Goal: Task Accomplishment & Management: Complete application form

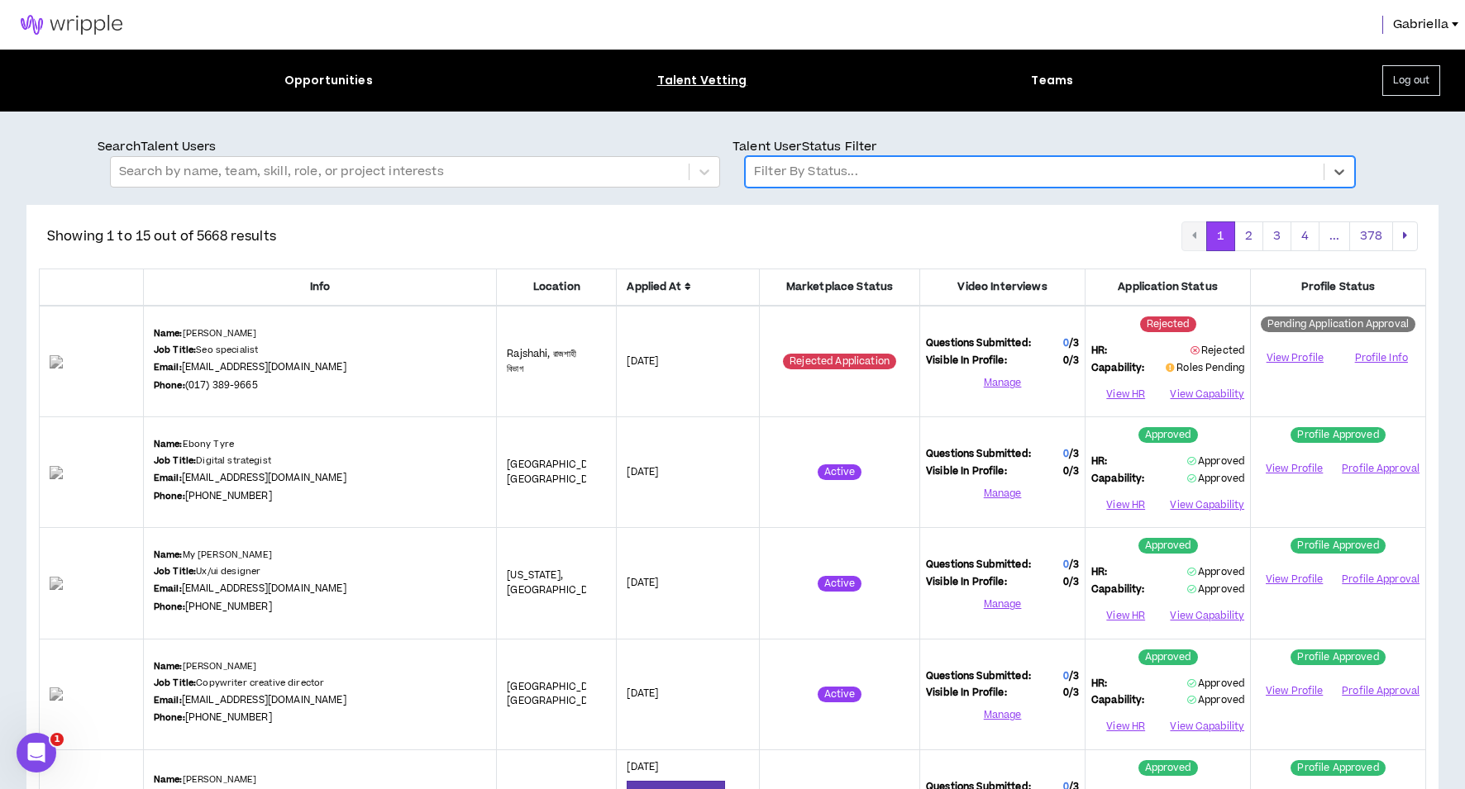
click at [911, 176] on div at bounding box center [1034, 171] width 561 height 21
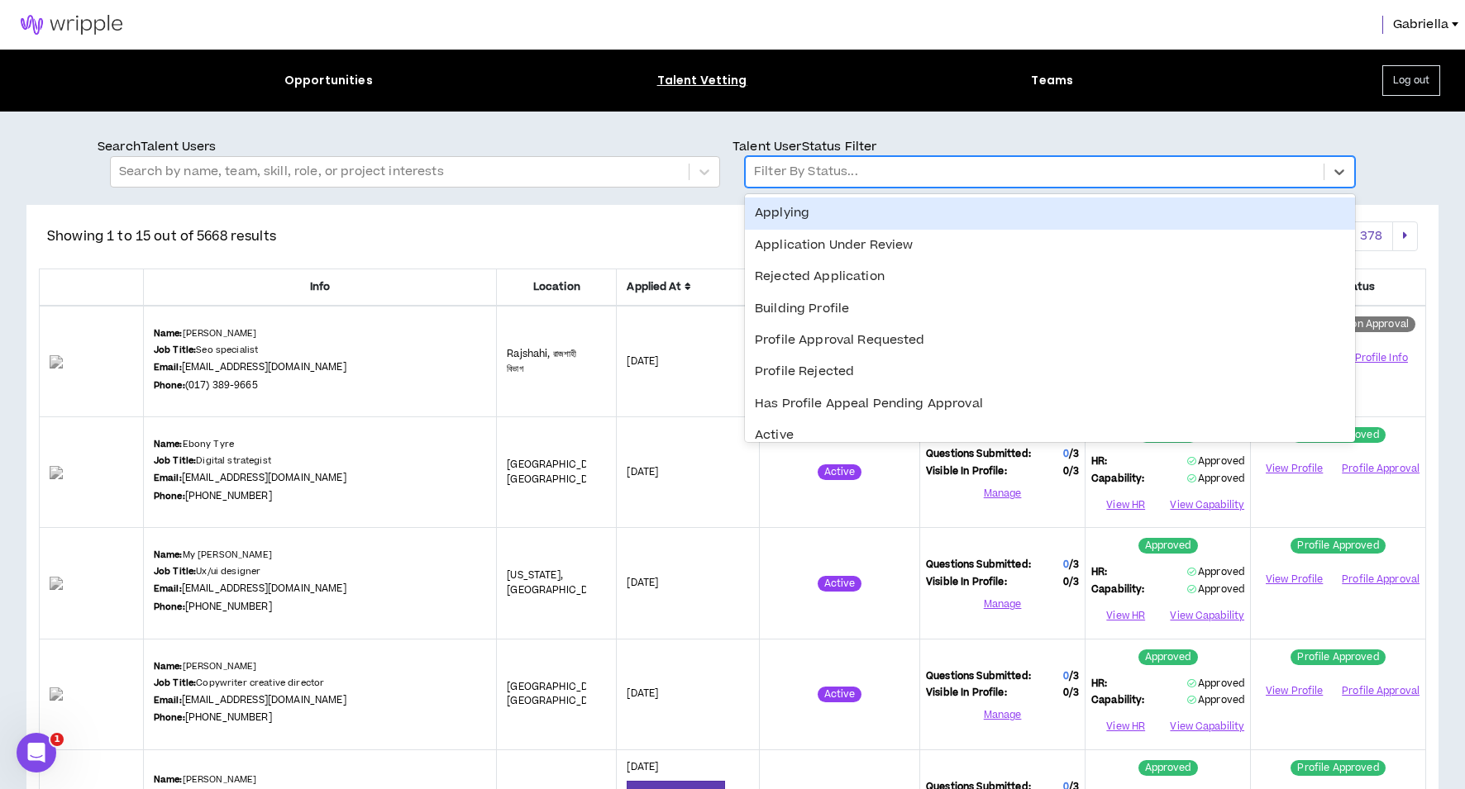
click at [862, 215] on div "Applying" at bounding box center [1050, 213] width 610 height 31
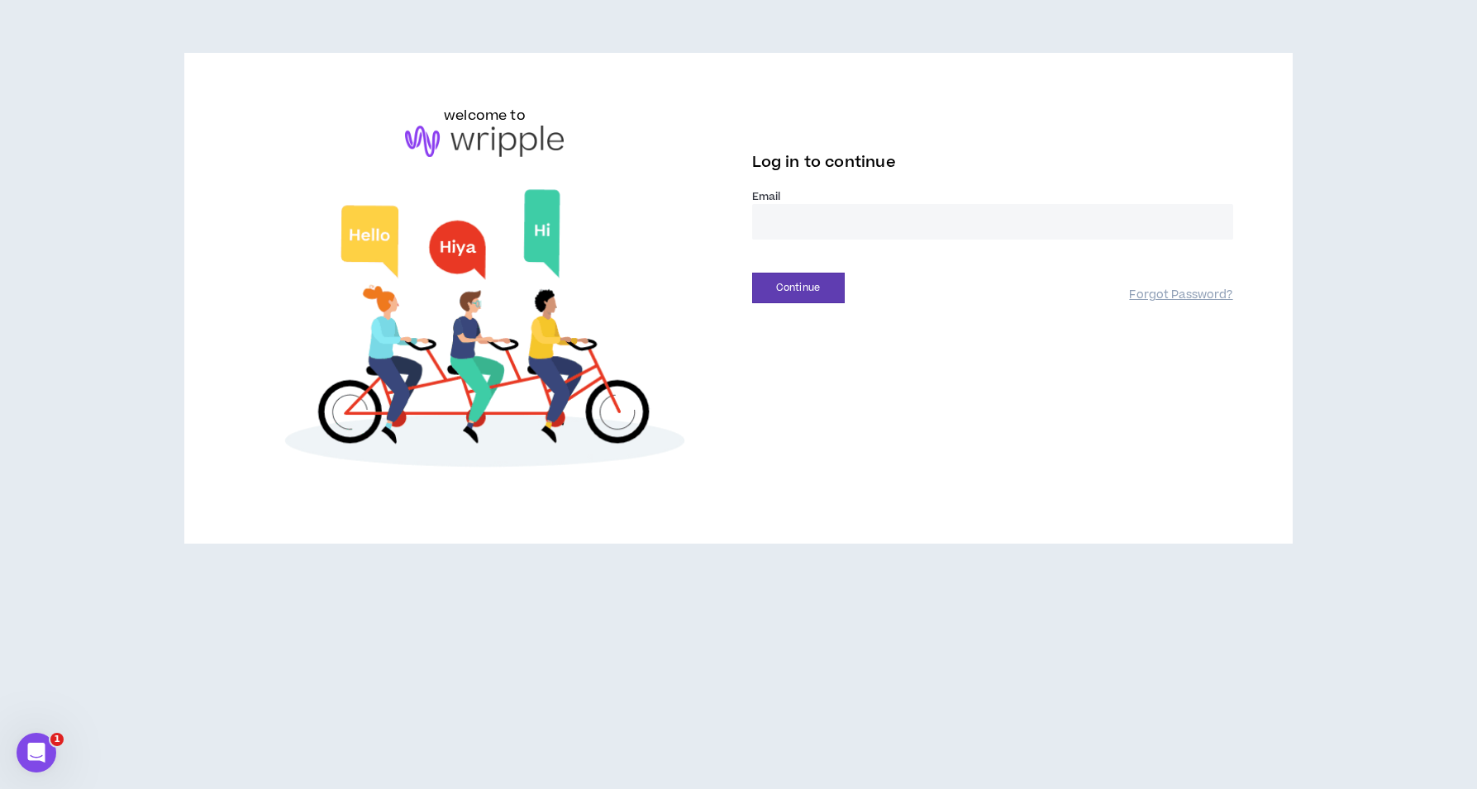
type input "**********"
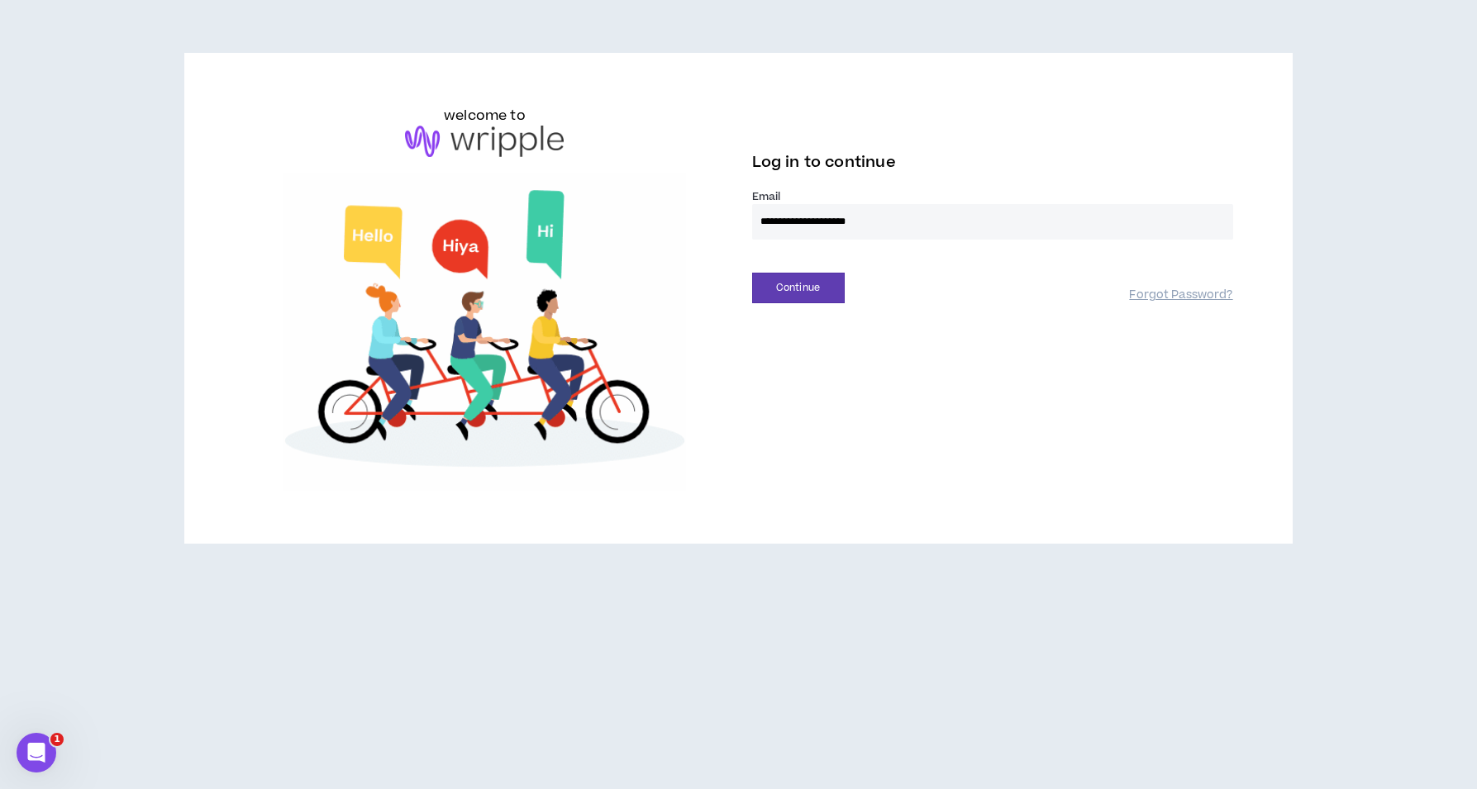
click at [798, 288] on button "Continue" at bounding box center [798, 288] width 93 height 31
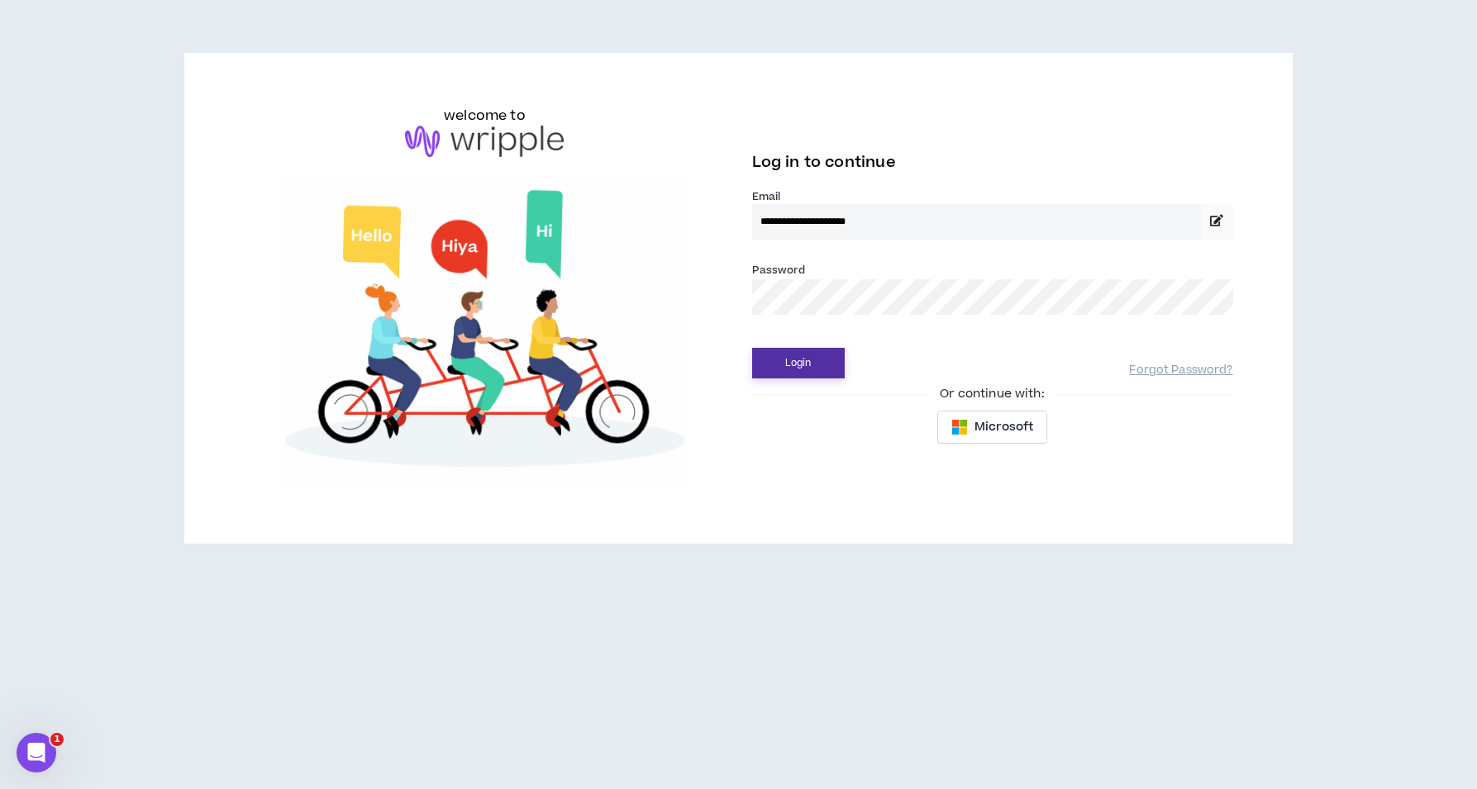
click at [808, 355] on button "Login" at bounding box center [798, 363] width 93 height 31
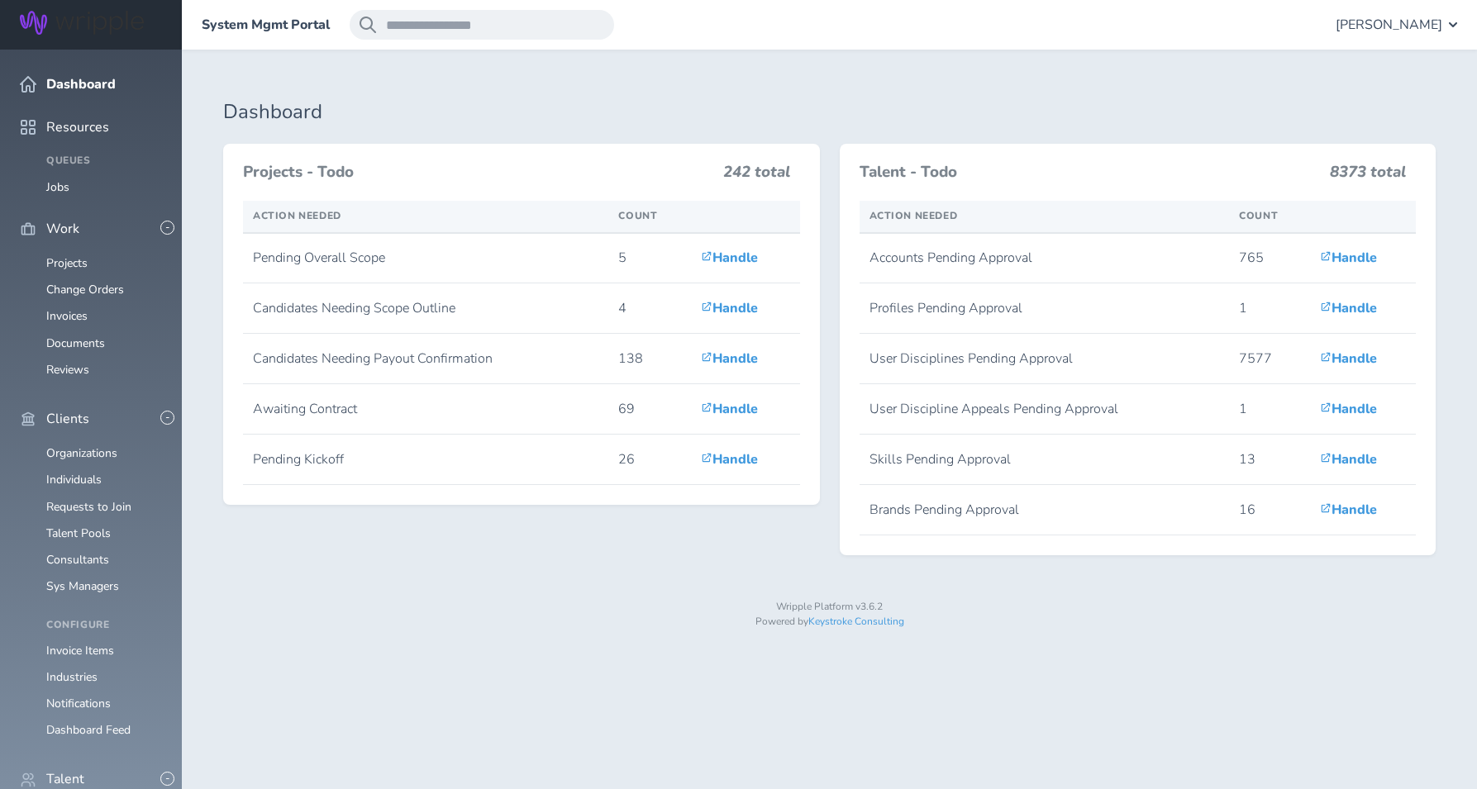
click at [1382, 29] on span "Gabriella Rico" at bounding box center [1389, 24] width 107 height 15
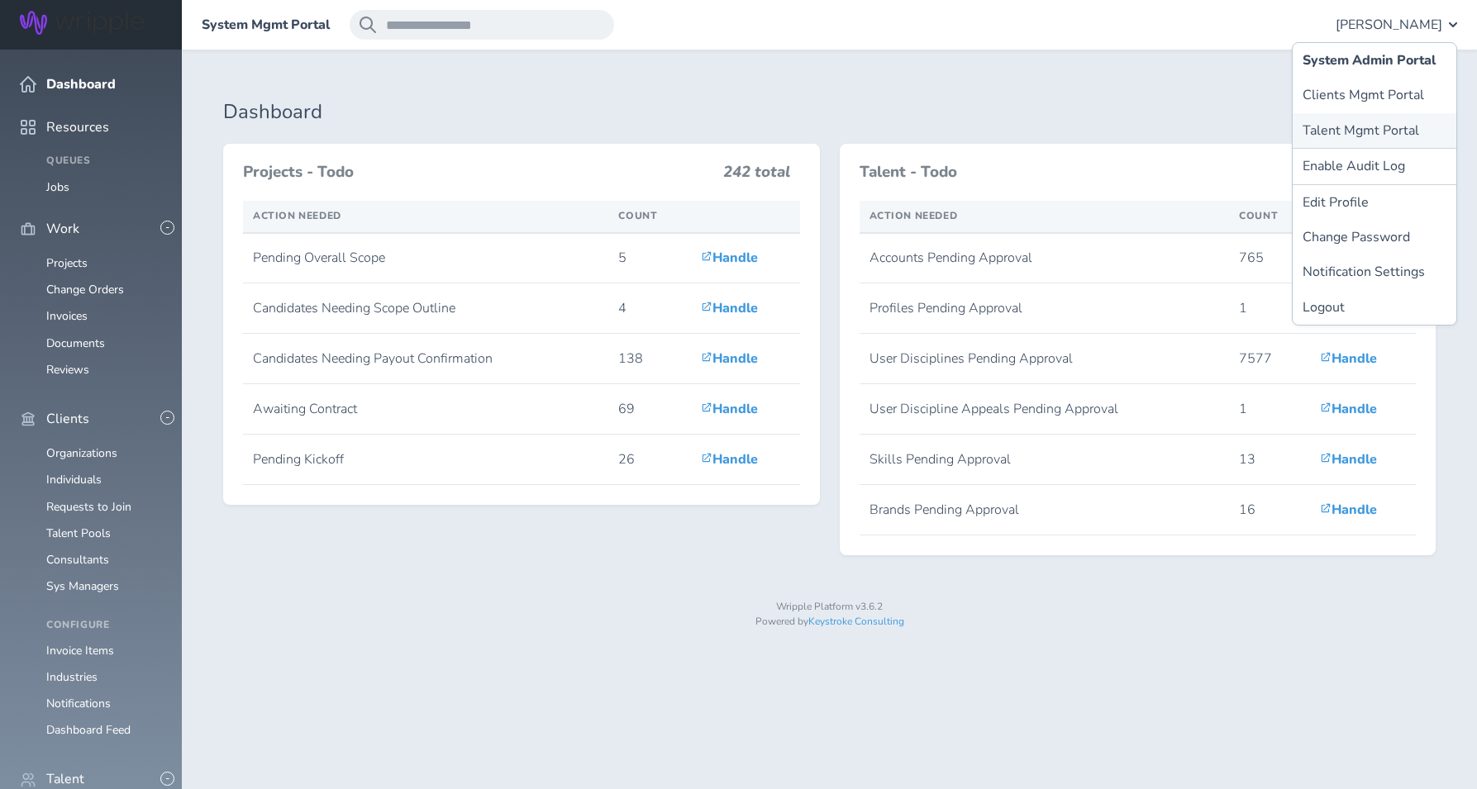
click at [1358, 132] on link "Talent Mgmt Portal" at bounding box center [1375, 130] width 164 height 35
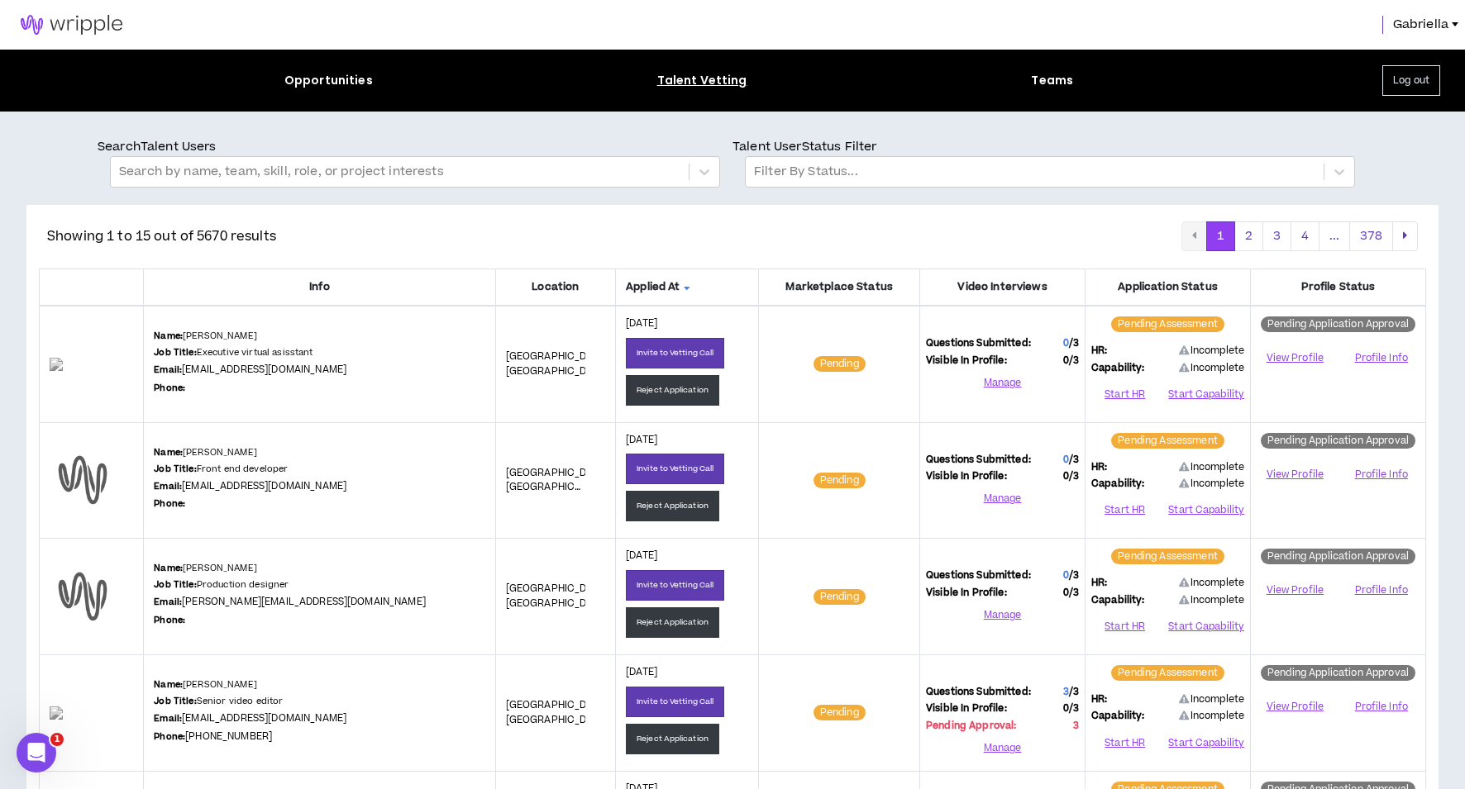
click at [684, 287] on icon at bounding box center [687, 287] width 7 height 10
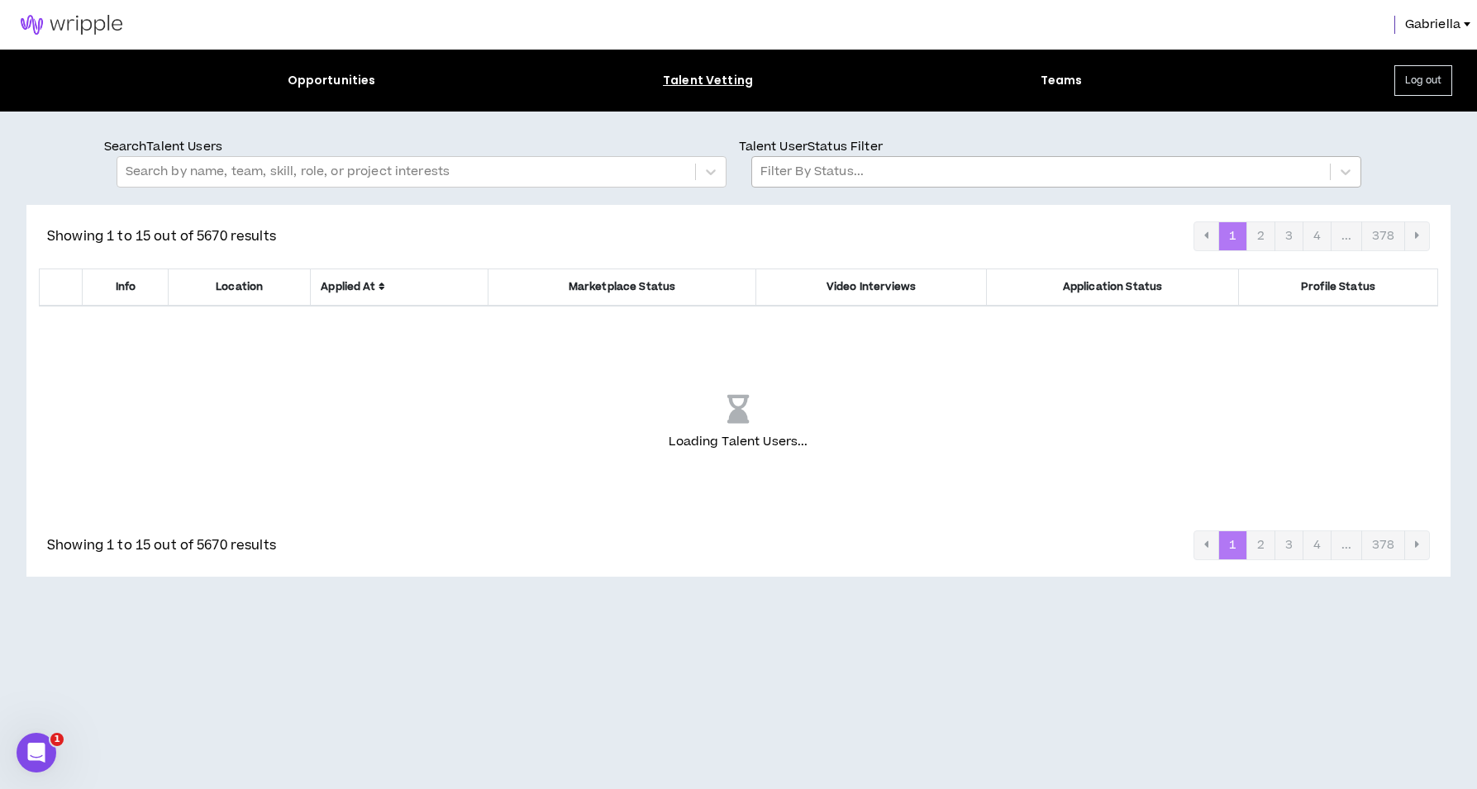
click at [784, 173] on div at bounding box center [1040, 171] width 561 height 21
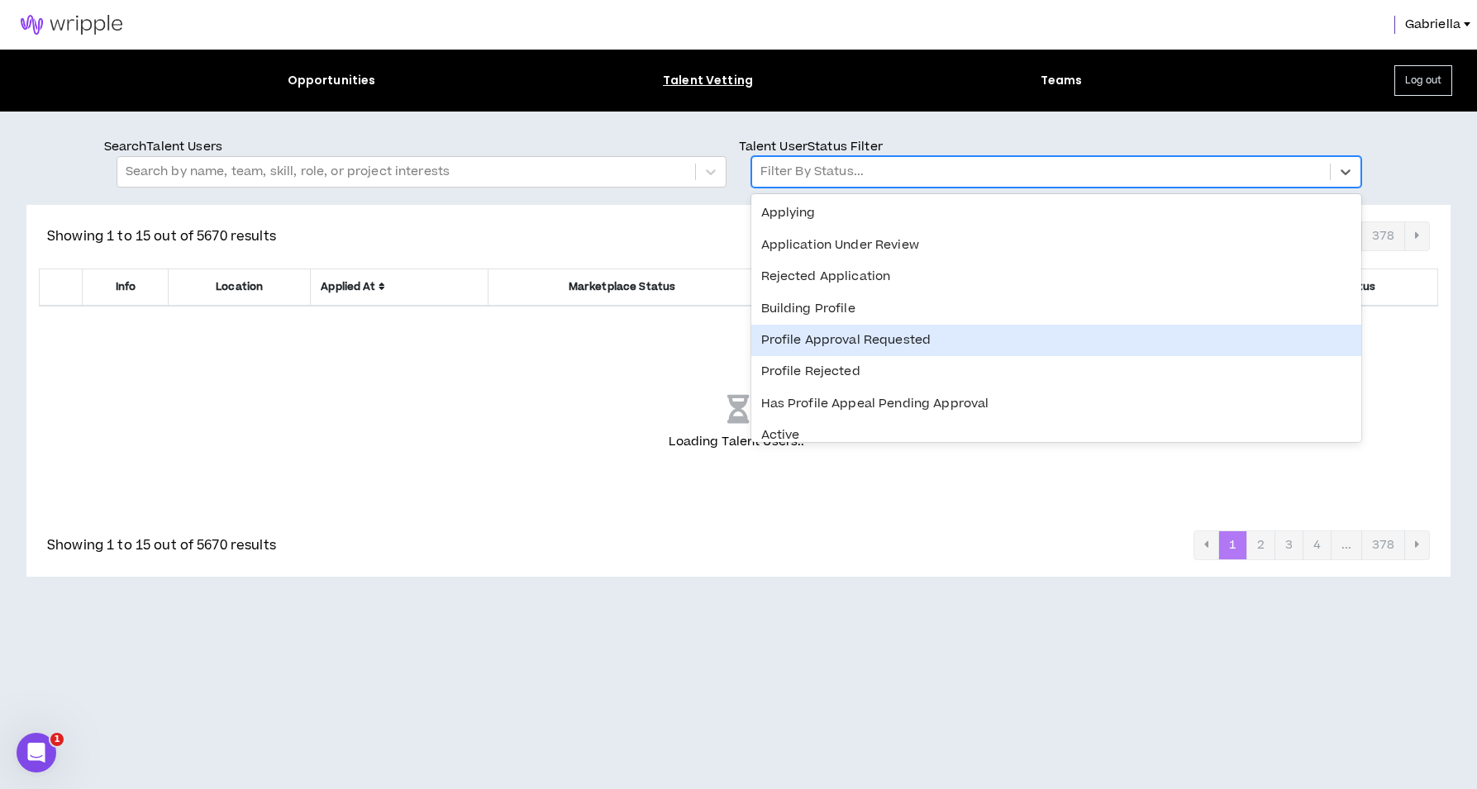
click at [804, 337] on div "Profile Approval Requested" at bounding box center [1056, 340] width 610 height 31
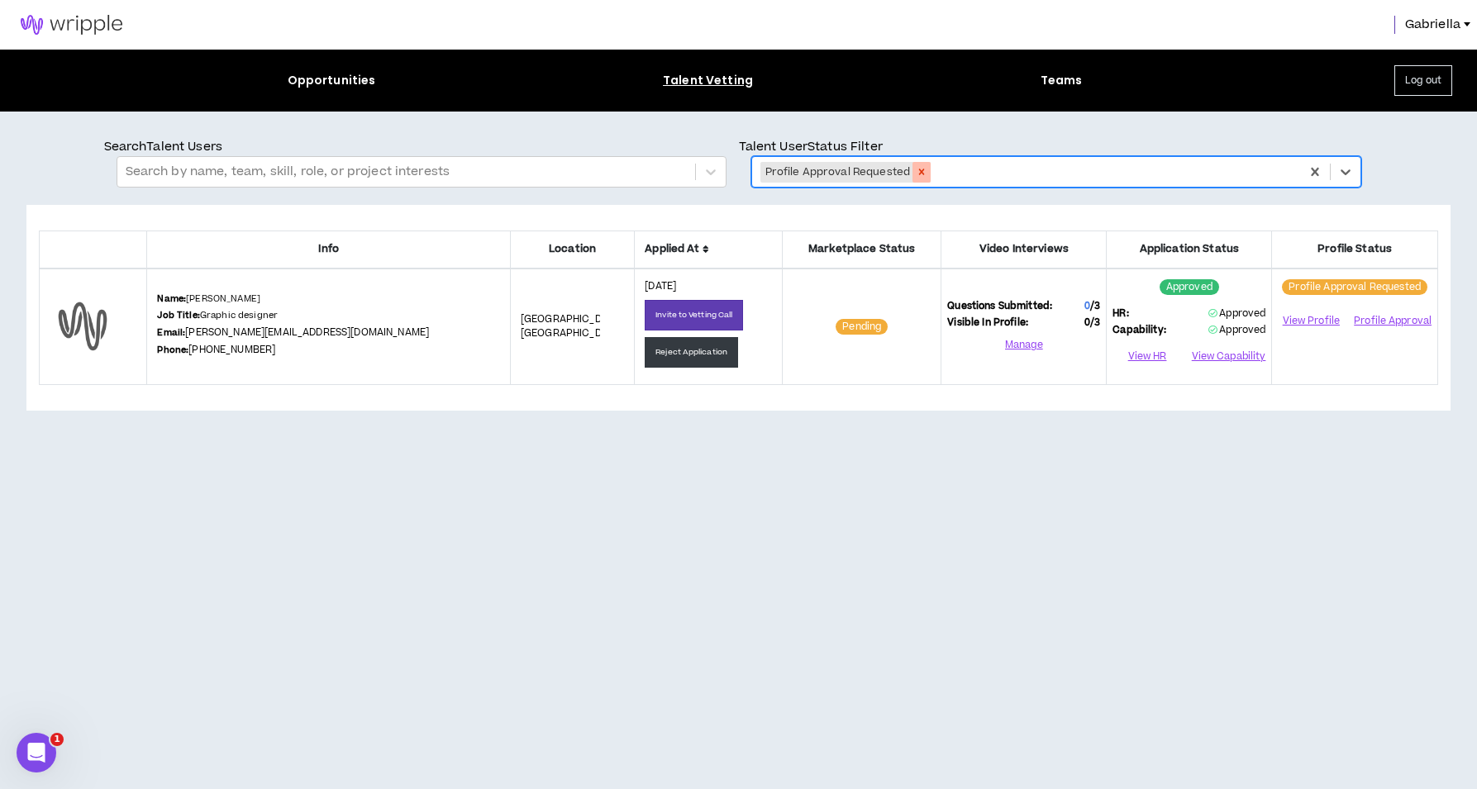
click at [919, 170] on icon "Remove Profile Approval Requested" at bounding box center [922, 172] width 6 height 6
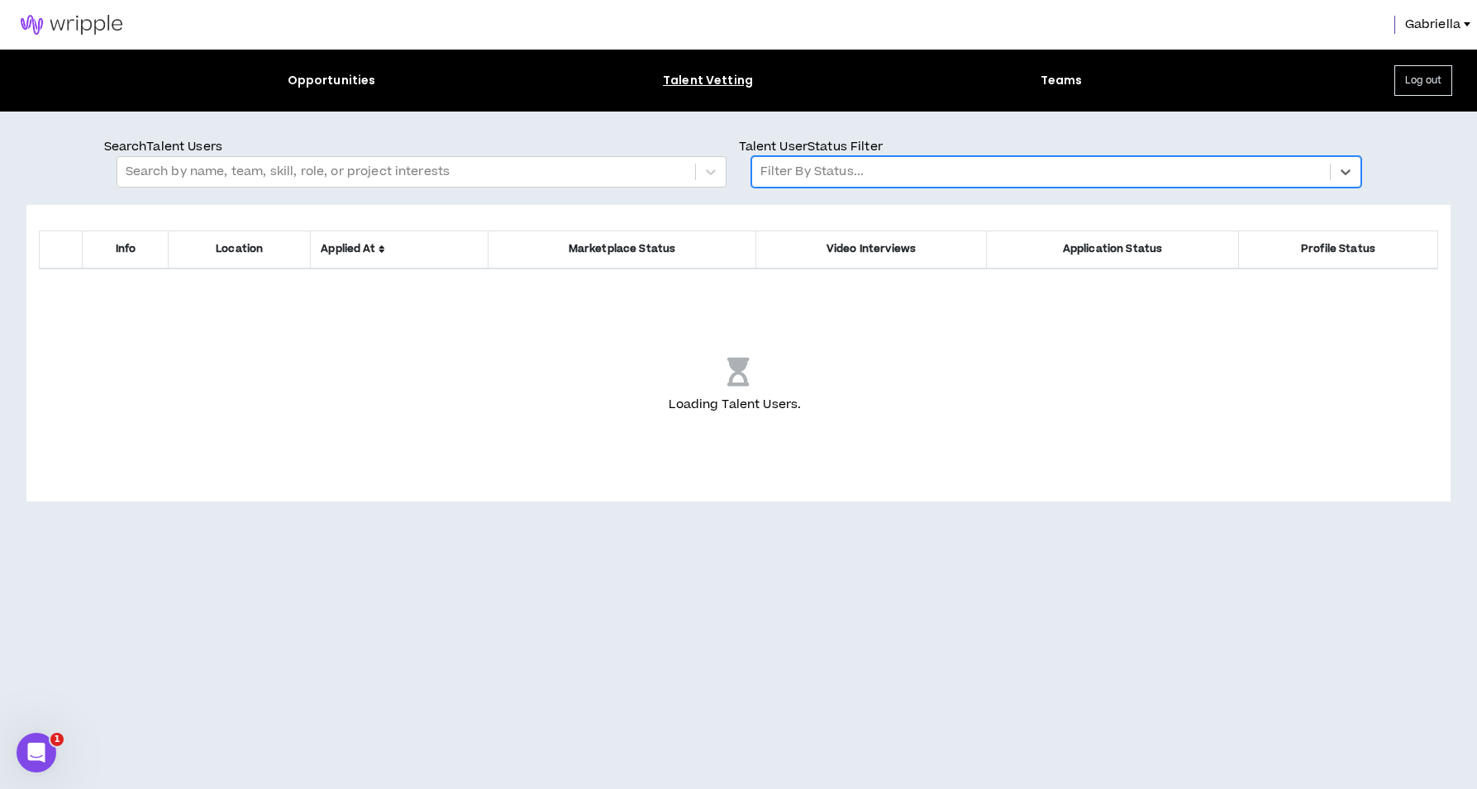
click at [825, 174] on div at bounding box center [1040, 171] width 561 height 21
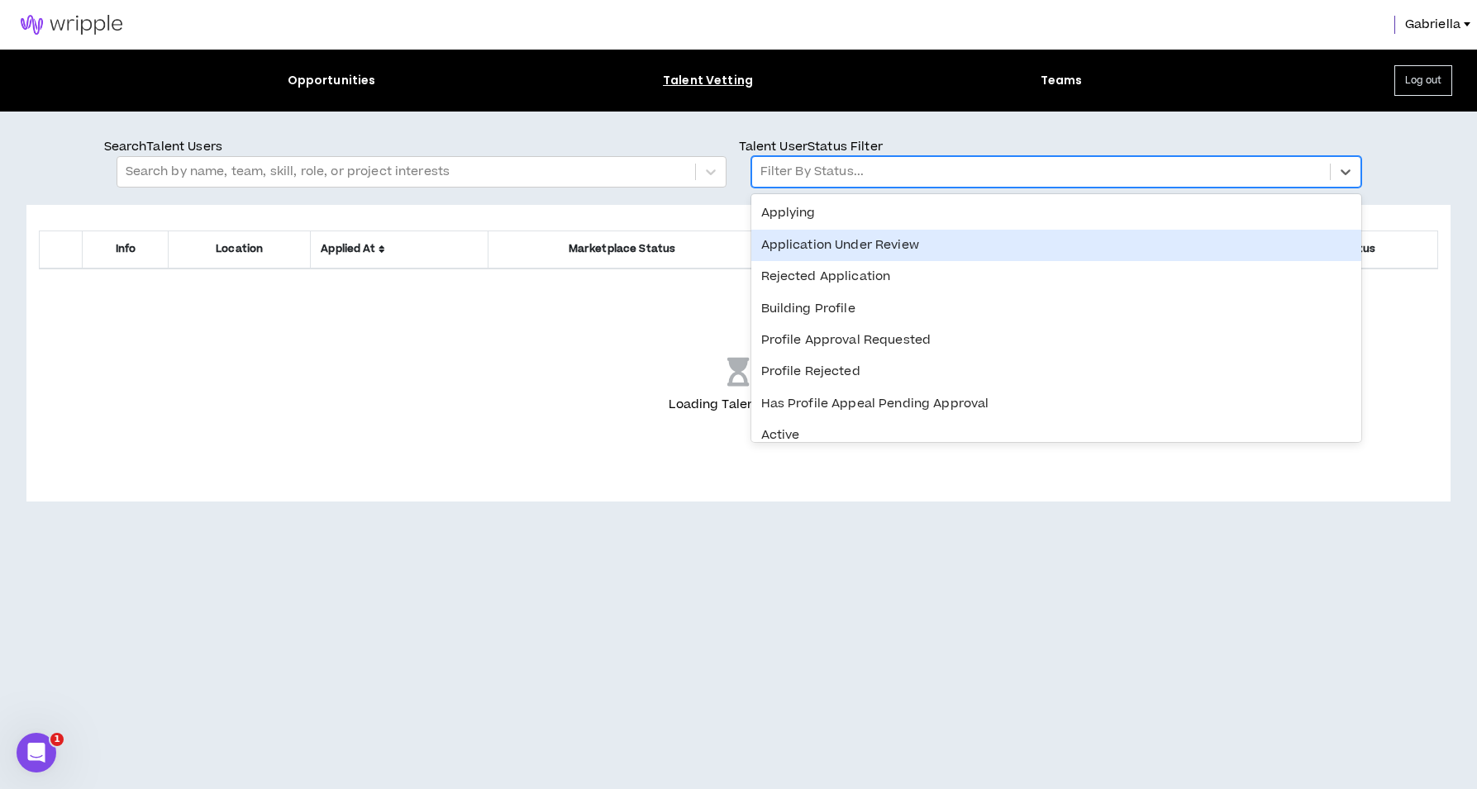
click at [817, 249] on div "Application Under Review" at bounding box center [1056, 245] width 610 height 31
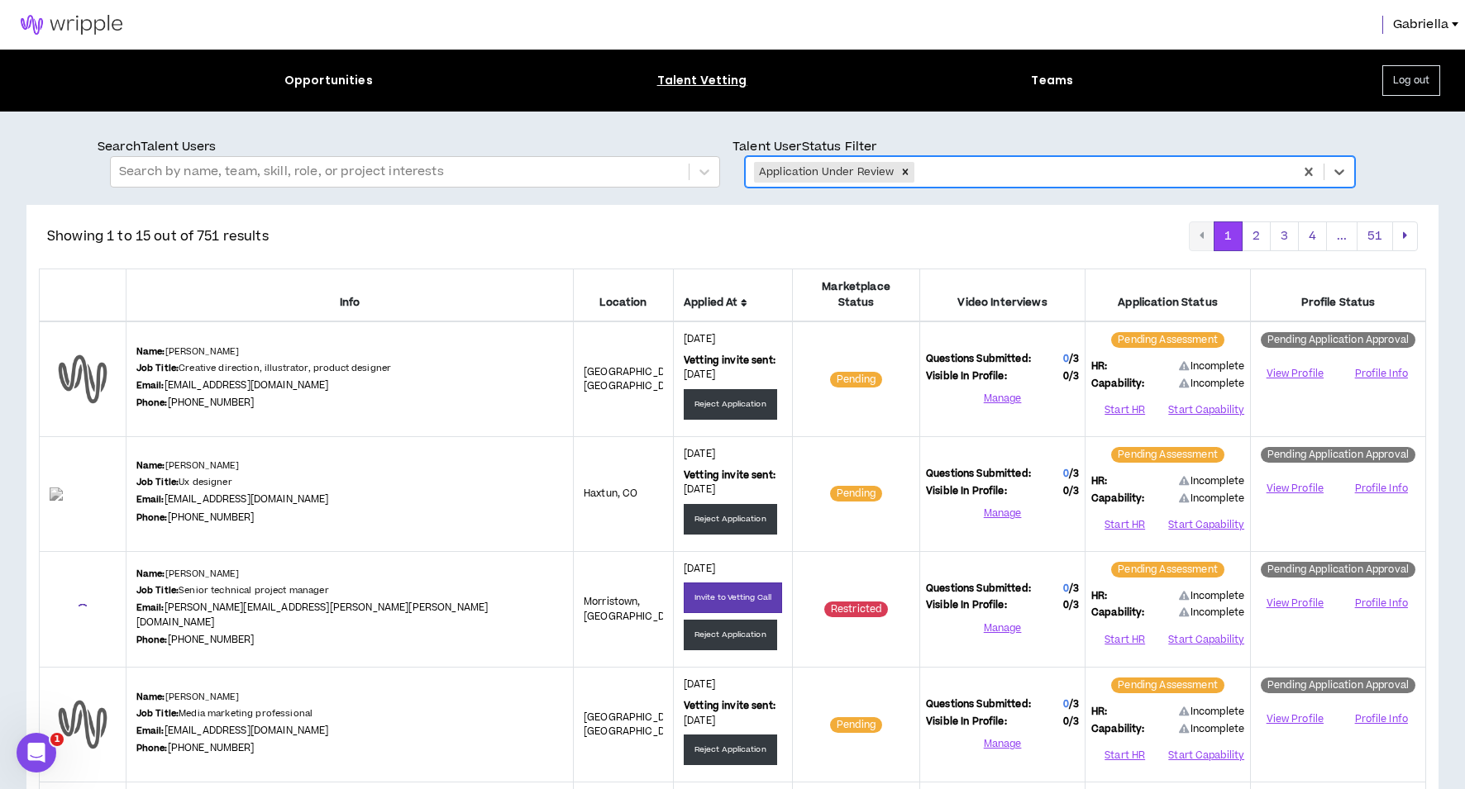
click at [741, 298] on icon at bounding box center [744, 303] width 7 height 10
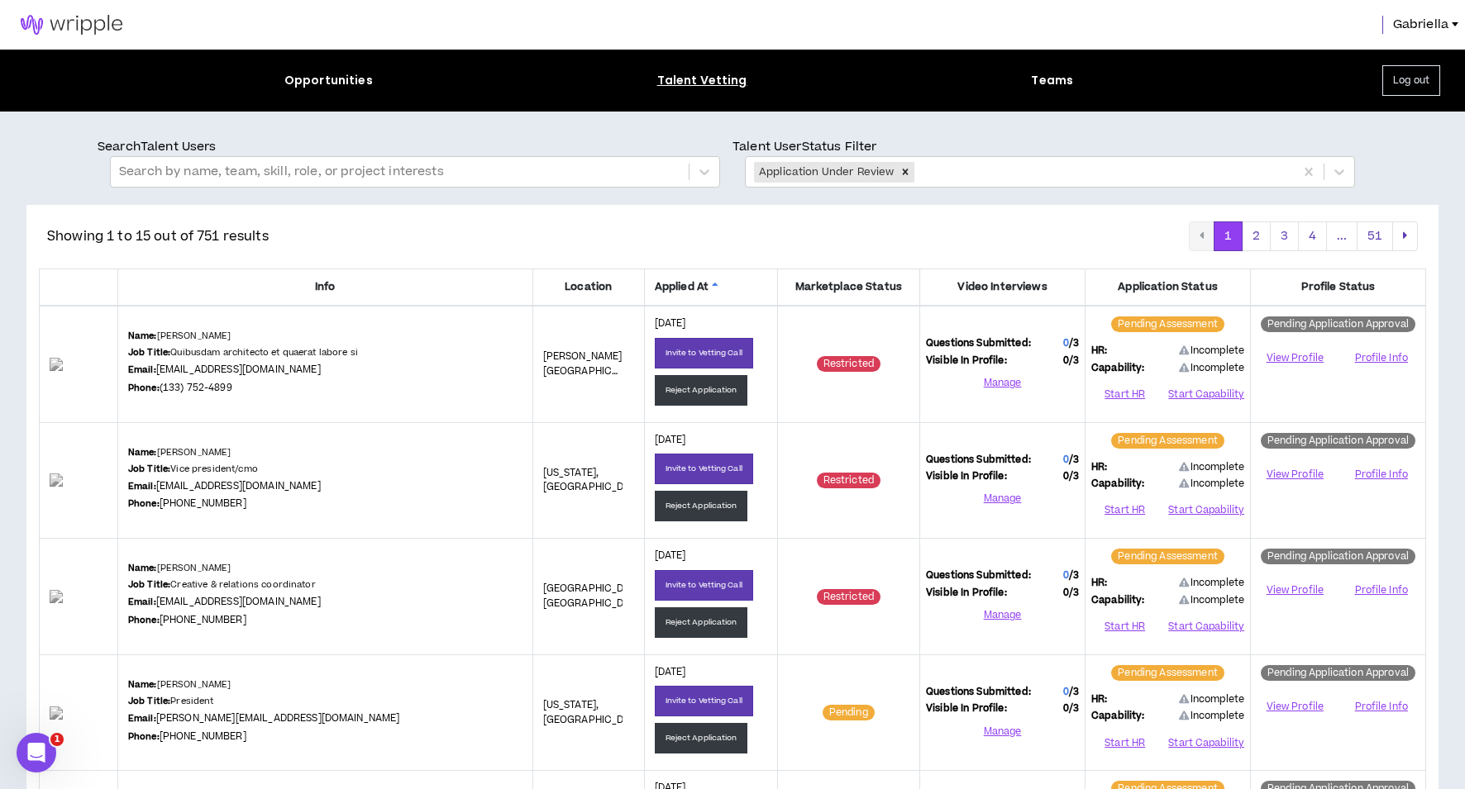
click at [712, 284] on icon at bounding box center [715, 287] width 7 height 10
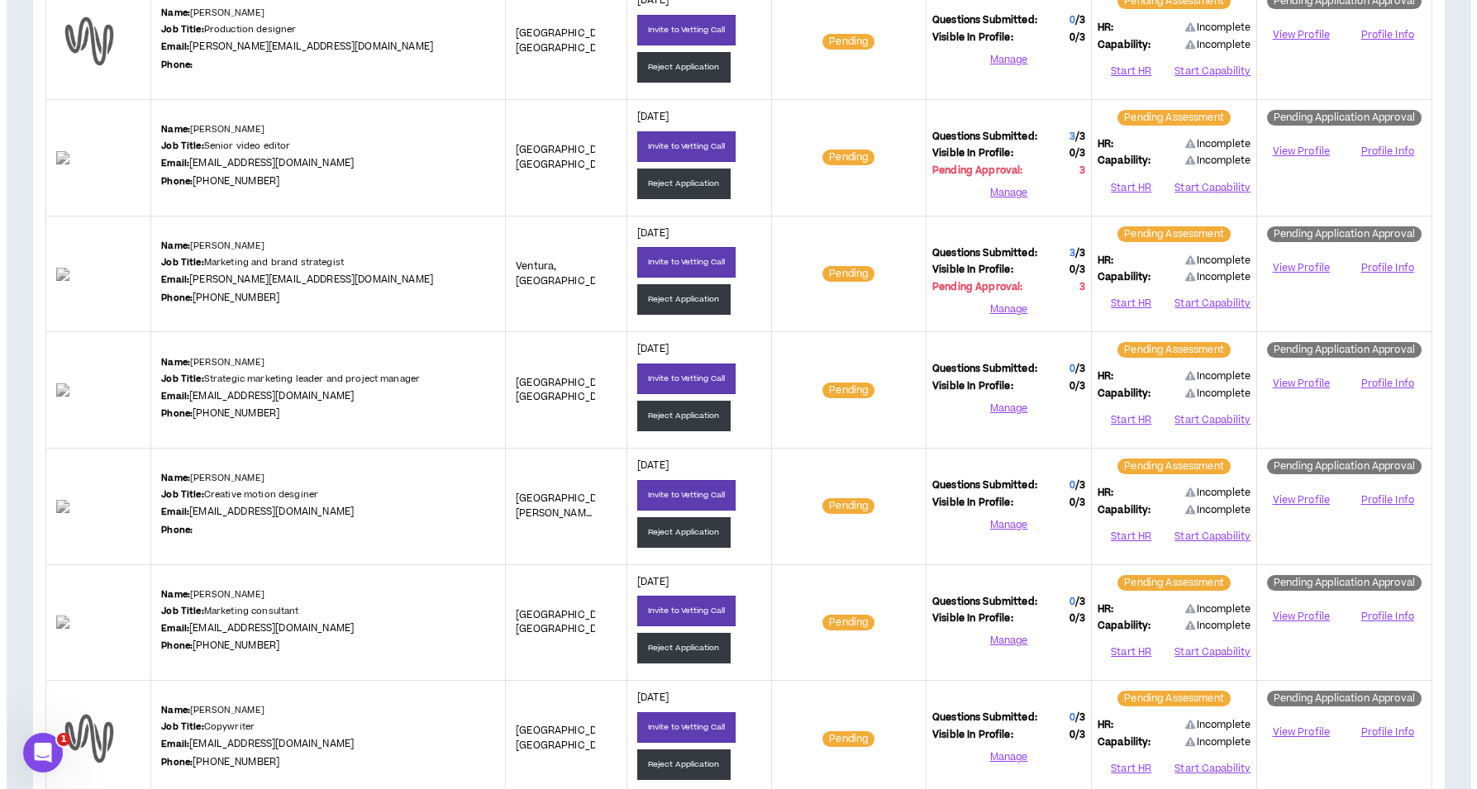
scroll to position [748, 0]
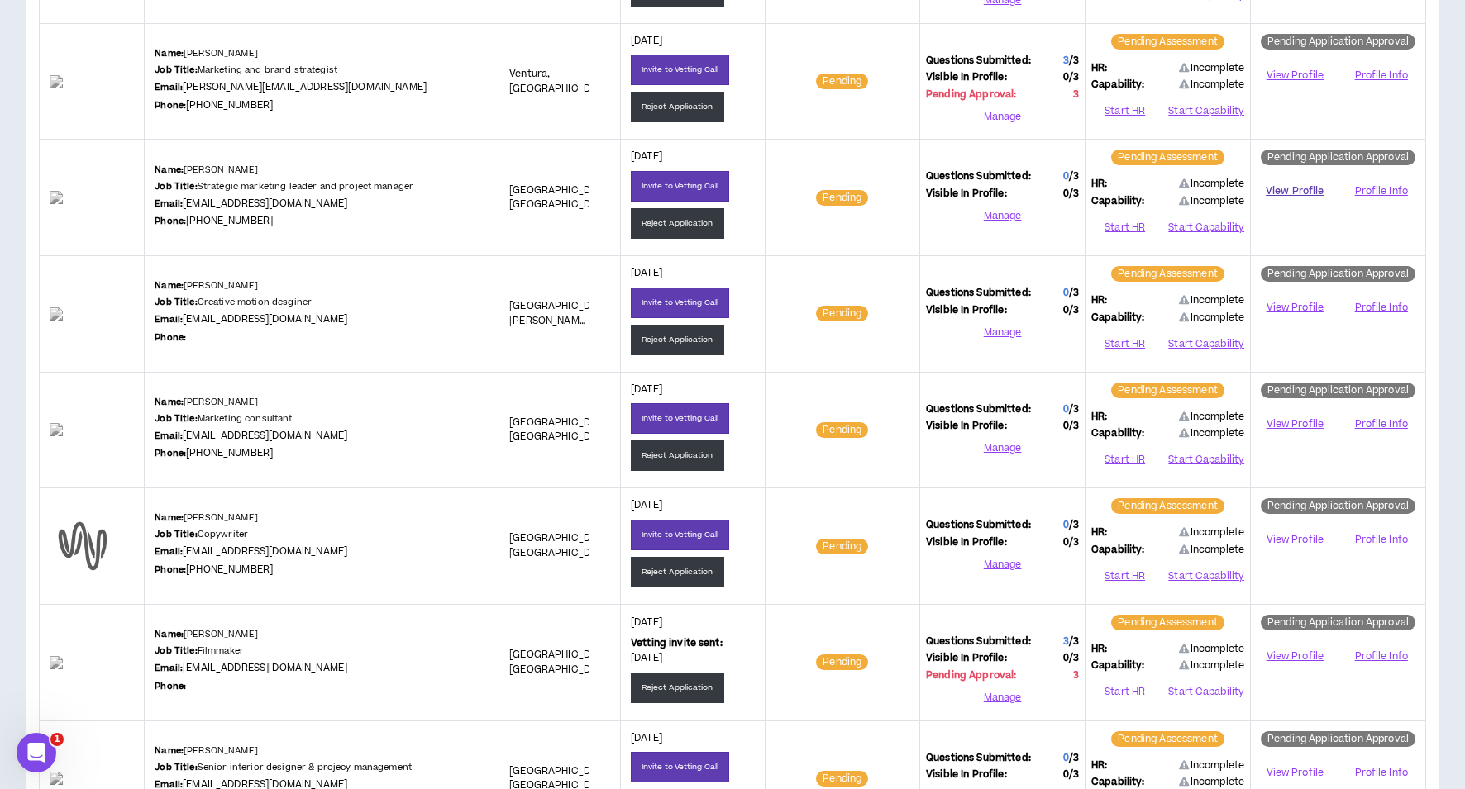
click at [1304, 193] on link "View Profile" at bounding box center [1294, 191] width 76 height 29
click at [1123, 224] on button "Start HR" at bounding box center [1124, 228] width 67 height 25
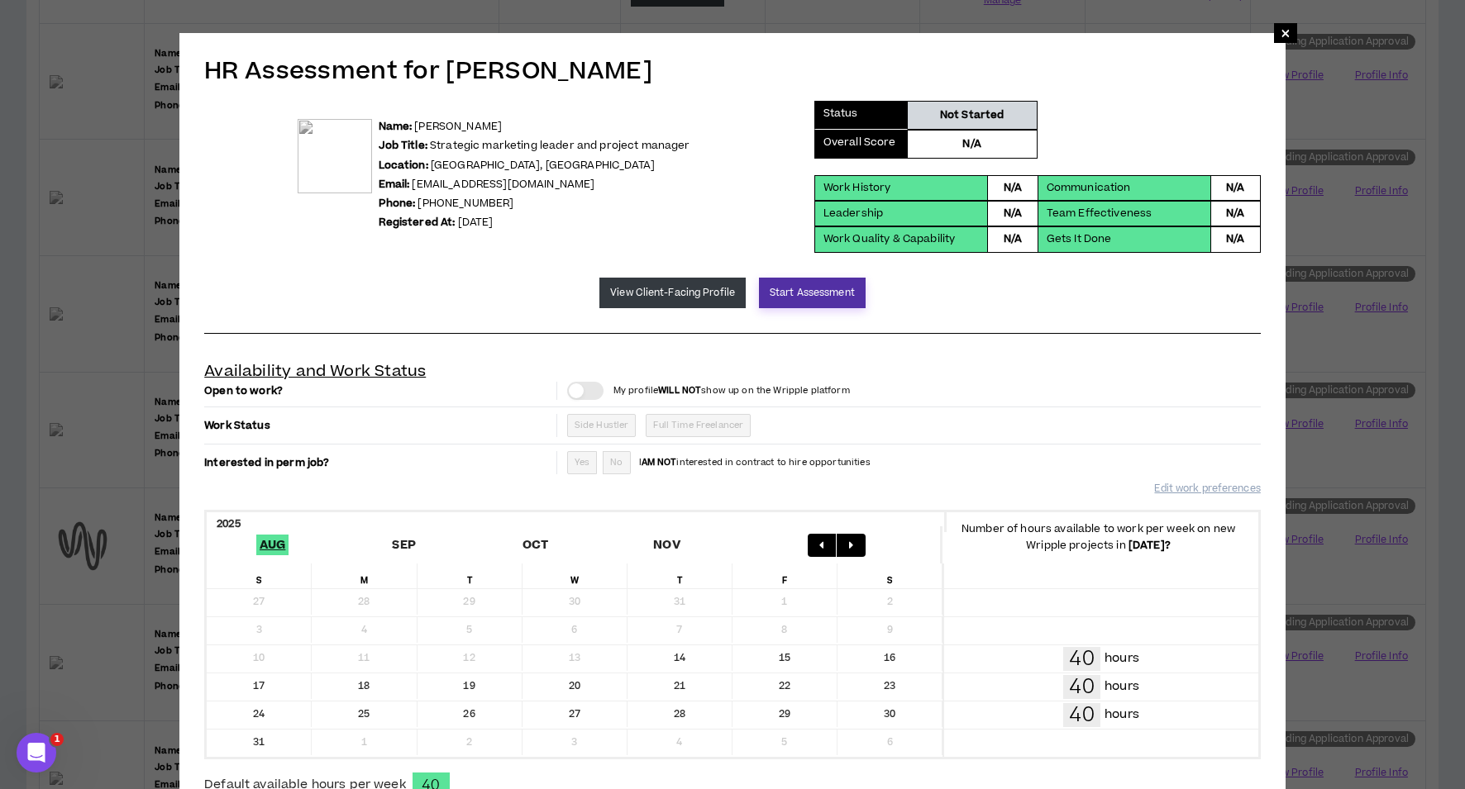
click at [793, 295] on button "Start Assessment" at bounding box center [812, 293] width 107 height 31
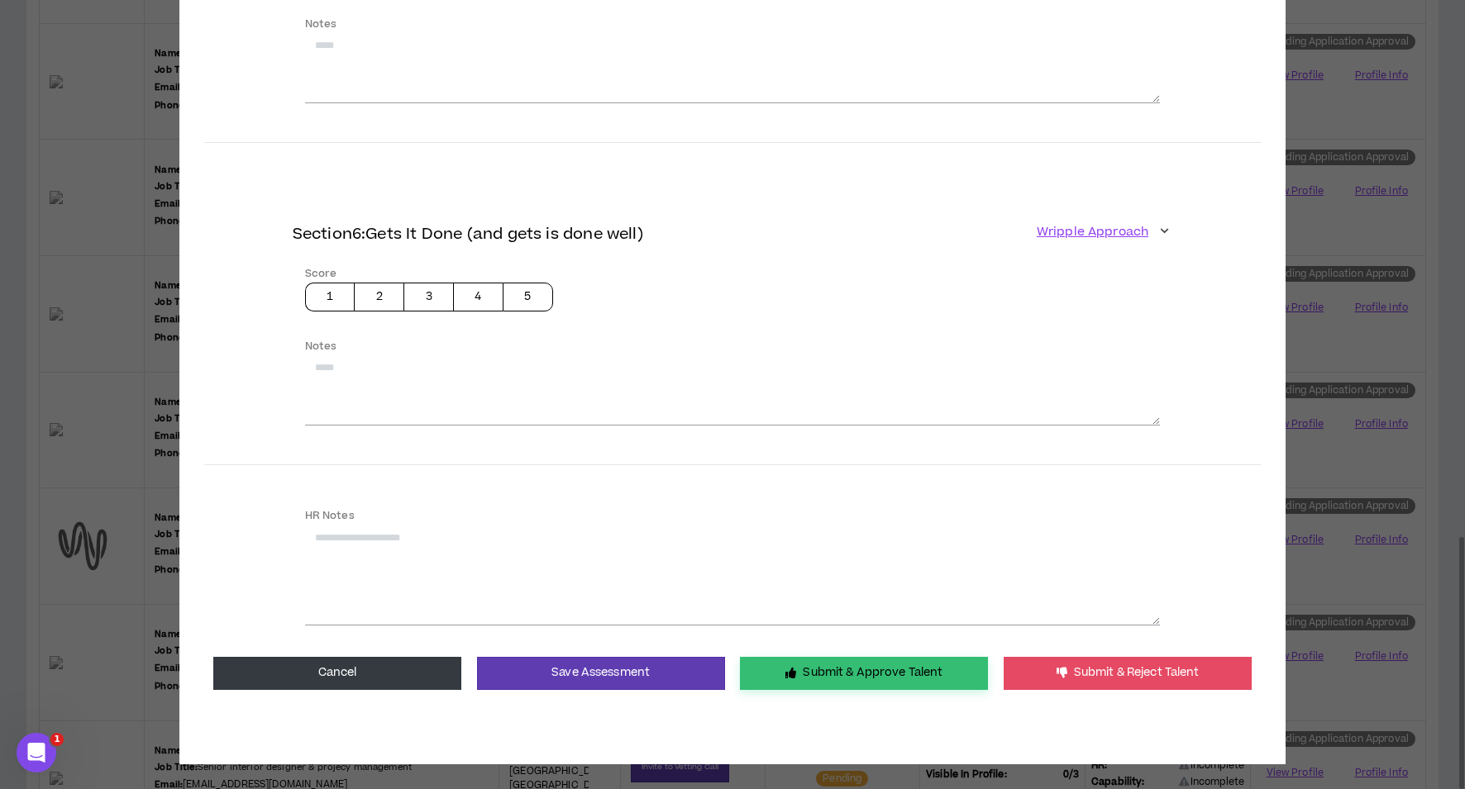
click at [837, 662] on button "Submit & Approve Talent" at bounding box center [864, 673] width 248 height 33
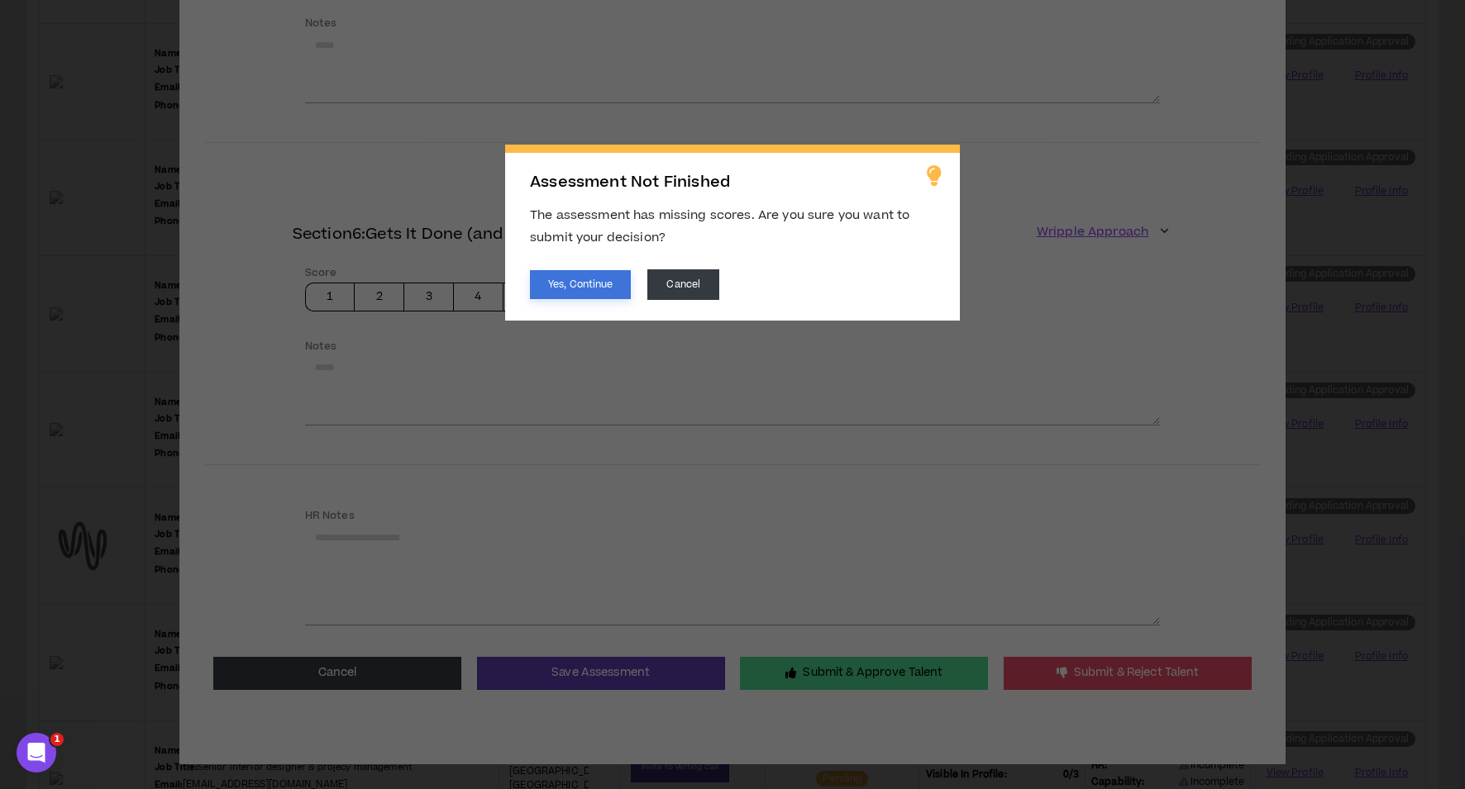
click at [603, 290] on button "Yes, Continue" at bounding box center [580, 284] width 101 height 29
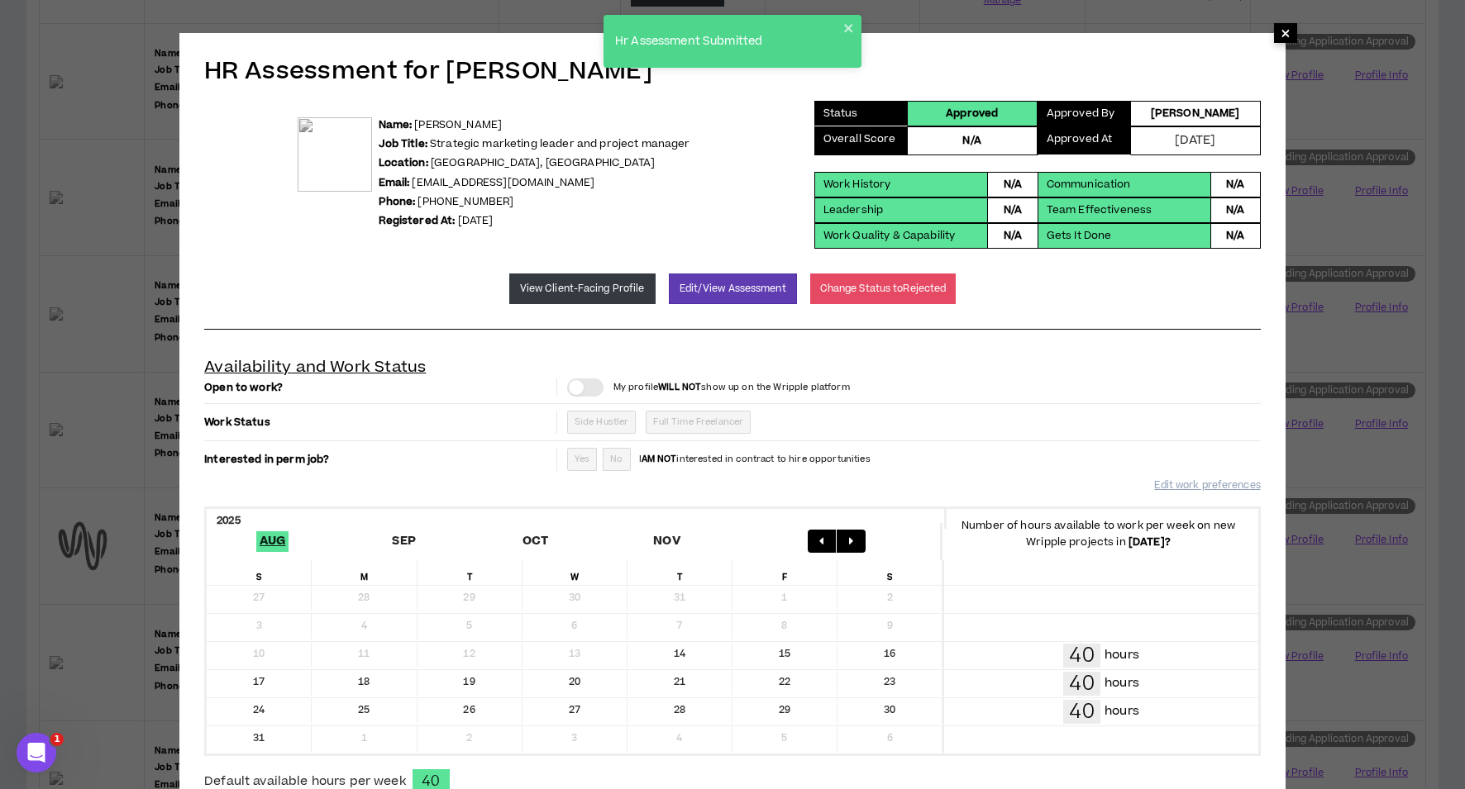
click at [1288, 38] on span "×" at bounding box center [1285, 33] width 10 height 20
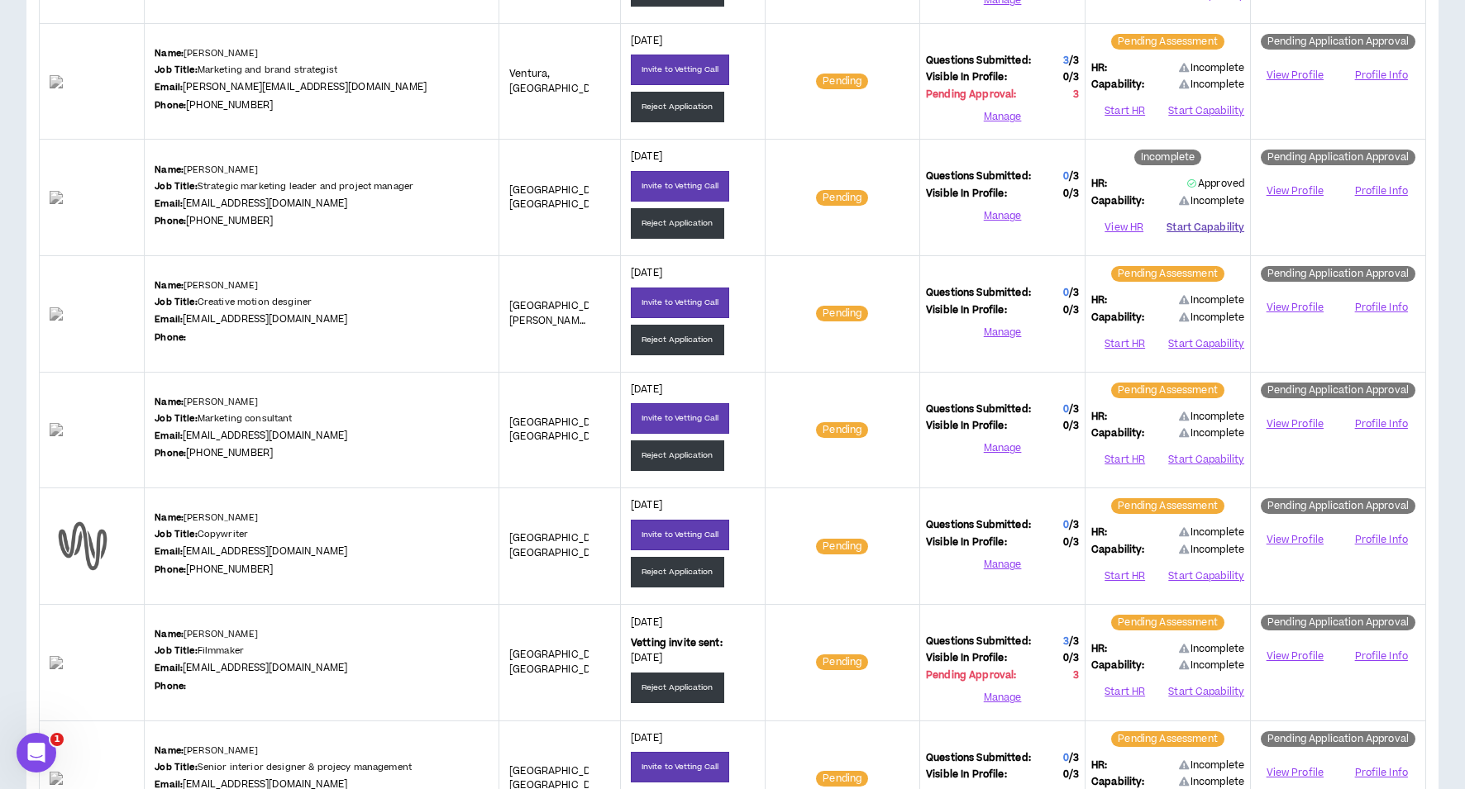
click at [1197, 220] on button "Start Capability" at bounding box center [1205, 228] width 78 height 25
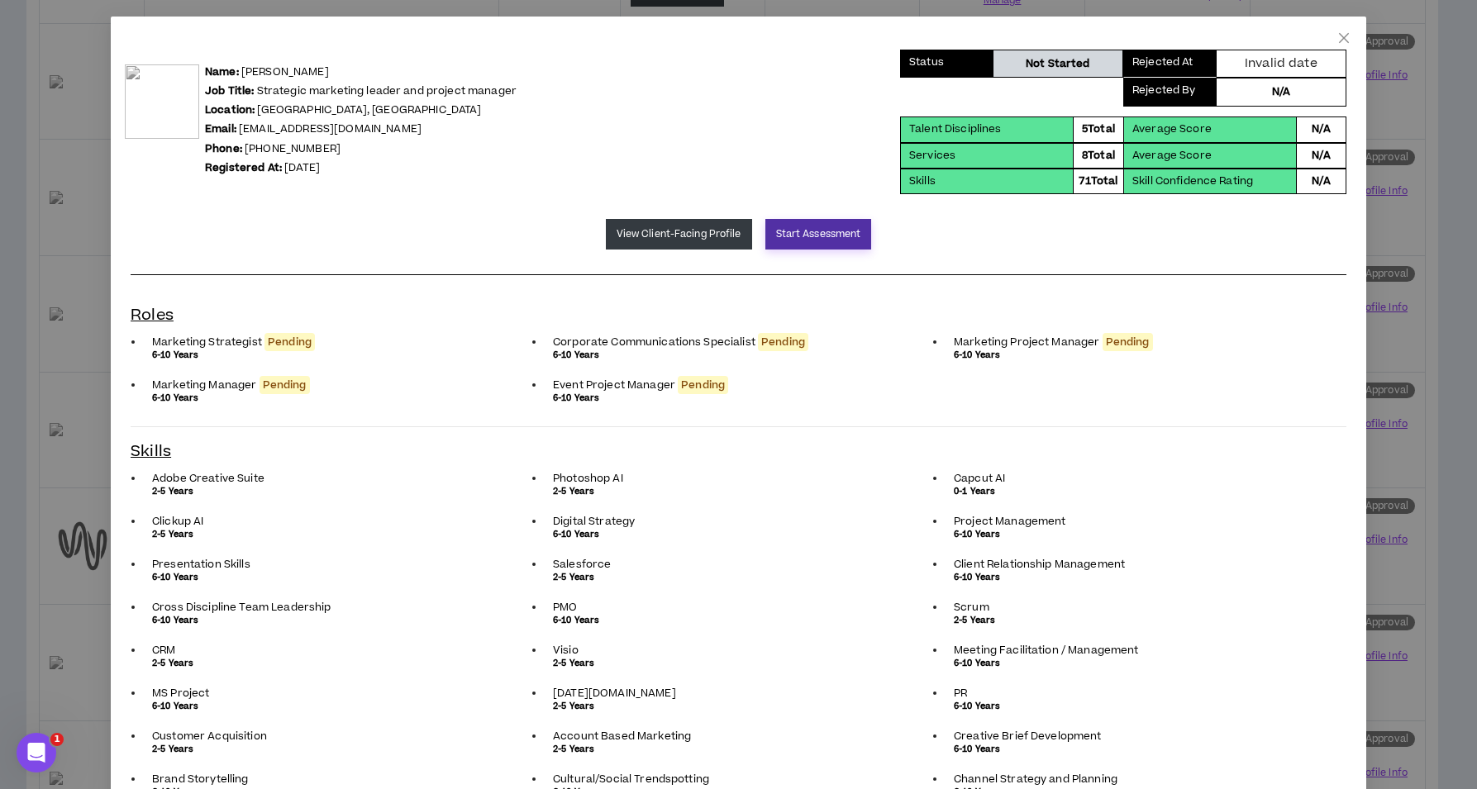
click at [808, 237] on button "Start Assessment" at bounding box center [818, 234] width 107 height 31
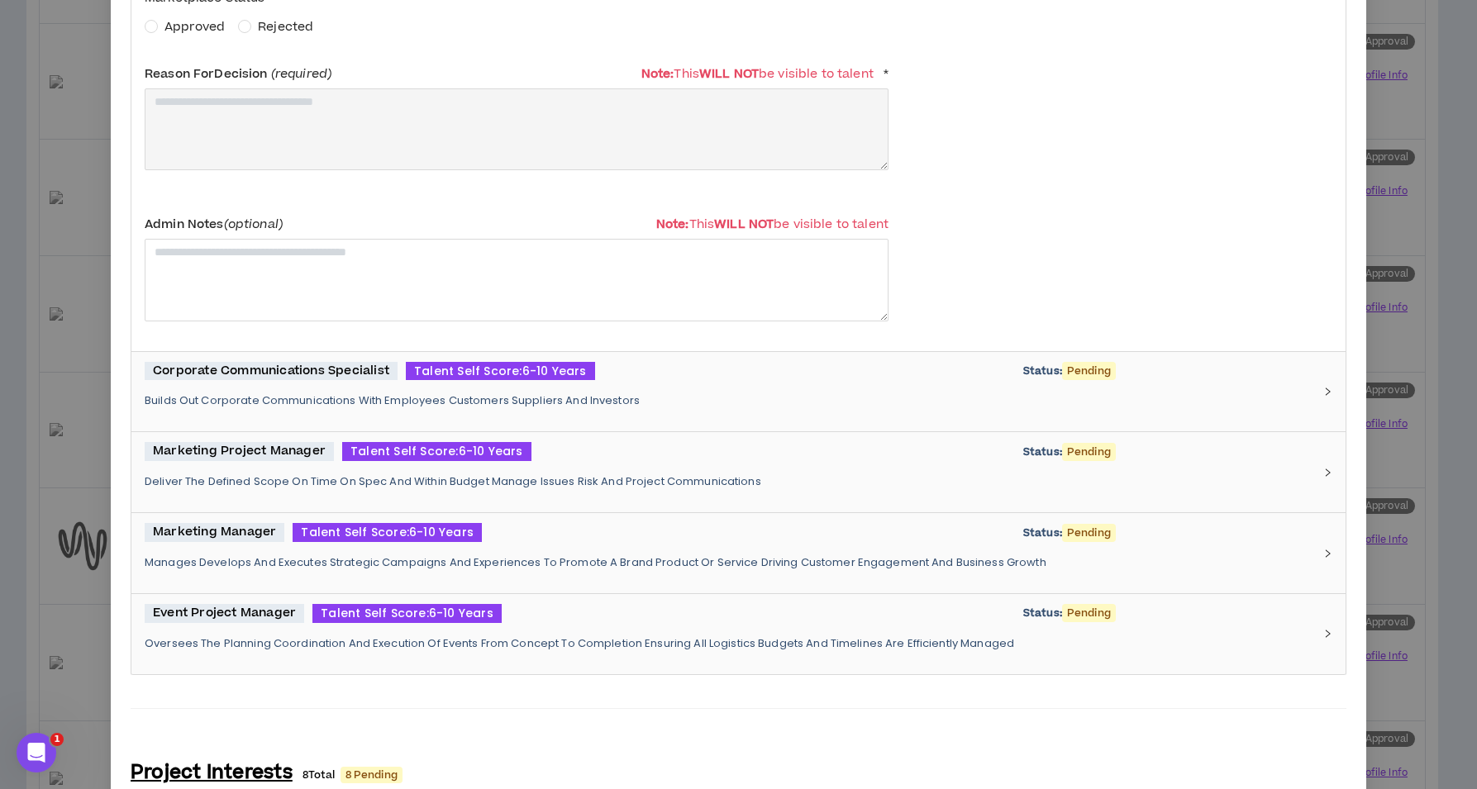
scroll to position [0, 0]
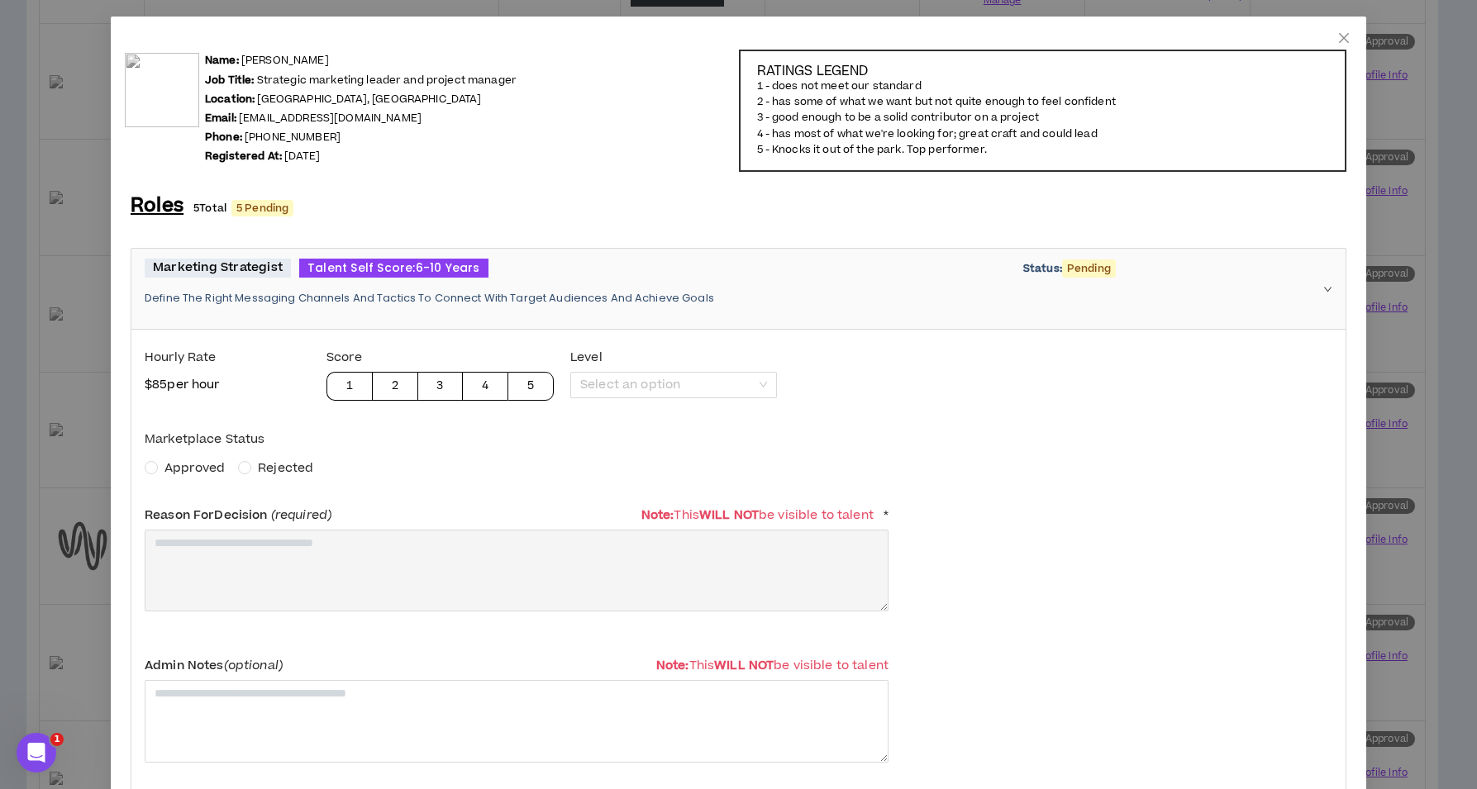
click at [199, 466] on span "Approved" at bounding box center [194, 468] width 60 height 17
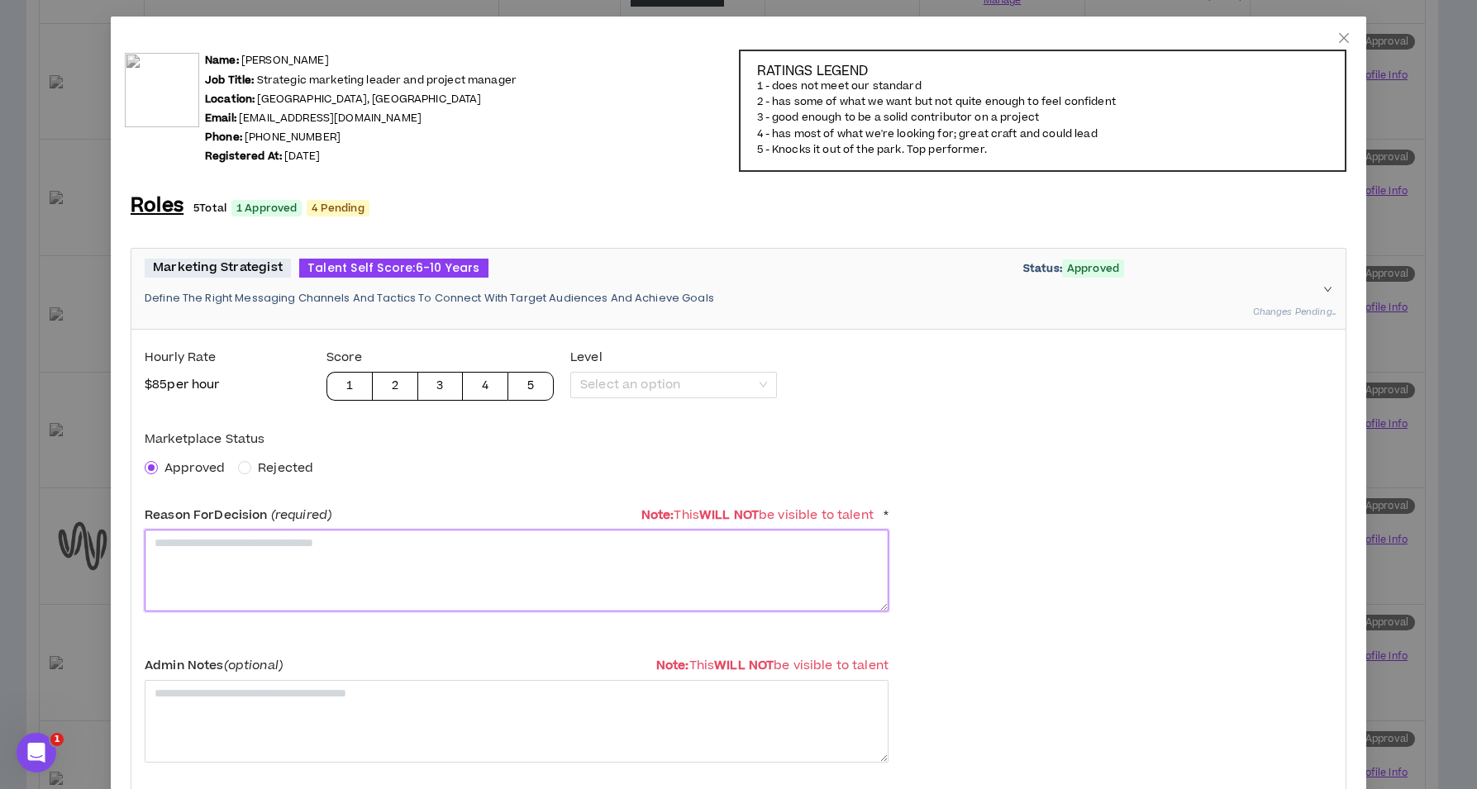
click at [211, 545] on textarea at bounding box center [517, 571] width 744 height 82
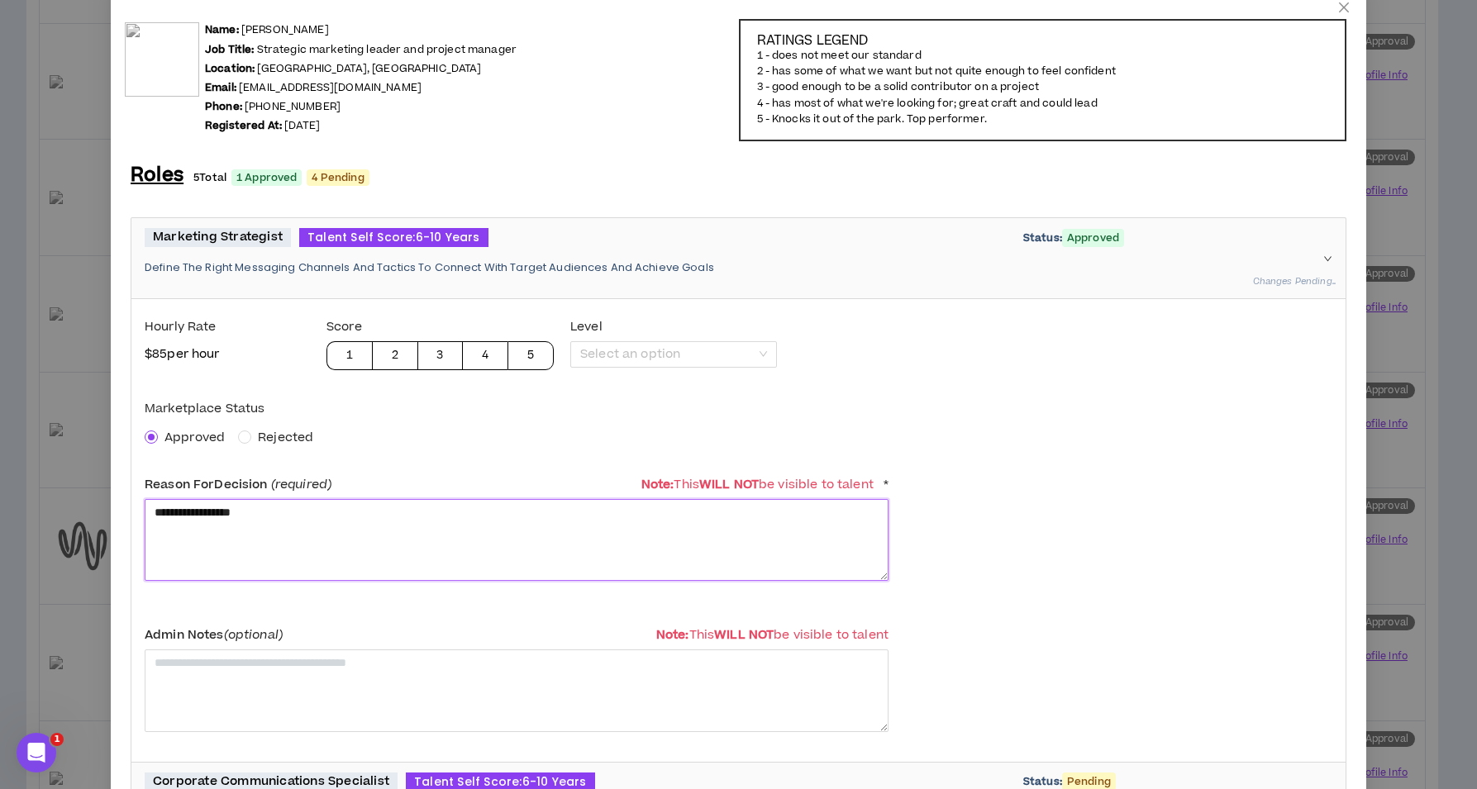
scroll to position [293, 0]
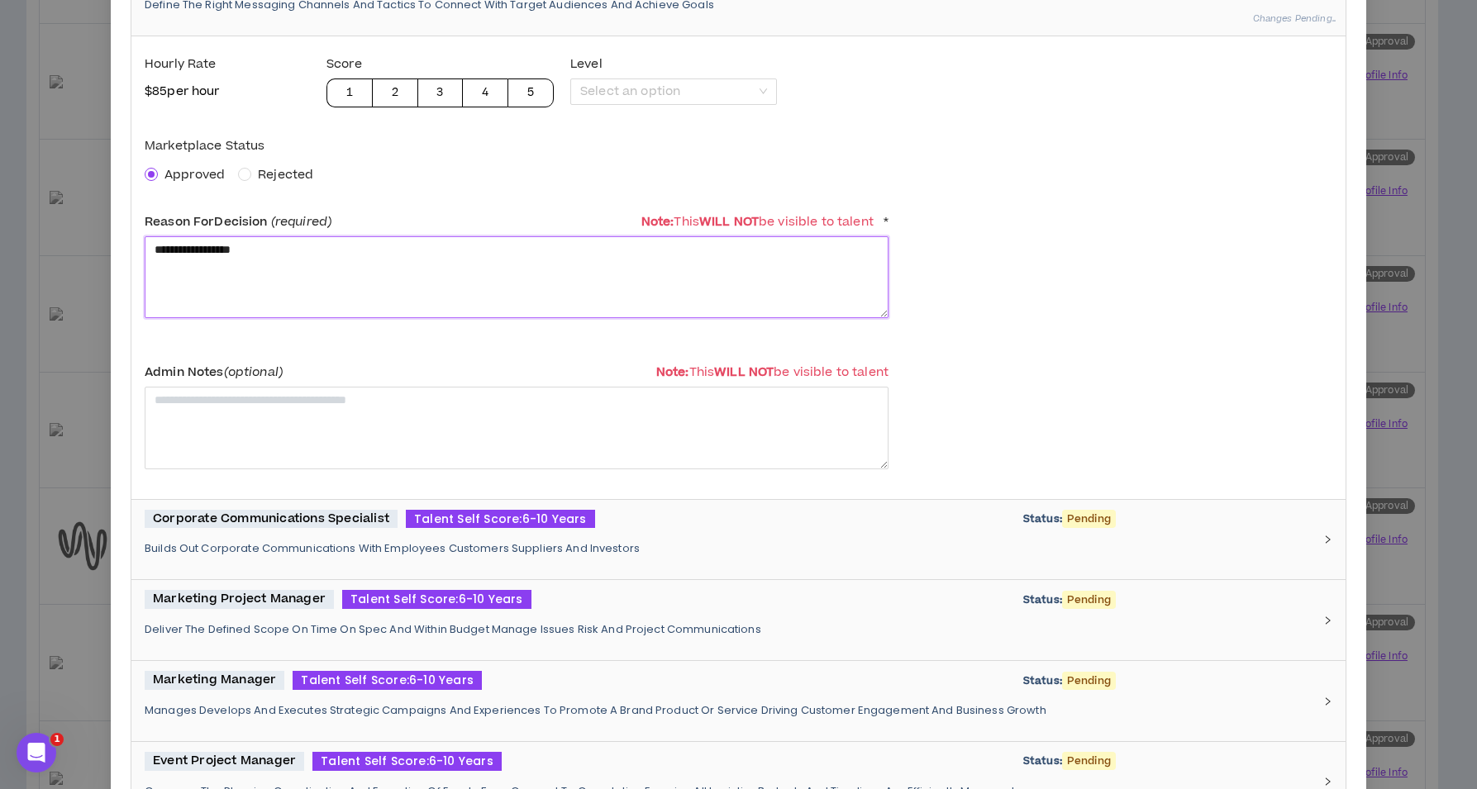
type textarea "**********"
click at [349, 533] on div "Corporate Communications Specialist Talent Self Score: 6-10 Years Status: Pendi…" at bounding box center [729, 540] width 1168 height 60
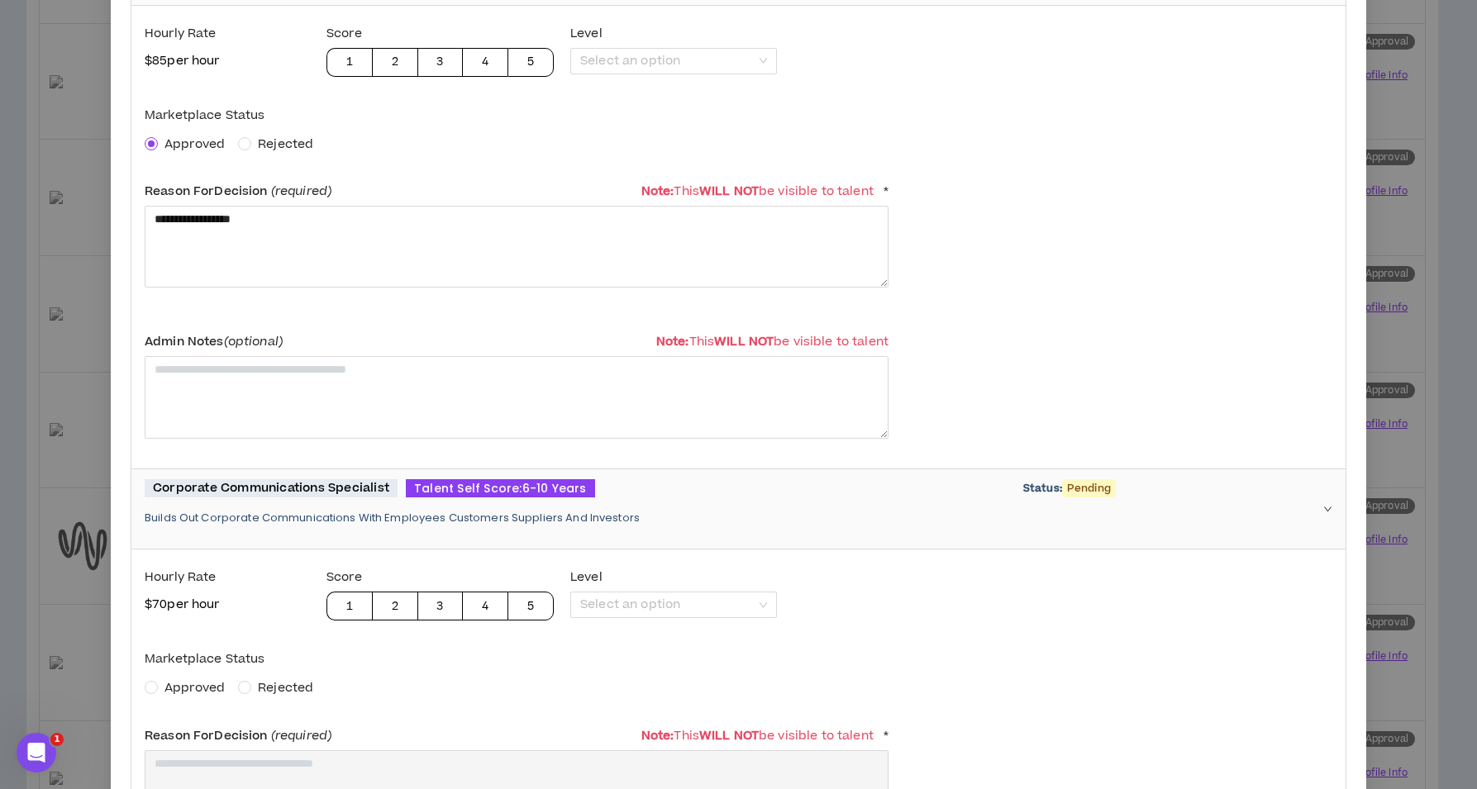
scroll to position [450, 0]
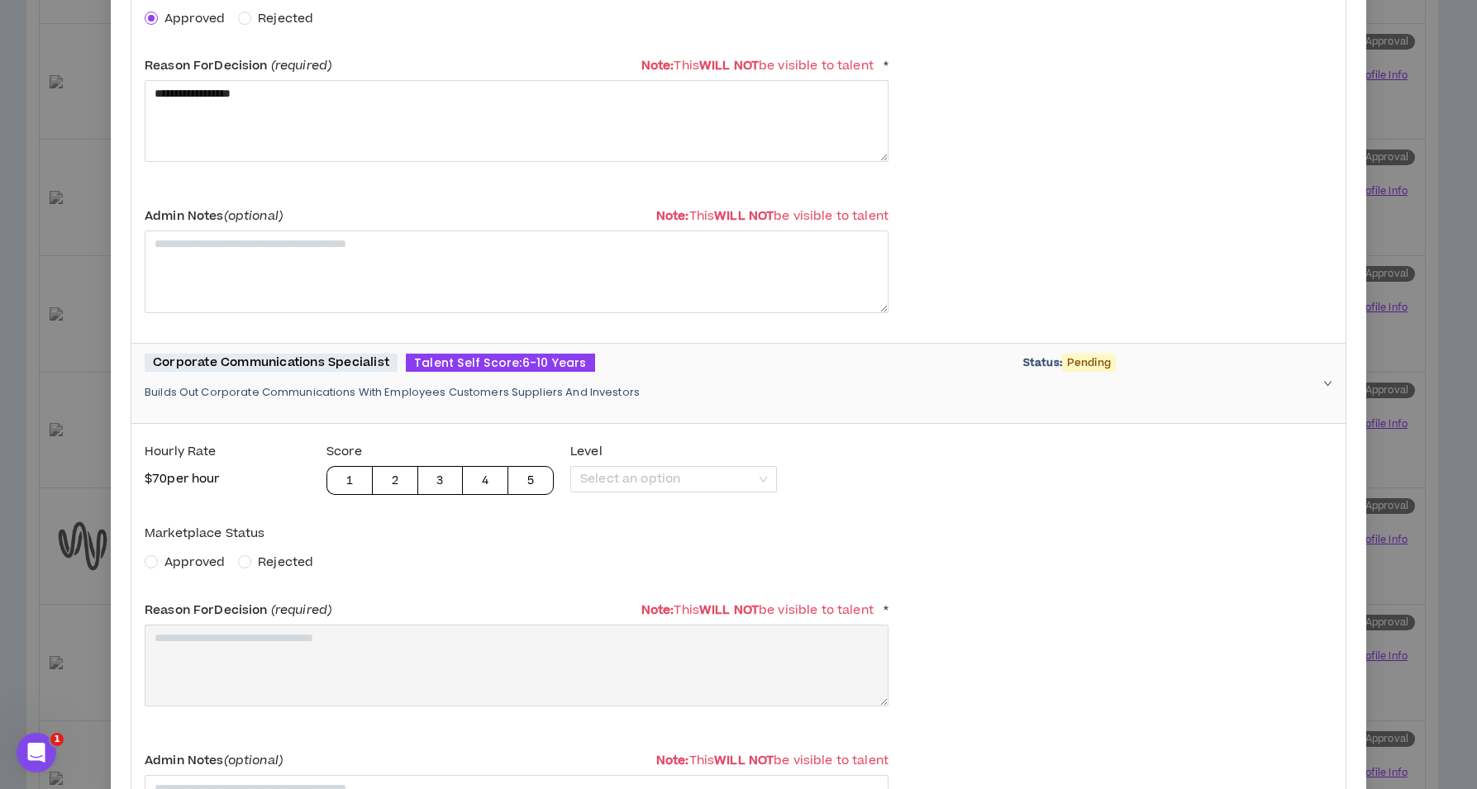
click at [172, 563] on span "Approved" at bounding box center [194, 562] width 60 height 17
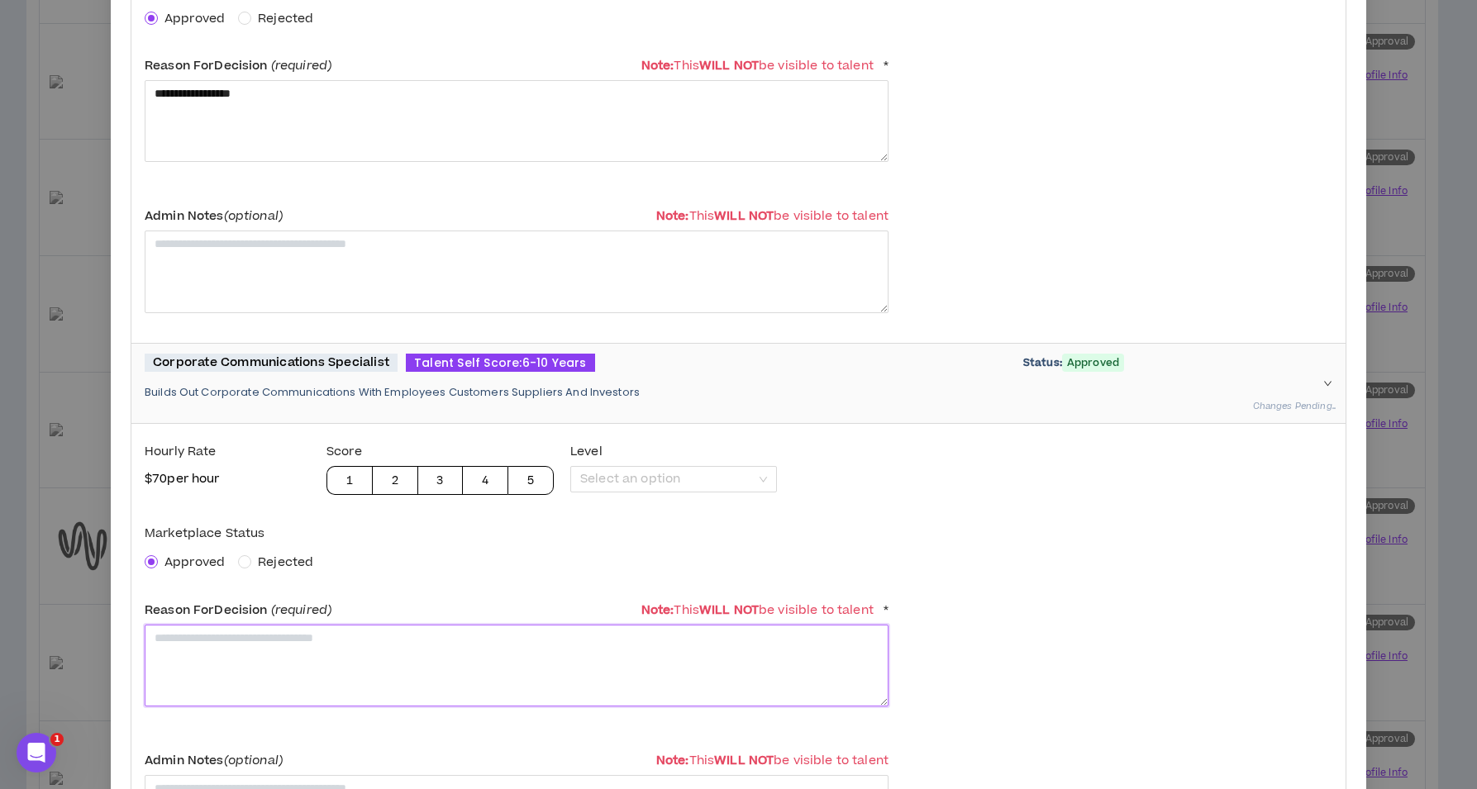
click at [182, 646] on textarea at bounding box center [517, 666] width 744 height 82
type textarea "*"
paste textarea "**********"
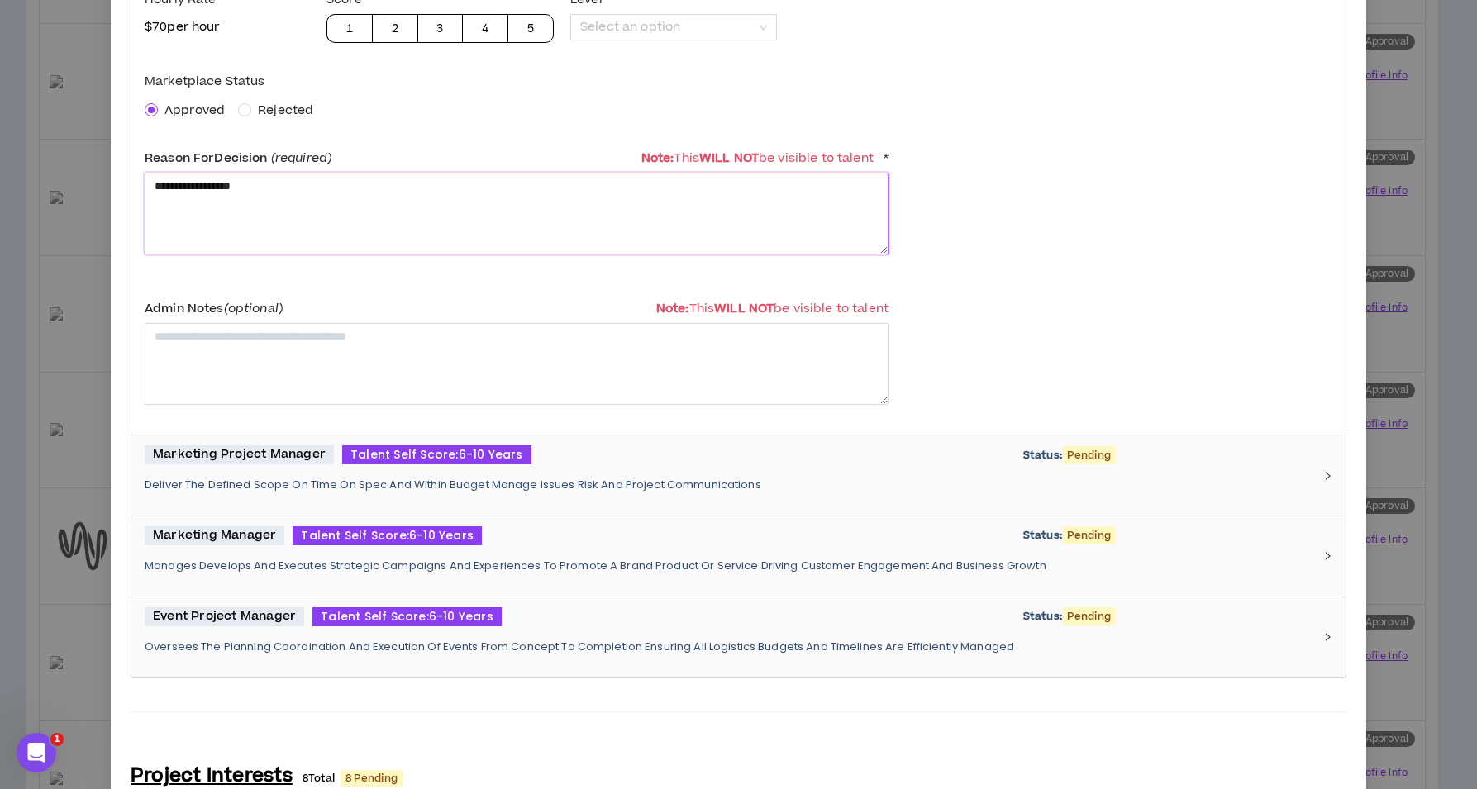
type textarea "**********"
click at [260, 478] on p "Deliver The Defined Scope On Time On Spec And Within Budget Manage Issues Risk …" at bounding box center [729, 485] width 1168 height 15
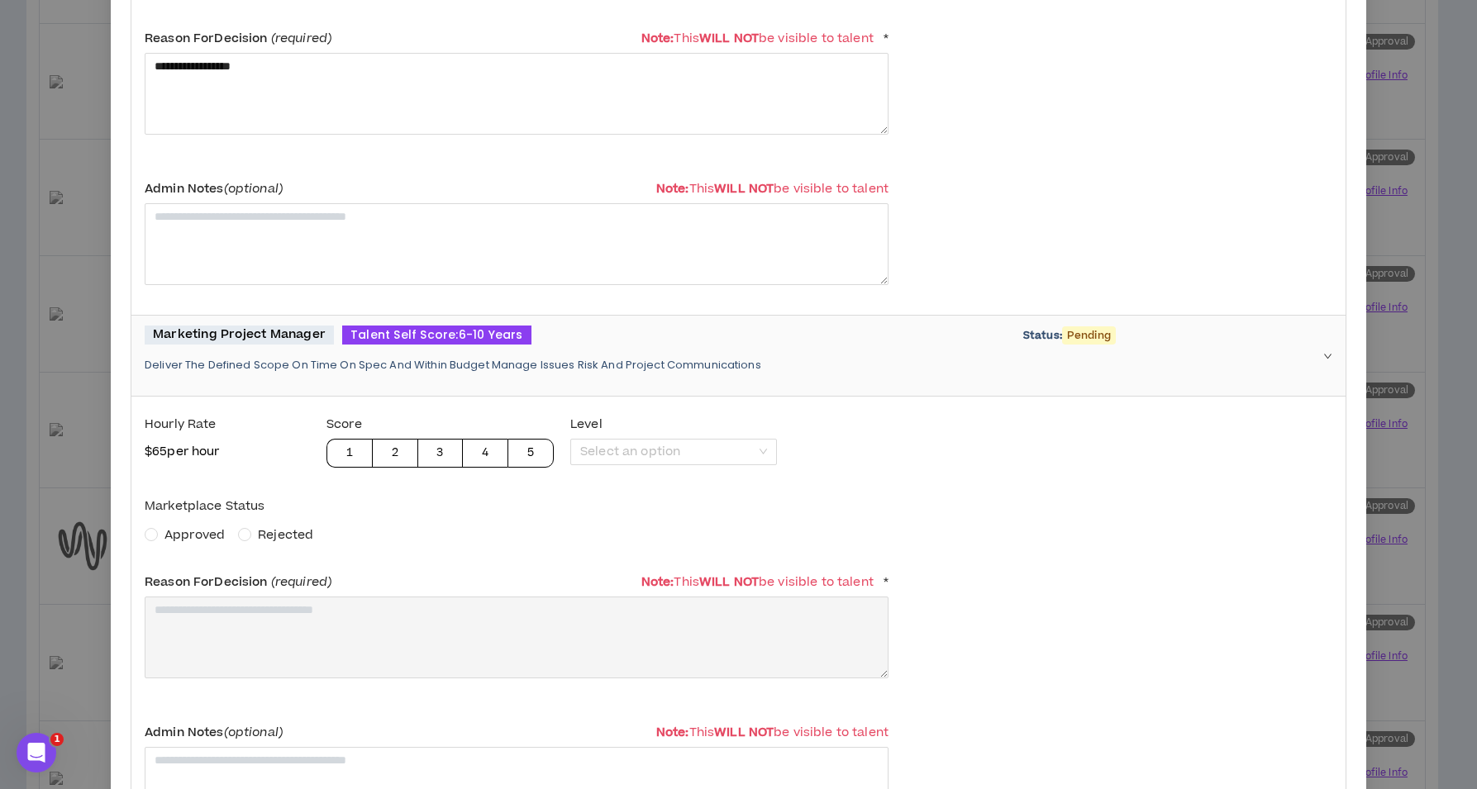
scroll to position [1046, 0]
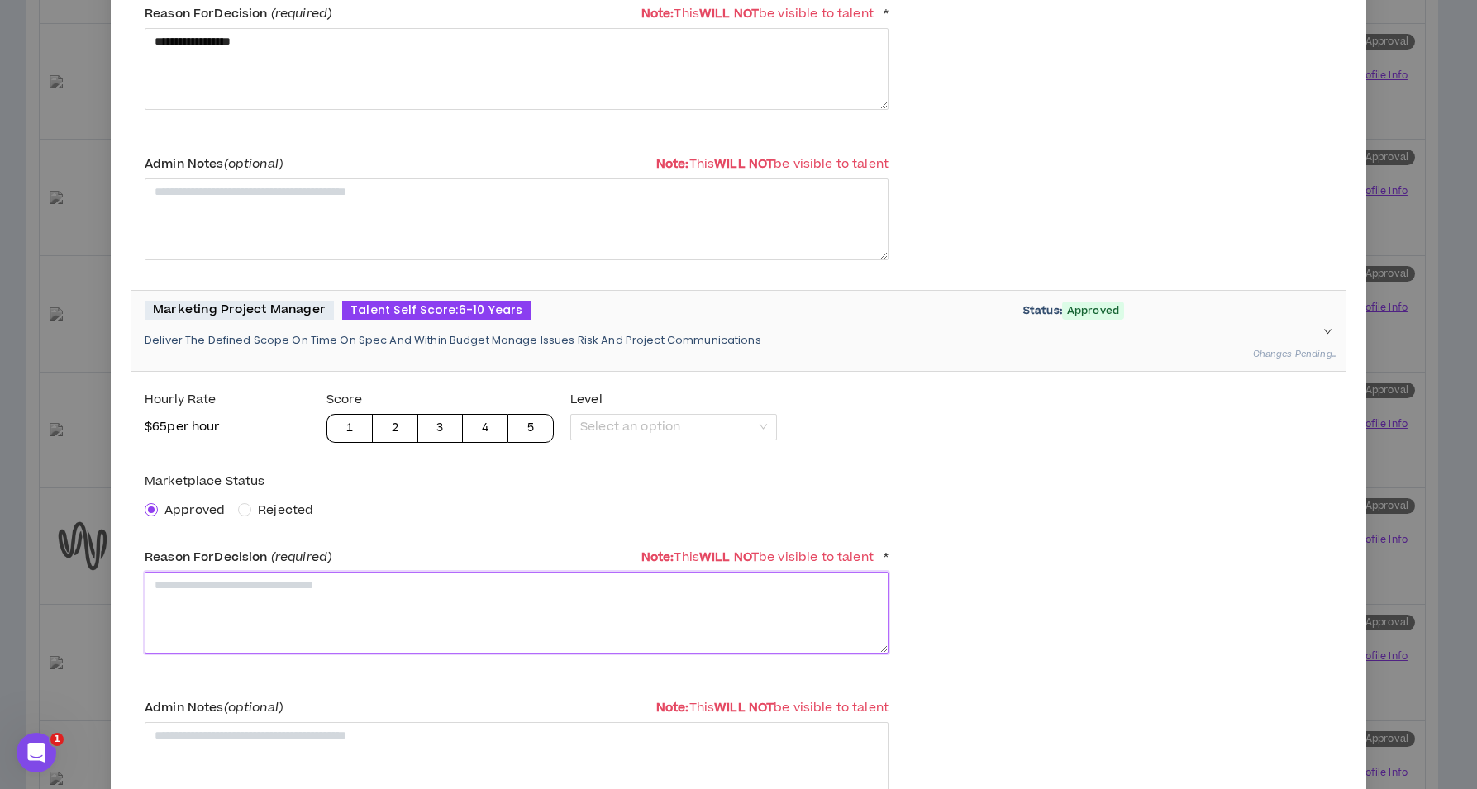
click at [284, 597] on textarea at bounding box center [517, 613] width 744 height 82
paste textarea "**********"
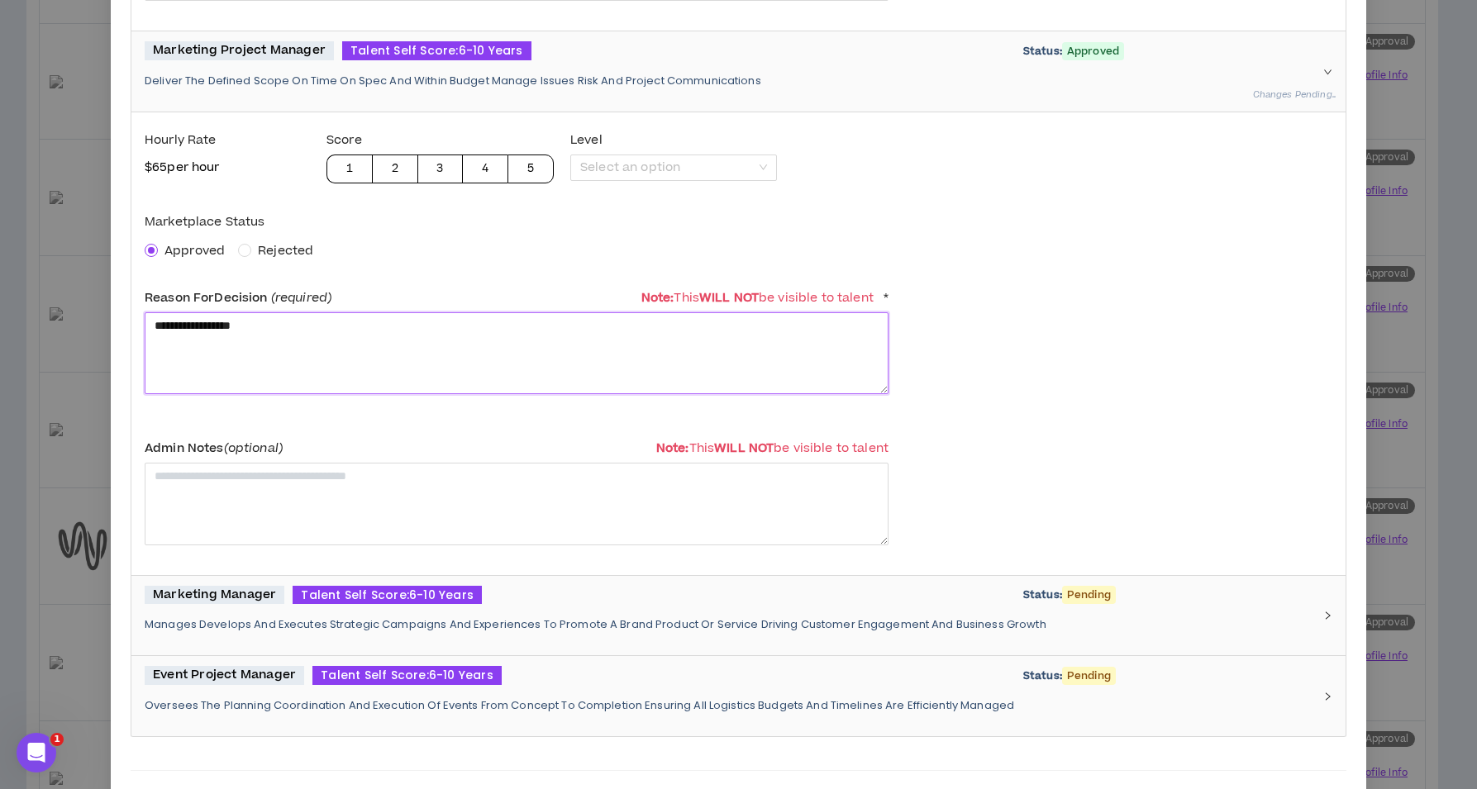
type textarea "**********"
click at [274, 617] on p "Manages Develops And Executes Strategic Campaigns And Experiences To Promote A …" at bounding box center [729, 624] width 1168 height 15
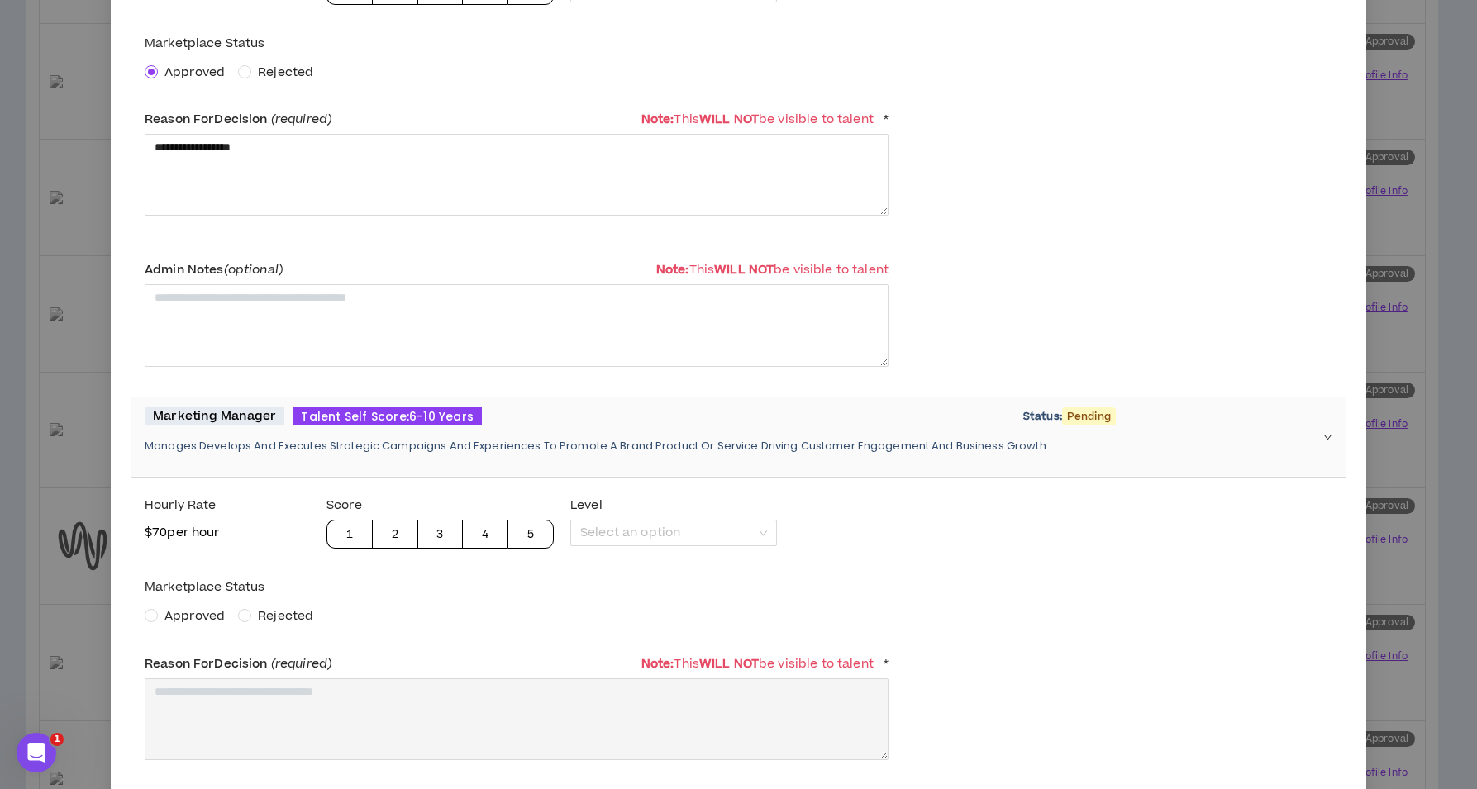
scroll to position [1627, 0]
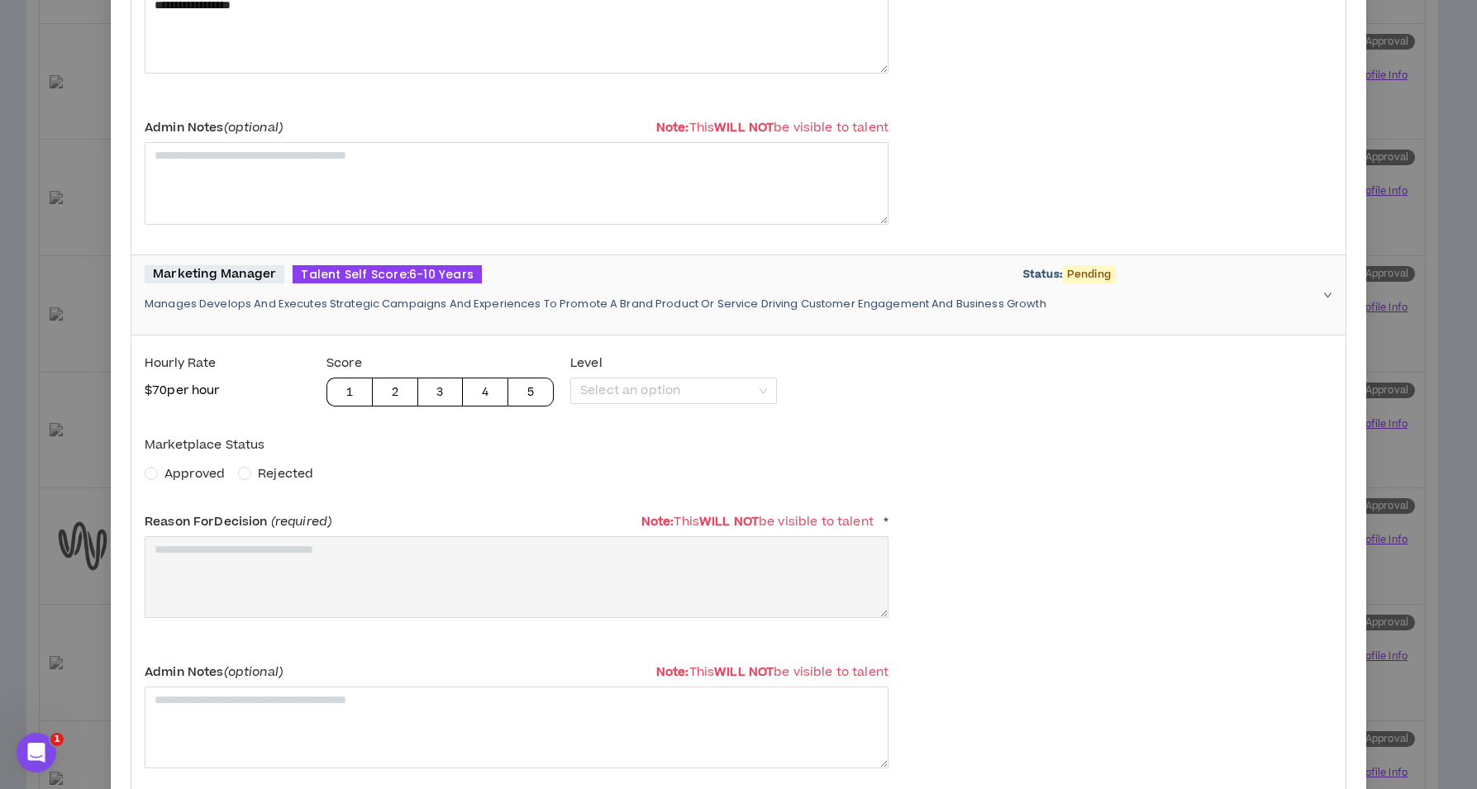
click at [159, 474] on span "Approved" at bounding box center [195, 474] width 74 height 18
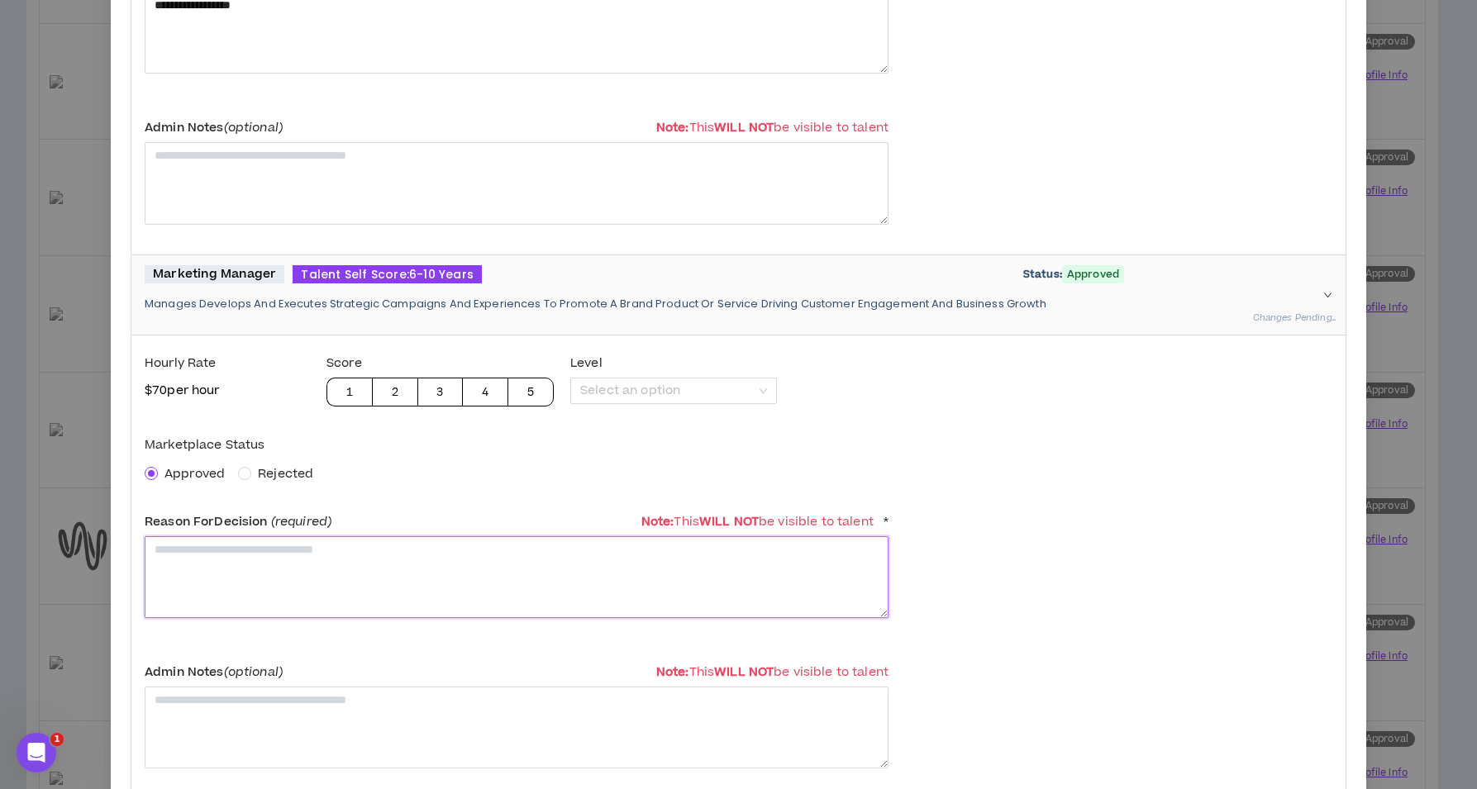
click at [190, 582] on textarea at bounding box center [517, 577] width 744 height 82
paste textarea "**********"
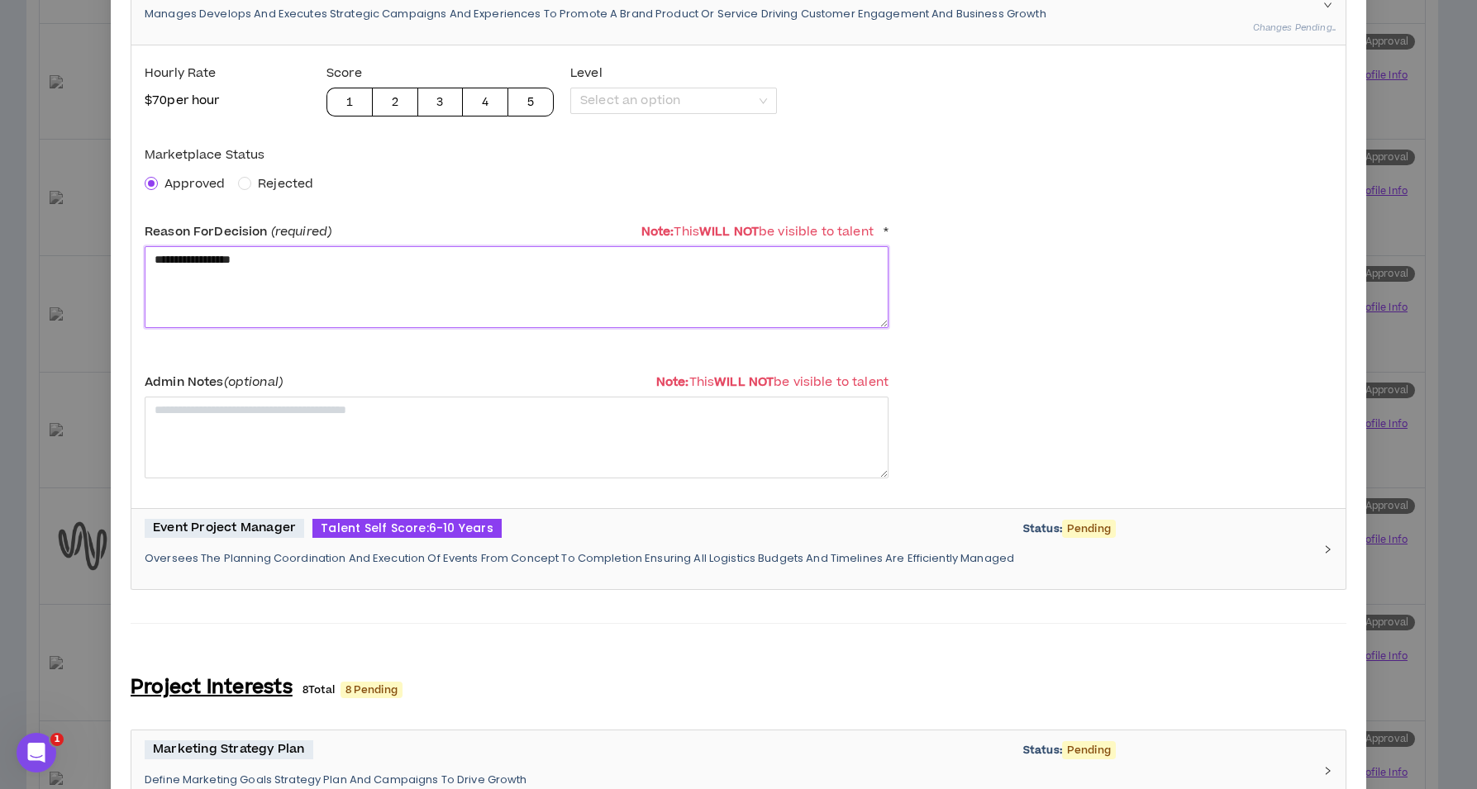
type textarea "**********"
click at [245, 541] on div "Event Project Manager Talent Self Score: 6-10 Years Status: Pending Oversees Th…" at bounding box center [729, 549] width 1168 height 60
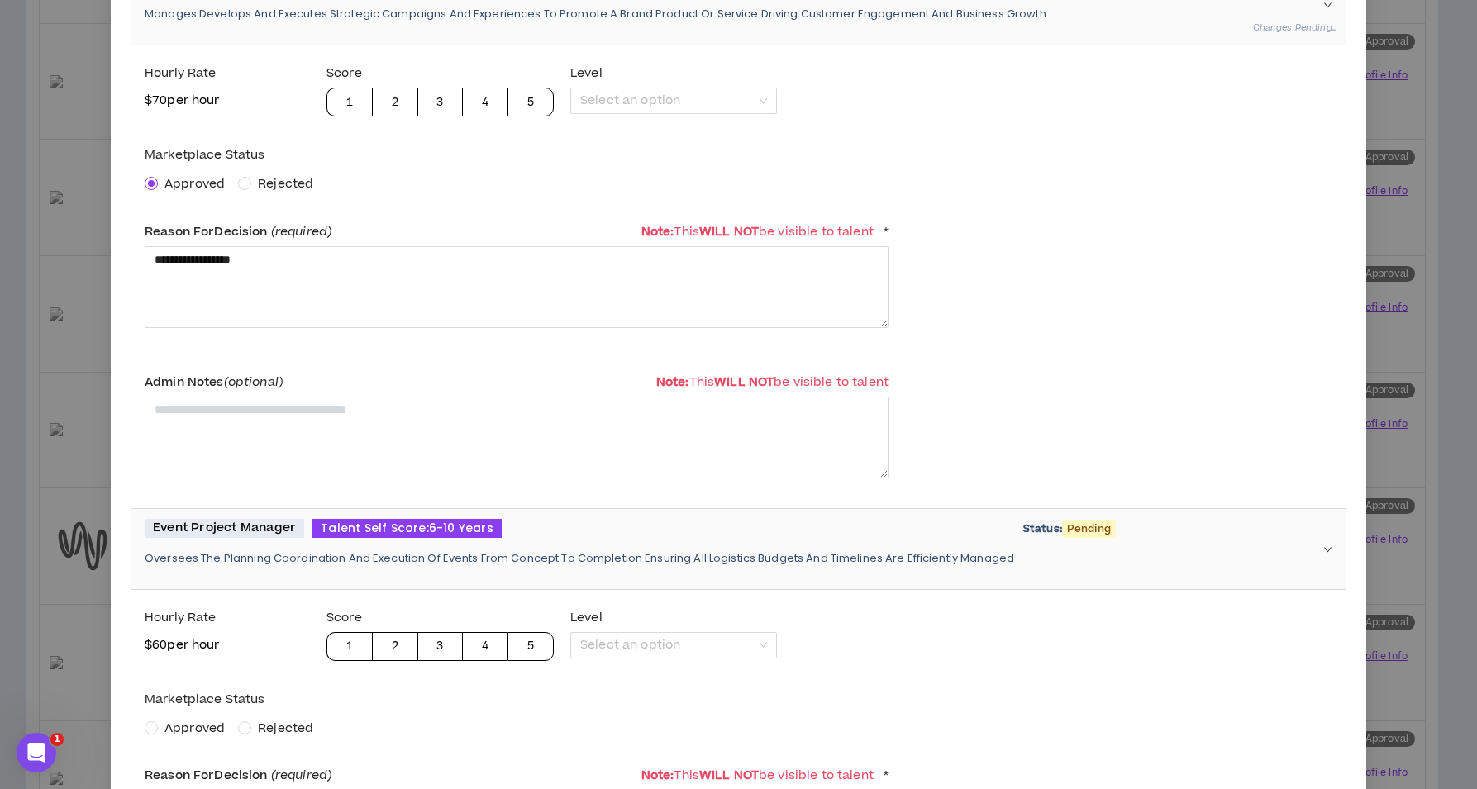
scroll to position [2100, 0]
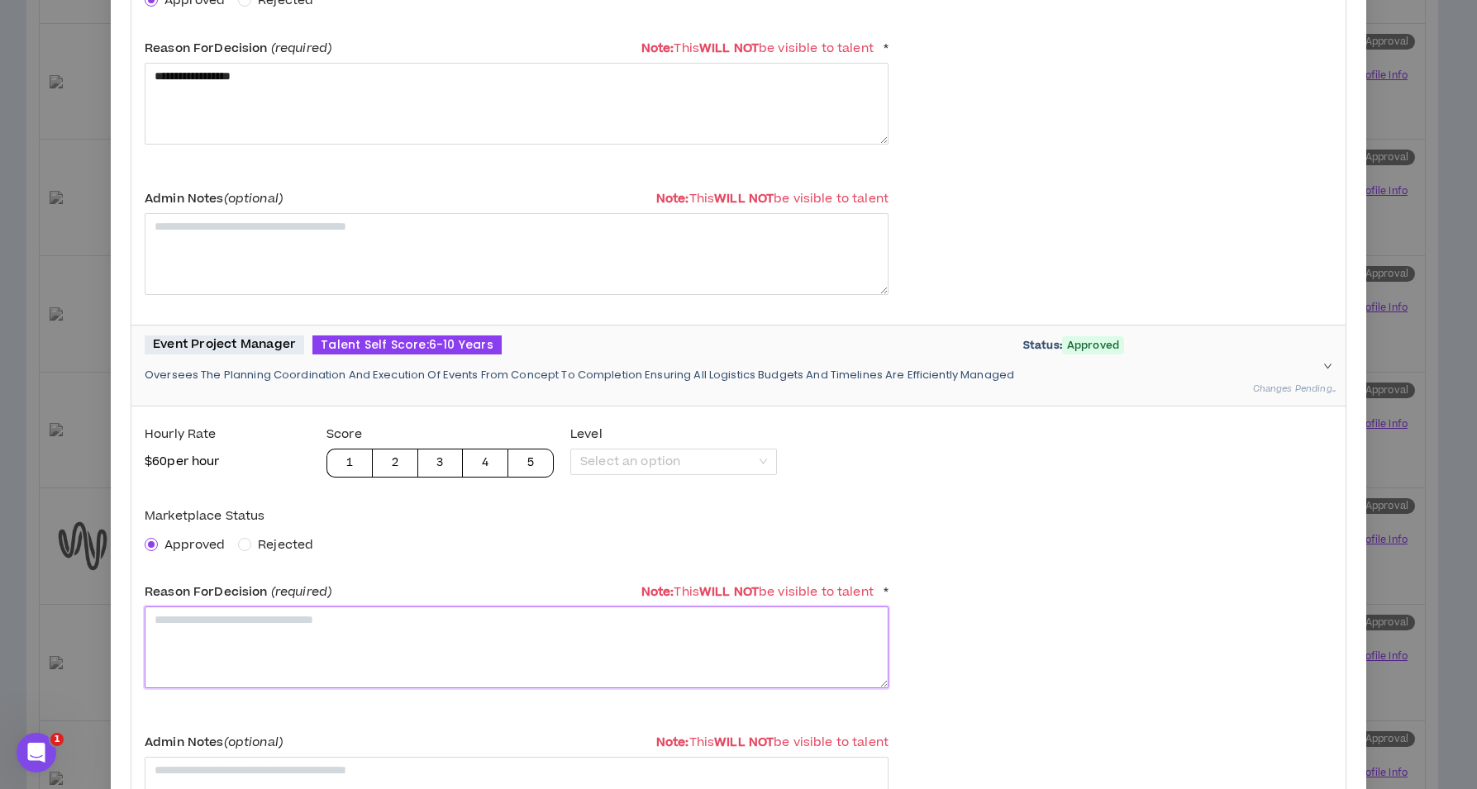
click at [209, 622] on textarea at bounding box center [517, 648] width 744 height 82
paste textarea "**********"
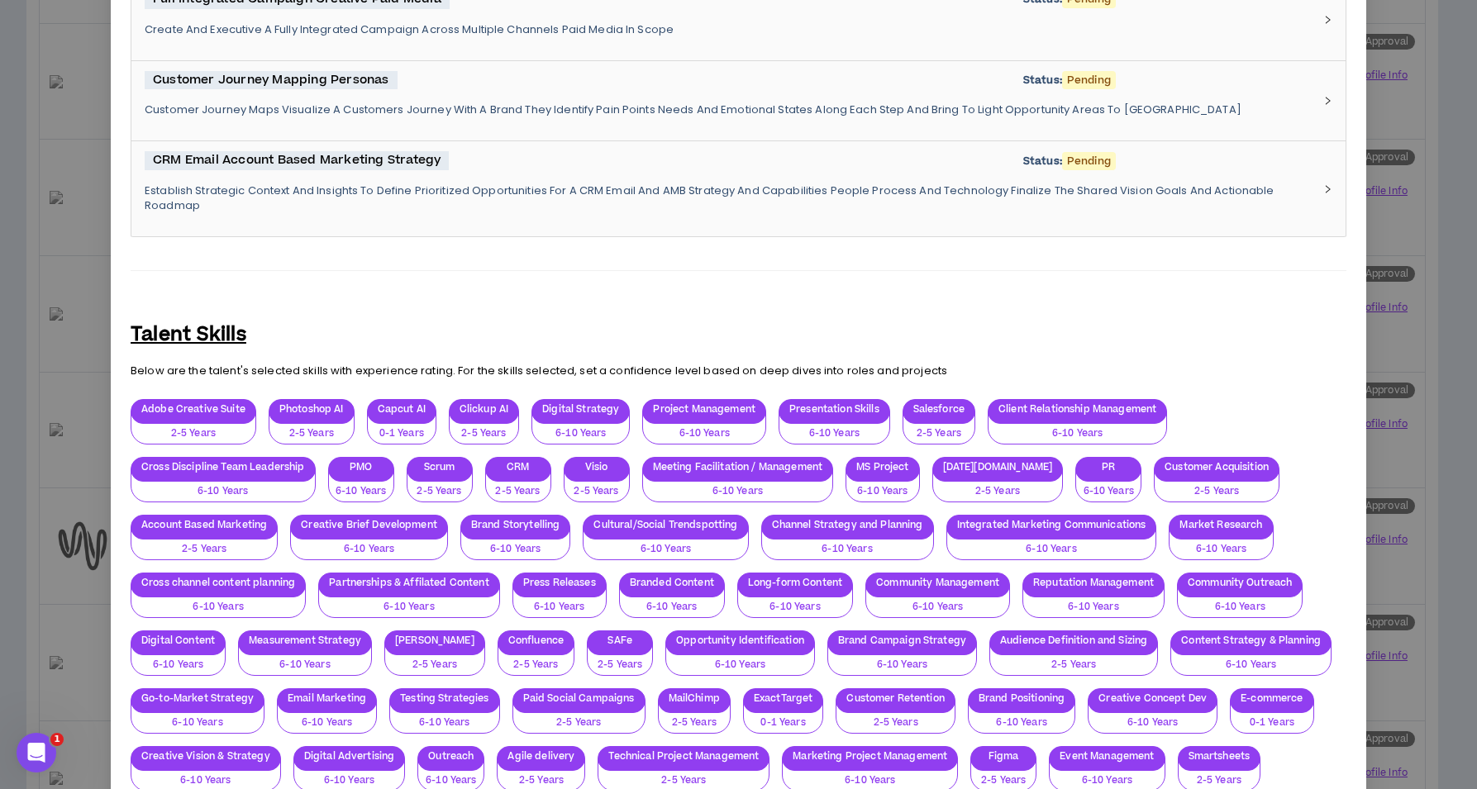
scroll to position [3819, 0]
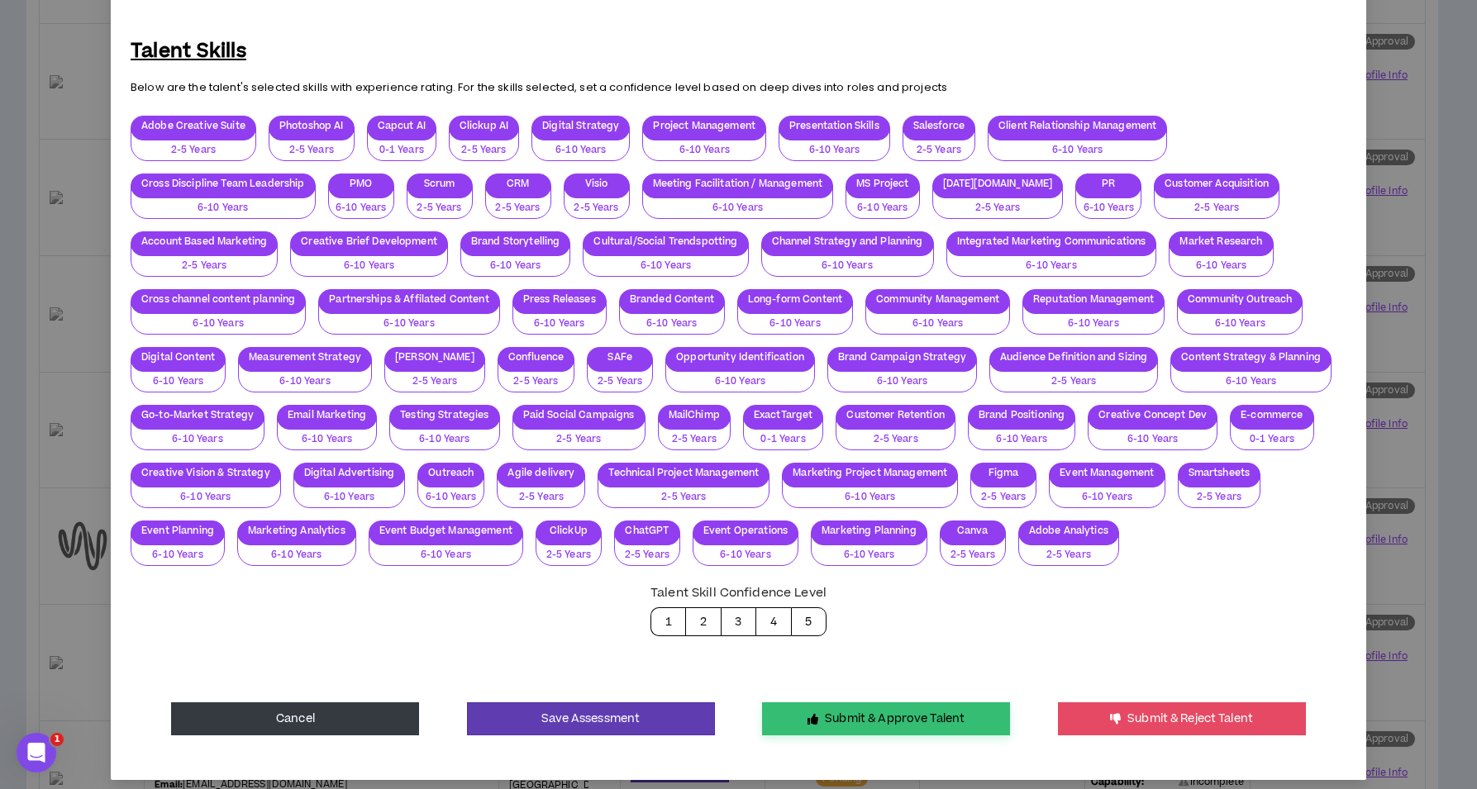
type textarea "**********"
click at [830, 717] on button "Submit & Approve Talent" at bounding box center [886, 719] width 248 height 33
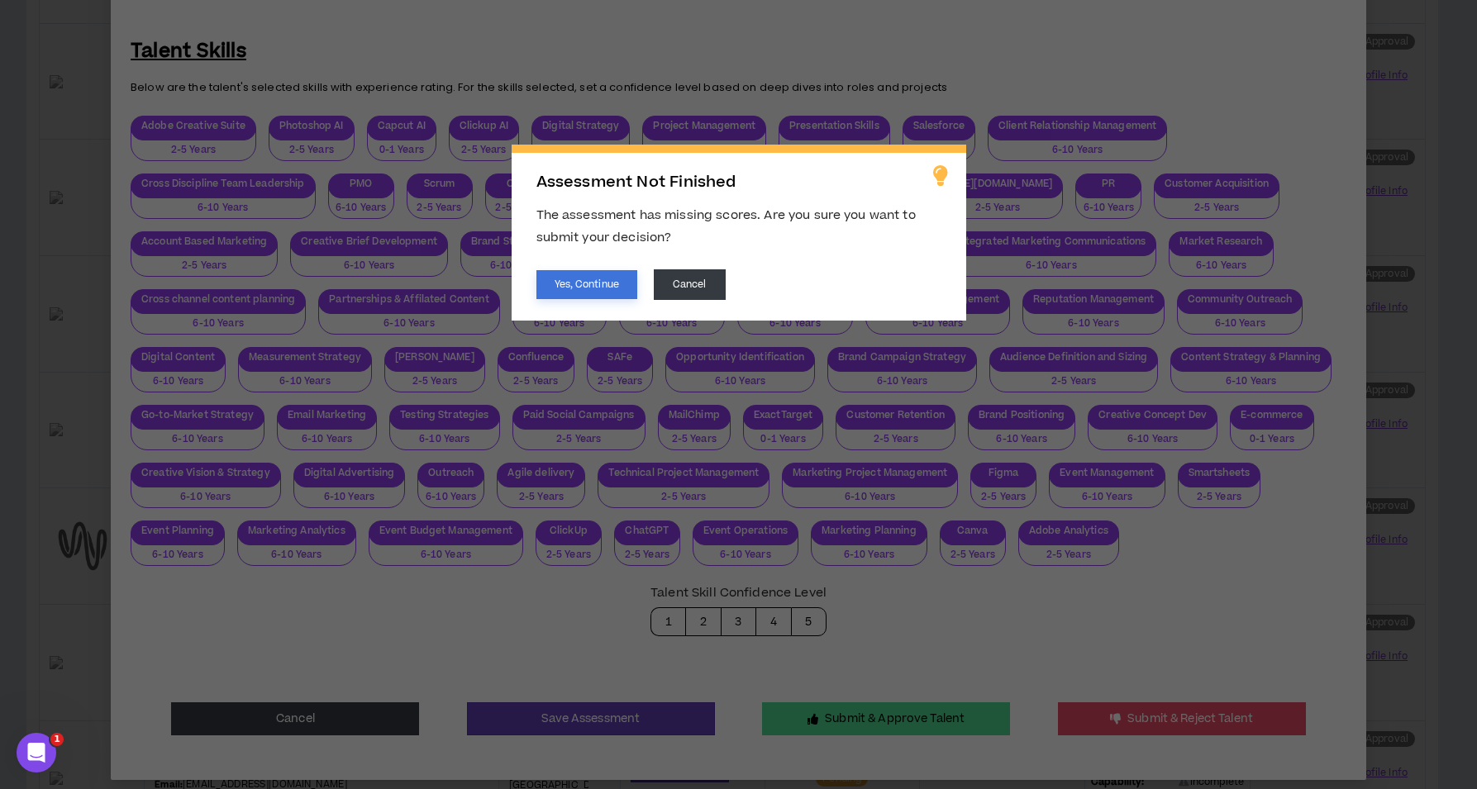
click at [565, 292] on button "Yes, Continue" at bounding box center [586, 284] width 101 height 29
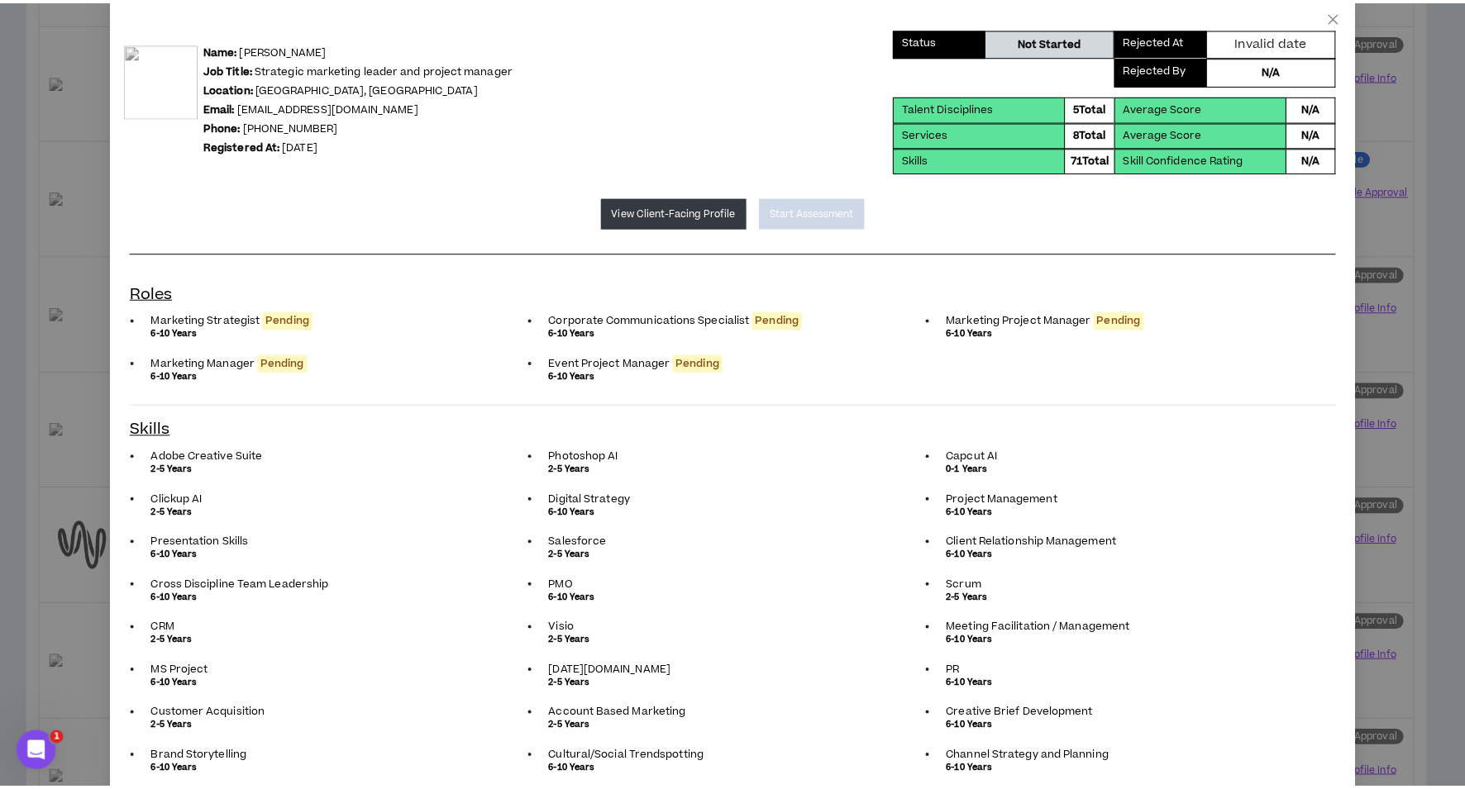
scroll to position [0, 0]
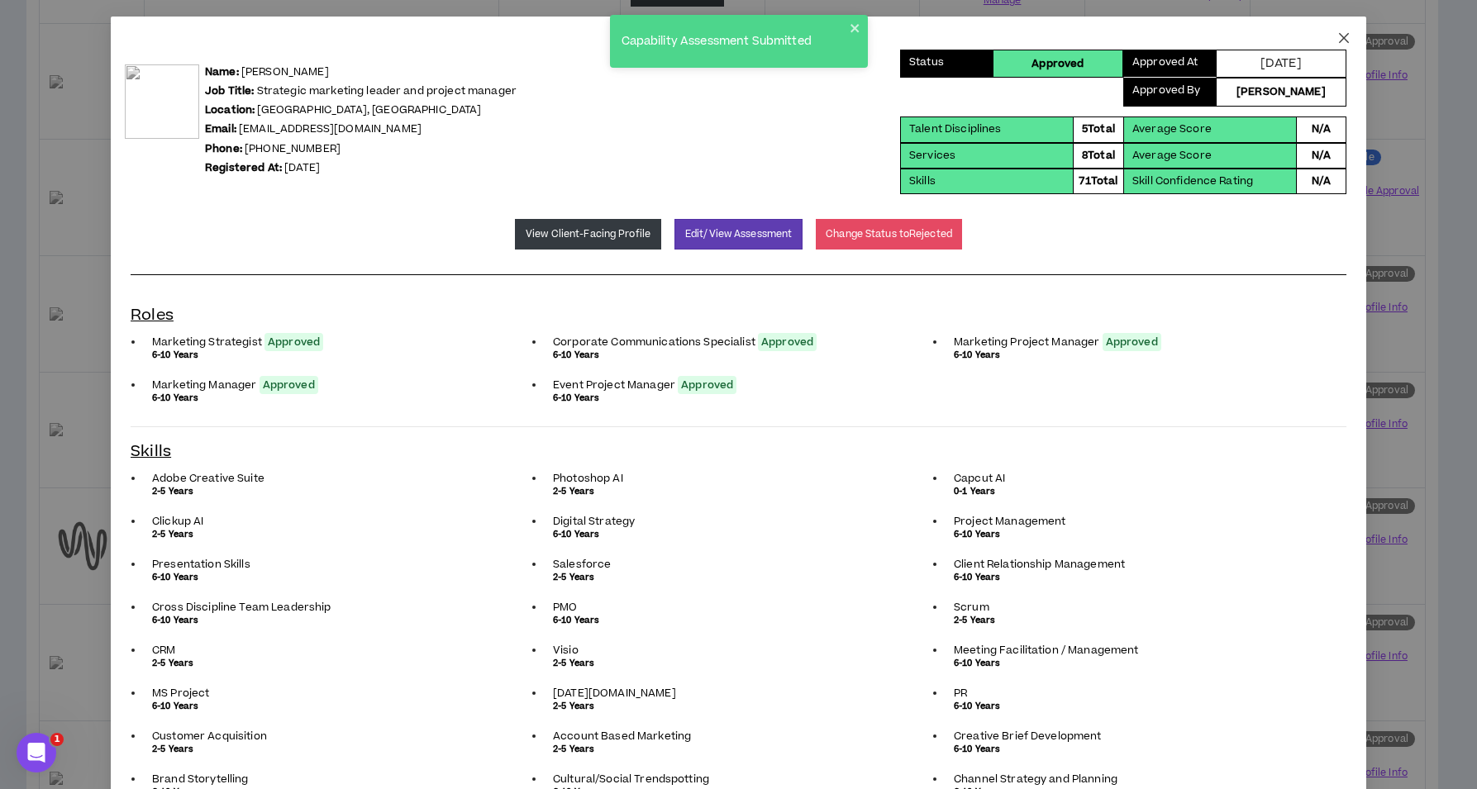
click at [1339, 38] on icon "close" at bounding box center [1344, 38] width 10 height 10
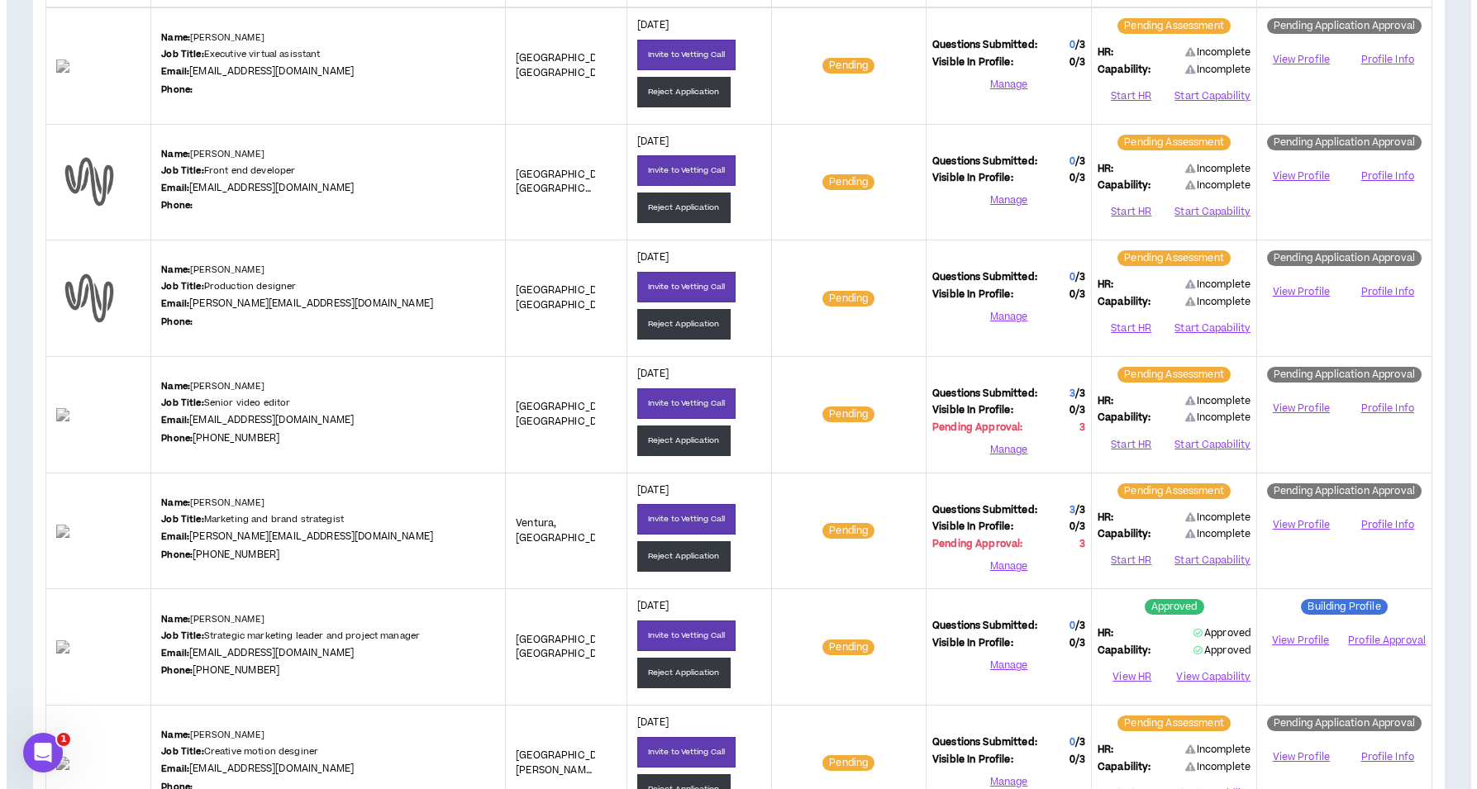
scroll to position [148, 0]
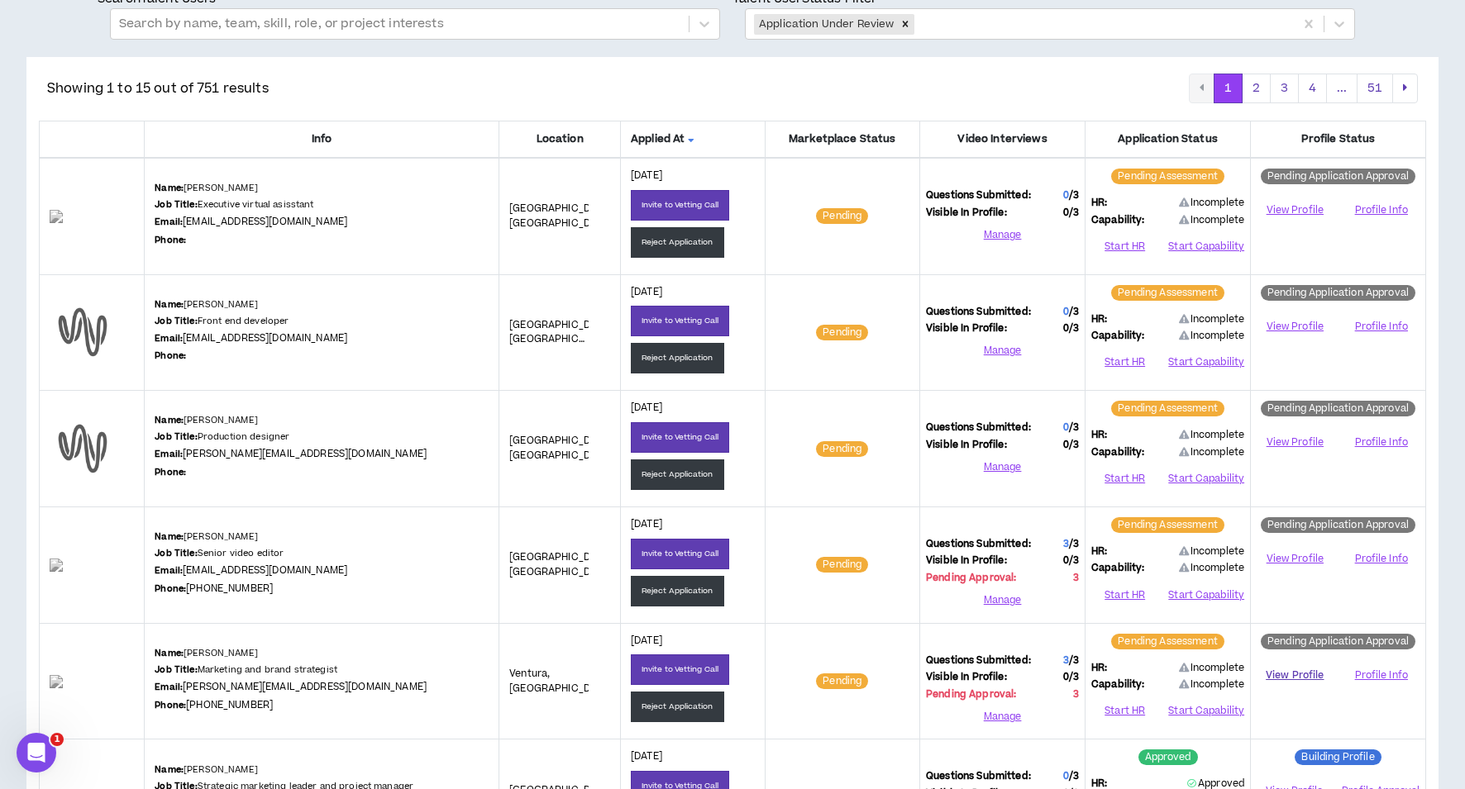
click at [1295, 674] on link "View Profile" at bounding box center [1294, 675] width 76 height 29
click at [1125, 704] on button "Start HR" at bounding box center [1124, 711] width 67 height 25
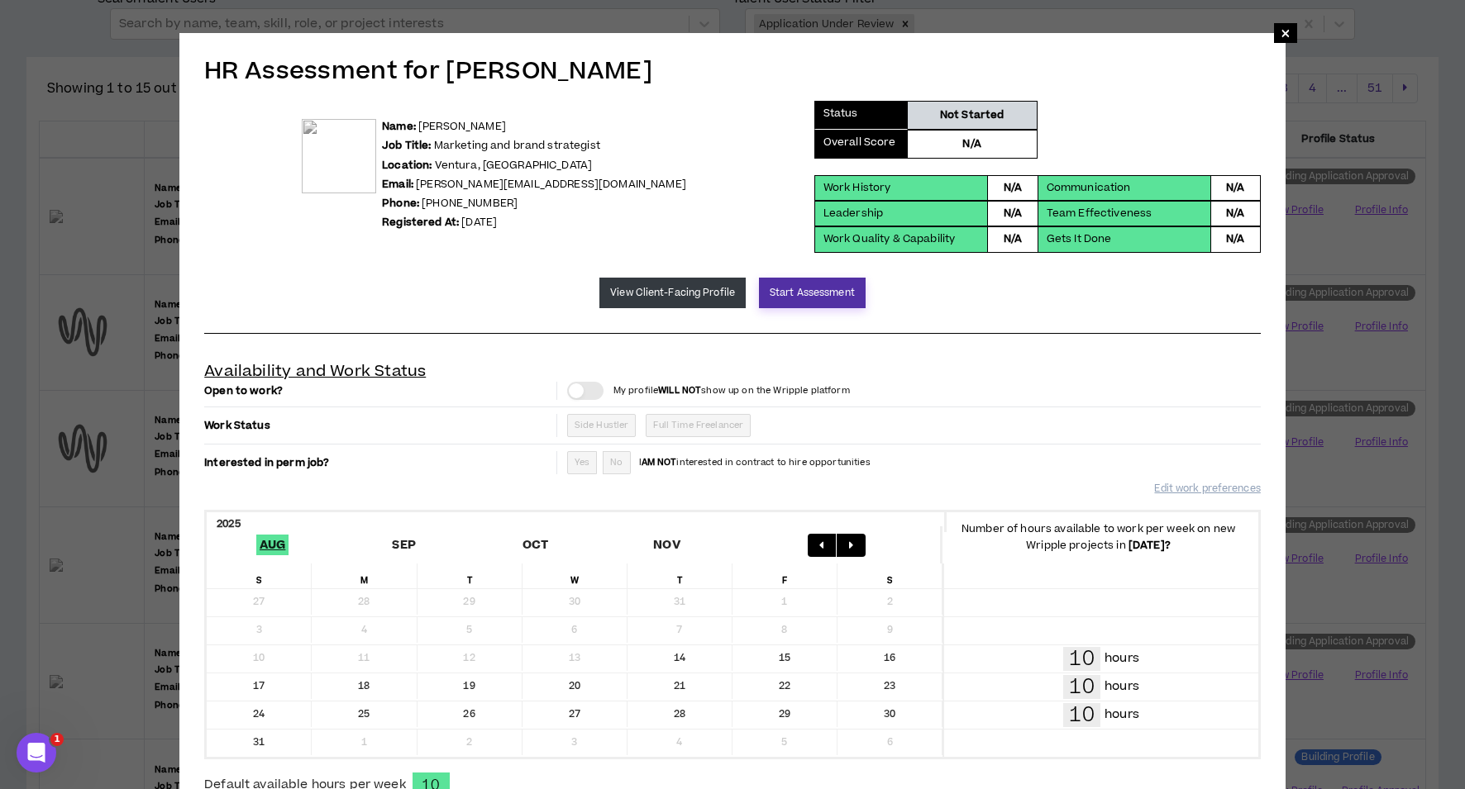
click at [811, 291] on button "Start Assessment" at bounding box center [812, 293] width 107 height 31
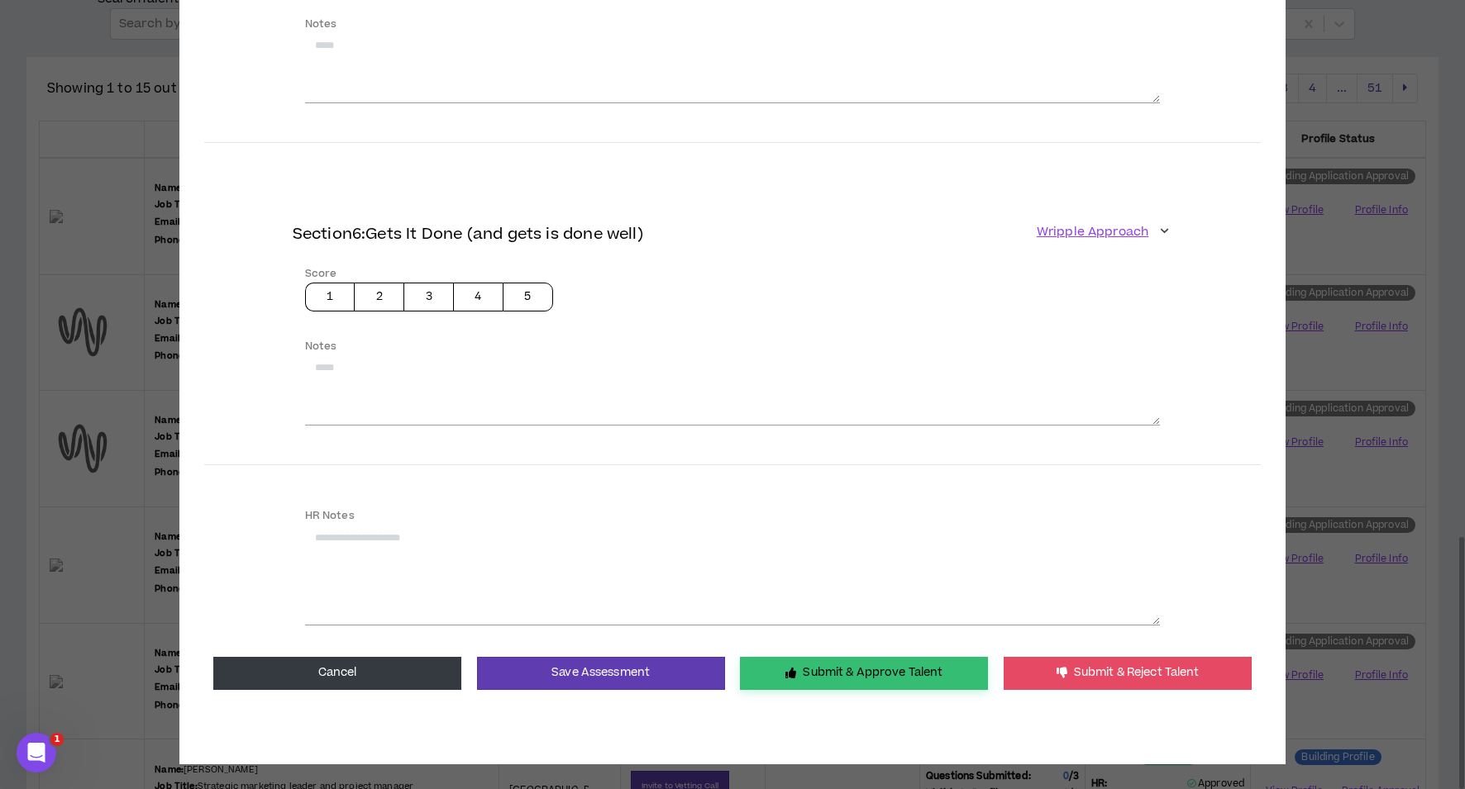
click at [798, 661] on button "Submit & Approve Talent" at bounding box center [864, 673] width 248 height 33
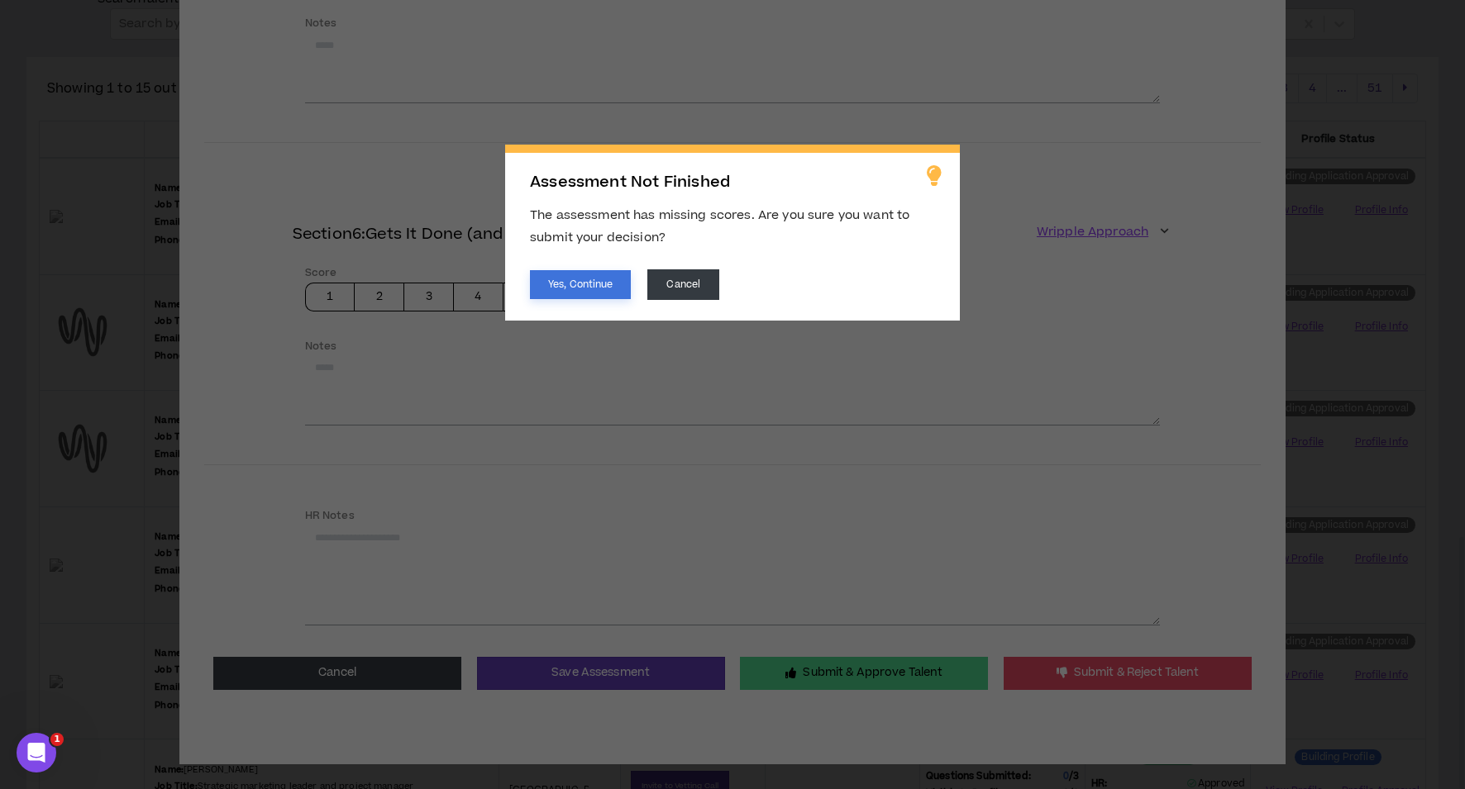
click at [581, 286] on button "Yes, Continue" at bounding box center [580, 284] width 101 height 29
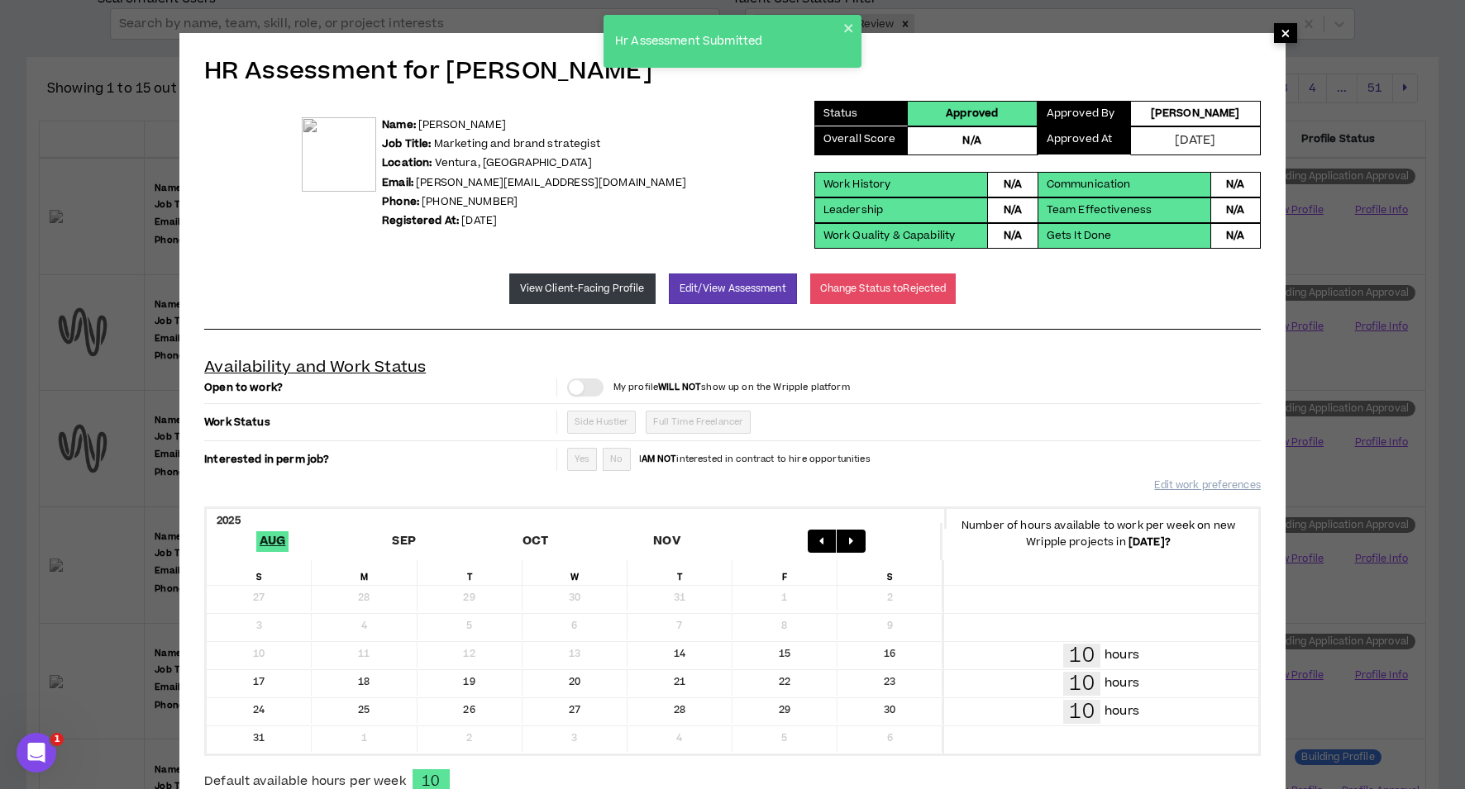
click at [1286, 36] on span "×" at bounding box center [1285, 33] width 10 height 20
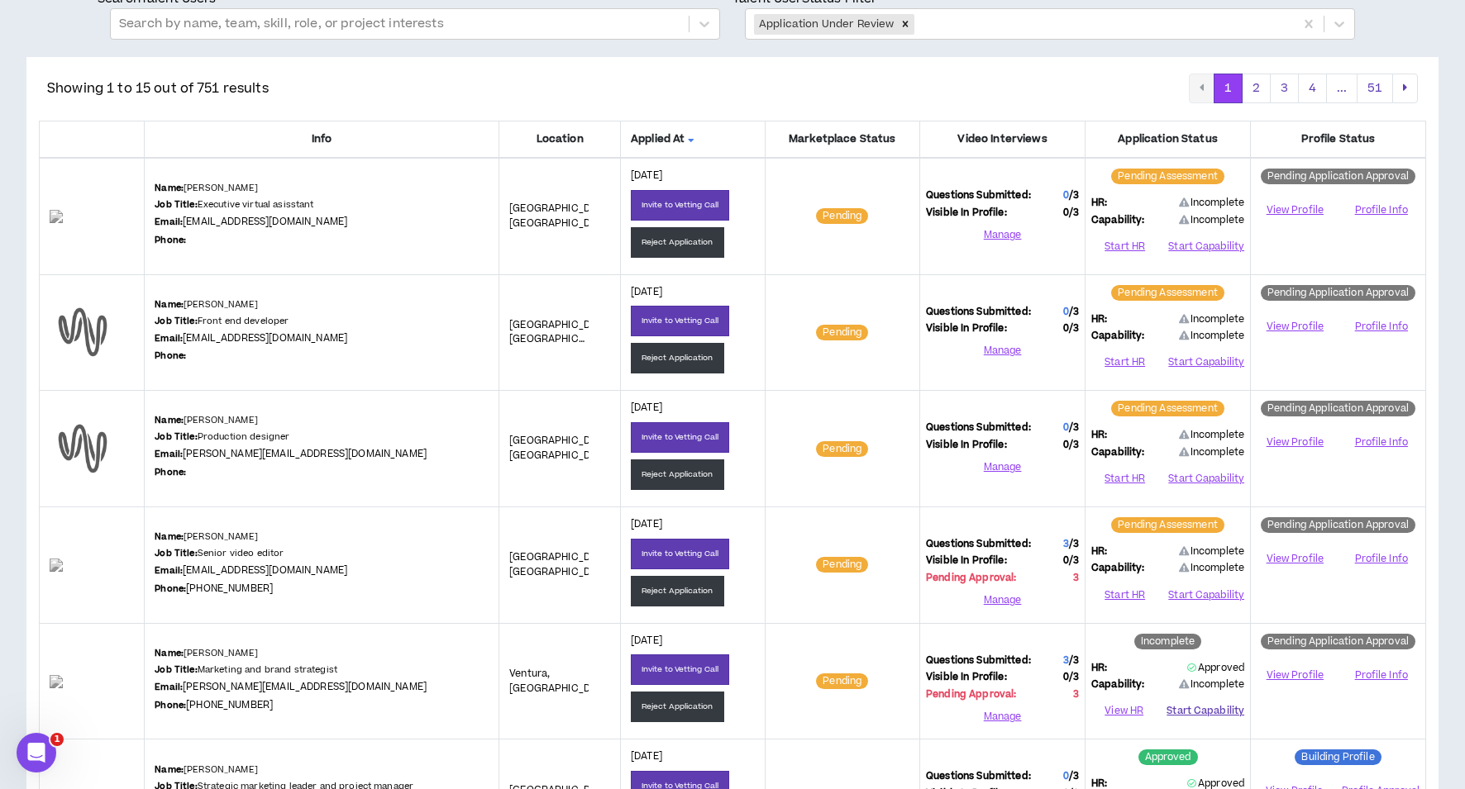
click at [1214, 707] on button "Start Capability" at bounding box center [1205, 711] width 78 height 25
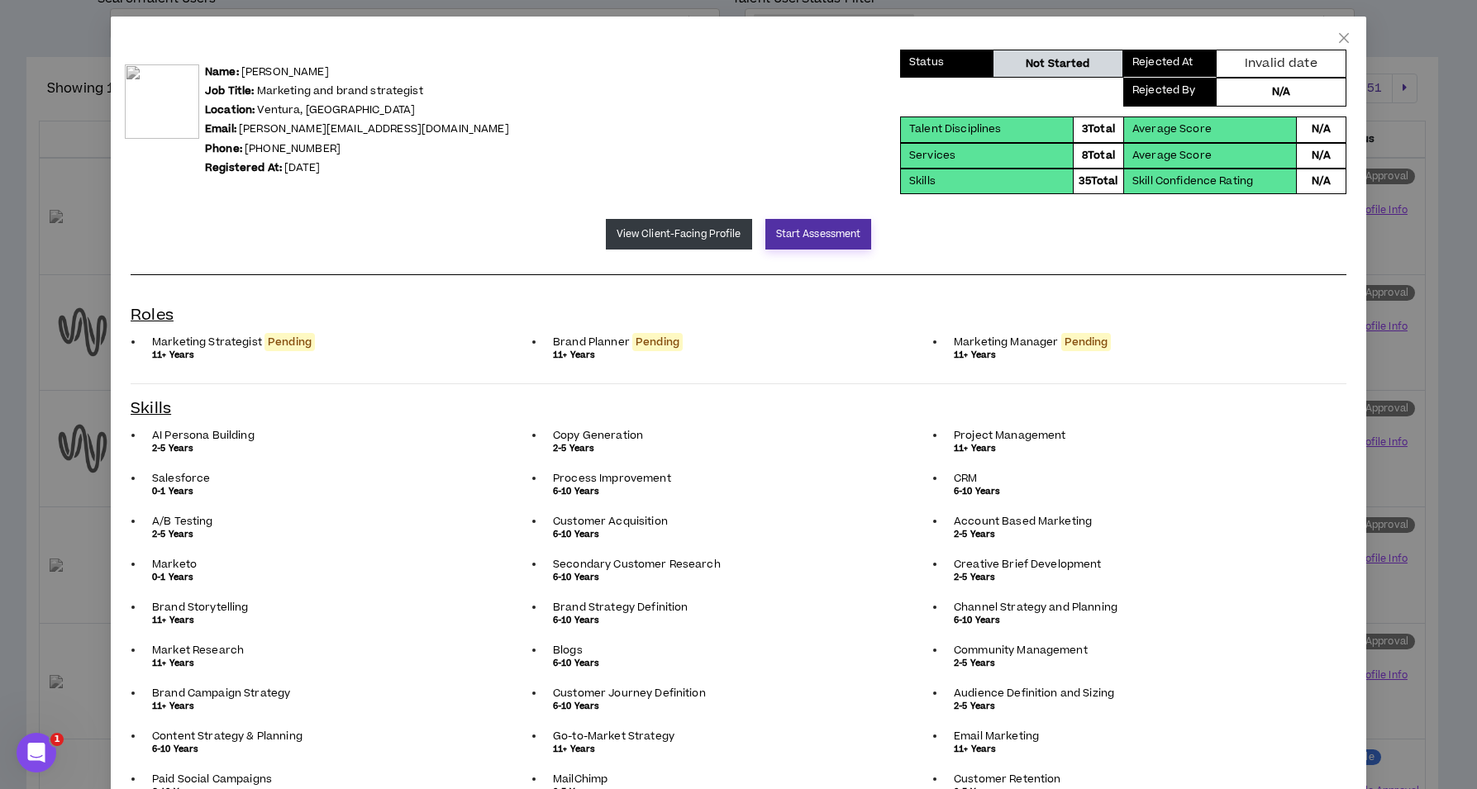
click at [803, 230] on button "Start Assessment" at bounding box center [818, 234] width 107 height 31
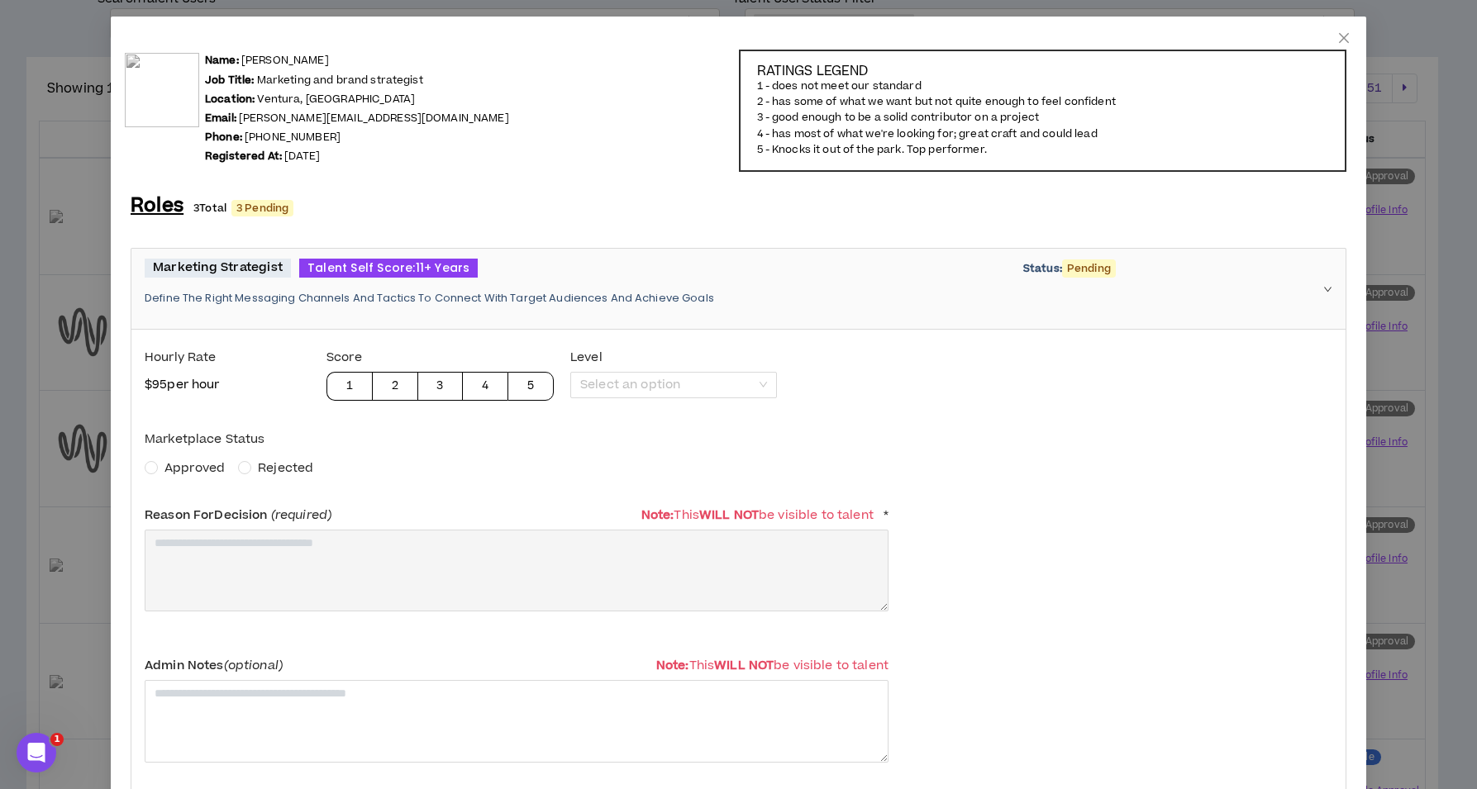
click at [201, 466] on span "Approved" at bounding box center [194, 468] width 60 height 17
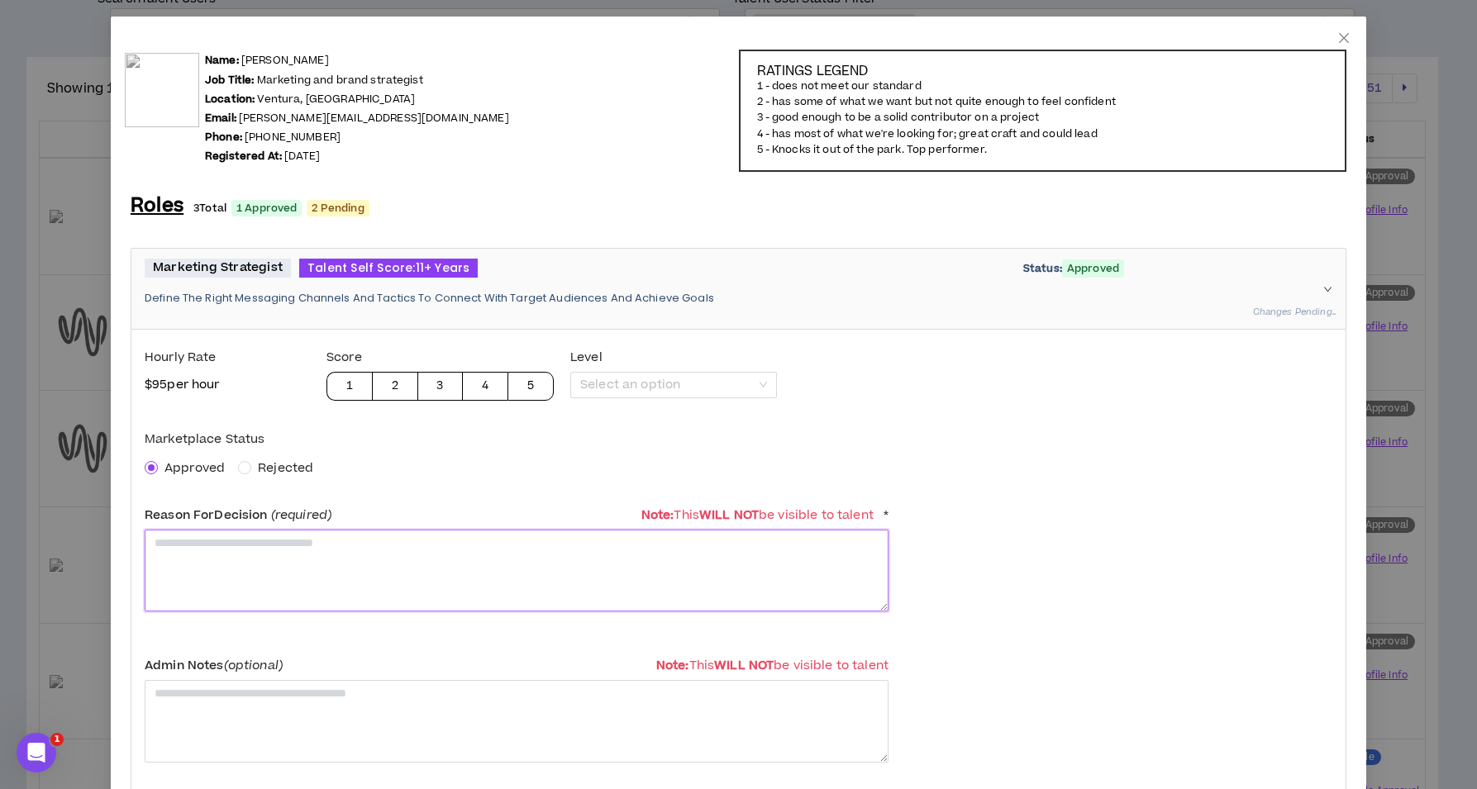
click at [258, 575] on textarea at bounding box center [517, 571] width 744 height 82
paste textarea "**********"
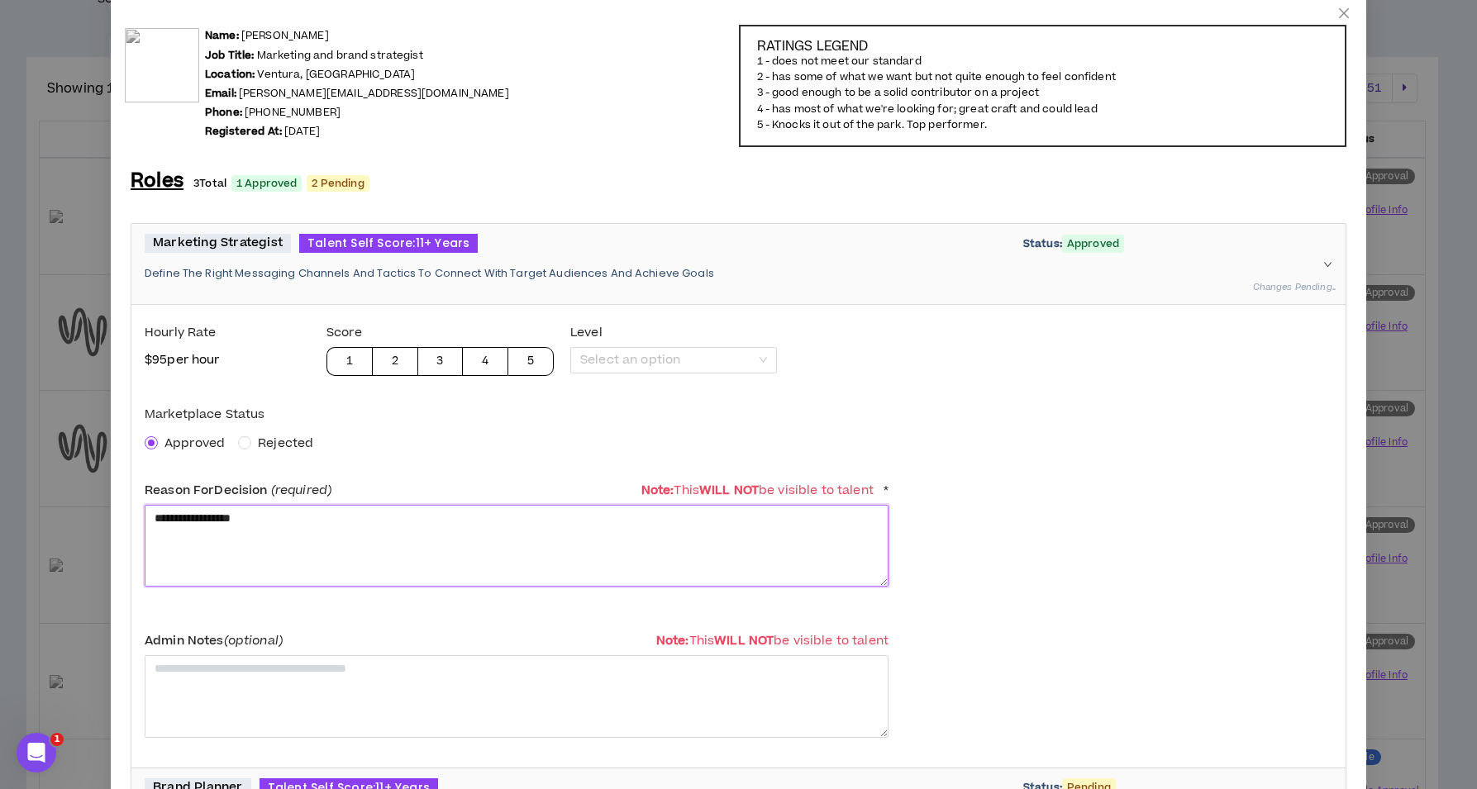
scroll to position [252, 0]
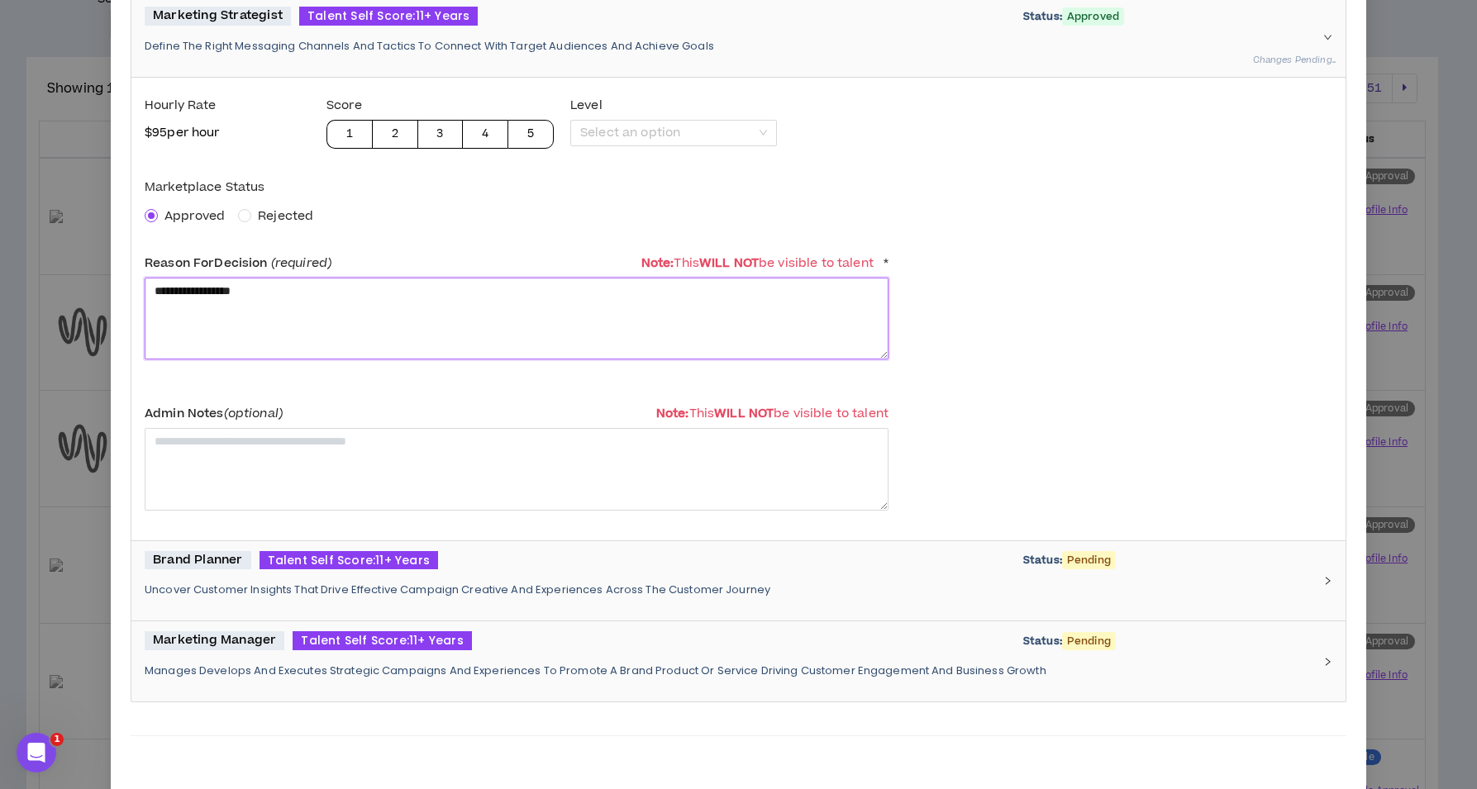
type textarea "**********"
click at [349, 553] on span "Talent Self Score: 11+ Years" at bounding box center [349, 560] width 179 height 19
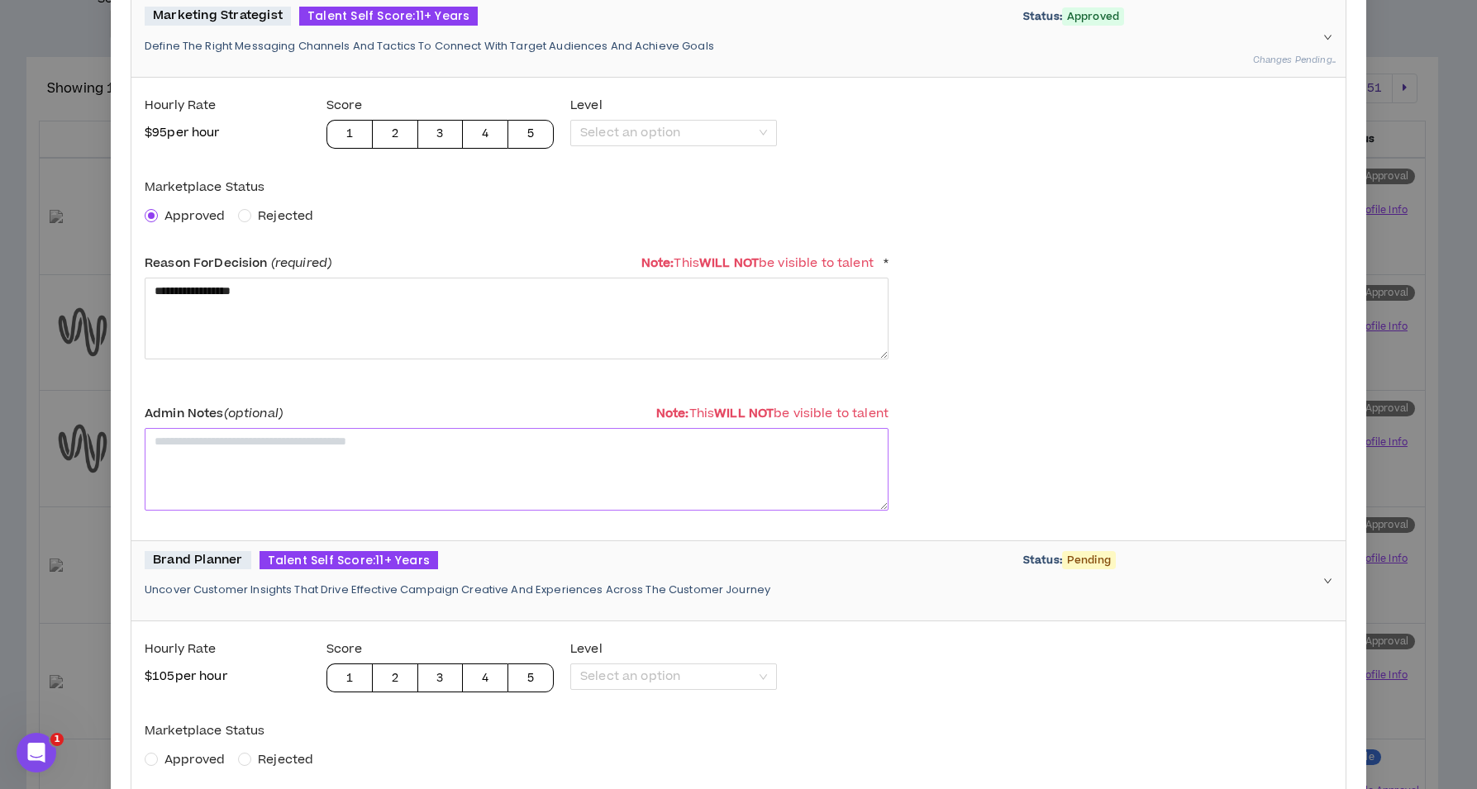
scroll to position [425, 0]
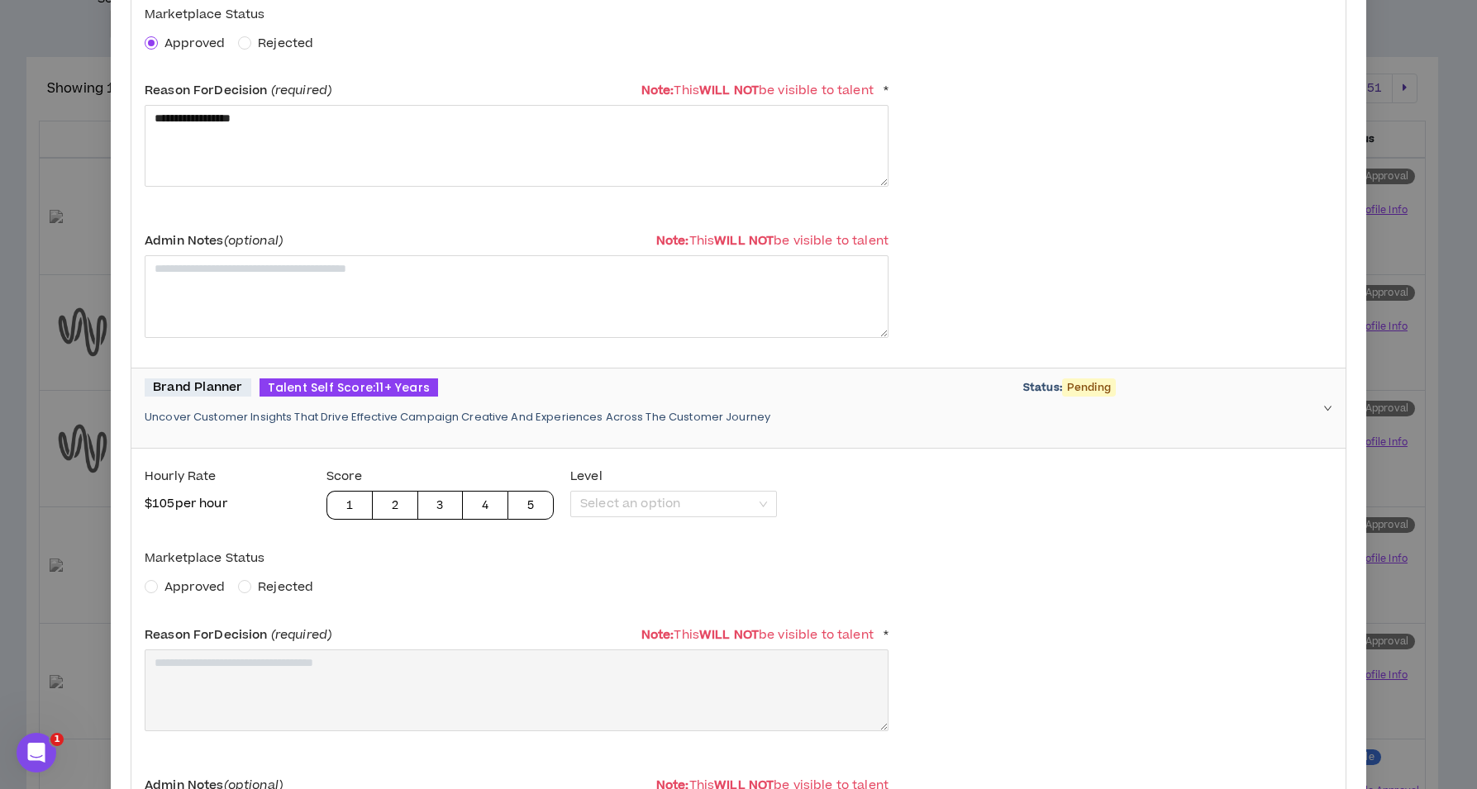
click at [191, 579] on span "Approved" at bounding box center [194, 587] width 60 height 17
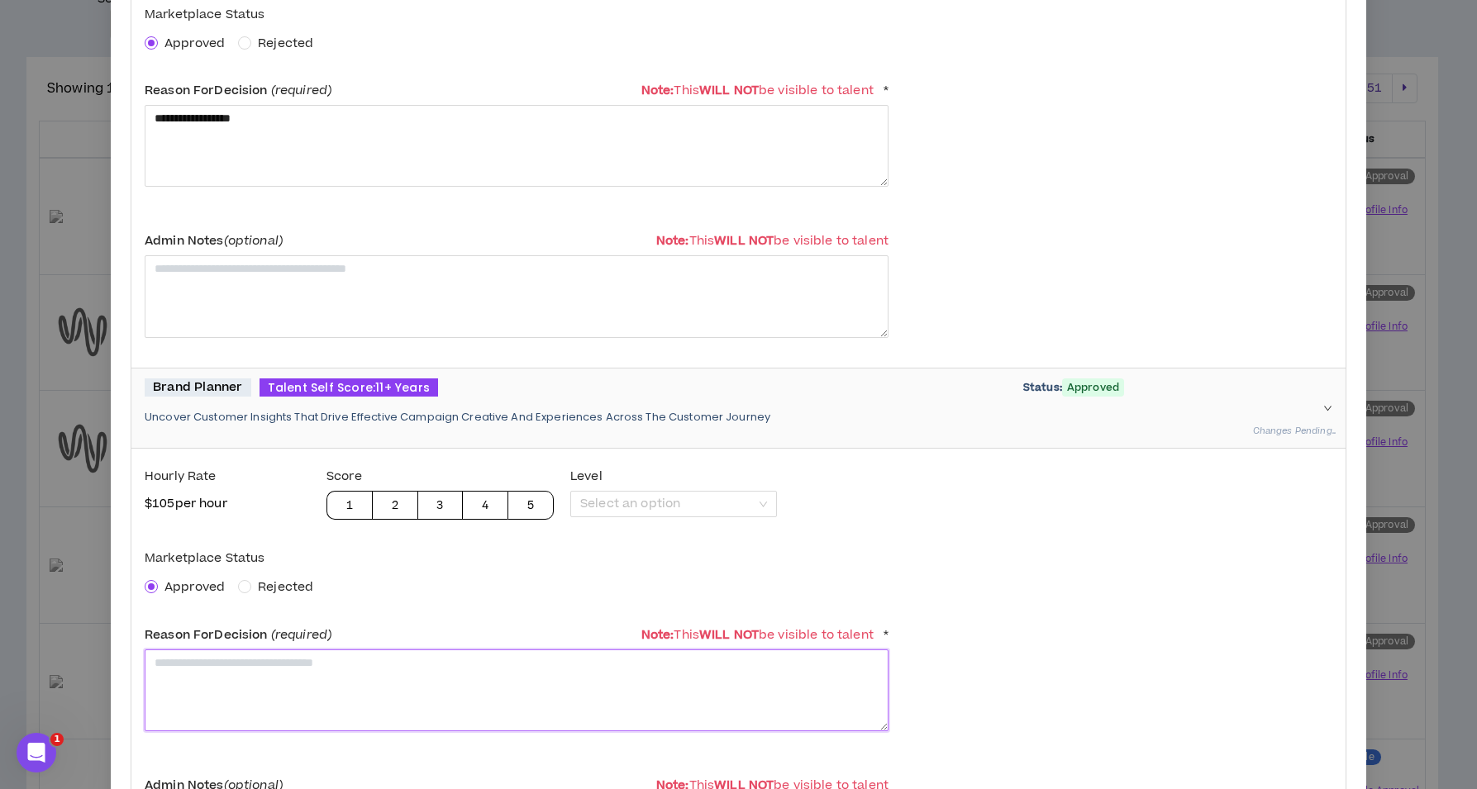
click at [226, 674] on textarea at bounding box center [517, 691] width 744 height 82
paste textarea "**********"
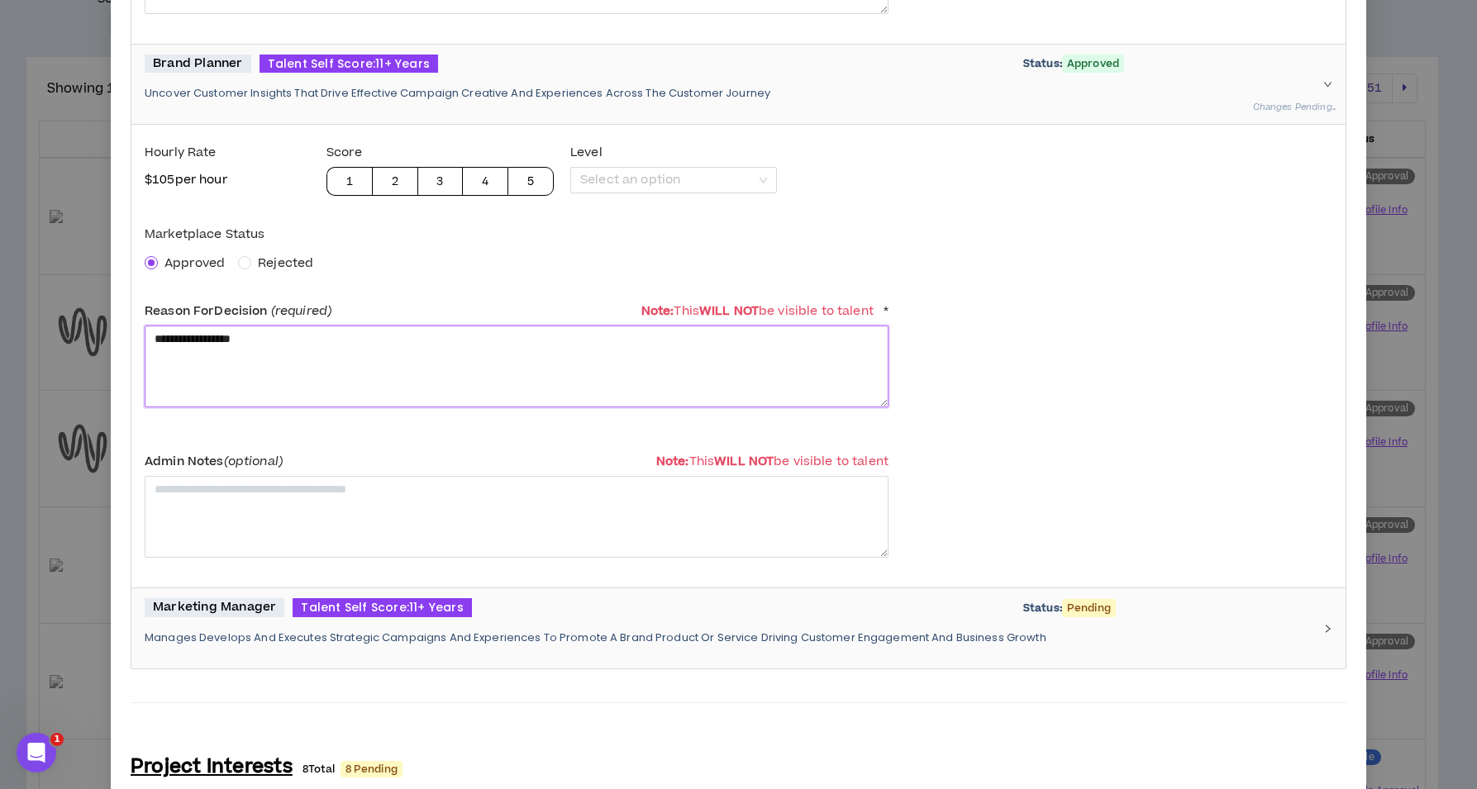
type textarea "**********"
click at [284, 641] on p "Manages Develops And Executes Strategic Campaigns And Experiences To Promote A …" at bounding box center [729, 638] width 1168 height 15
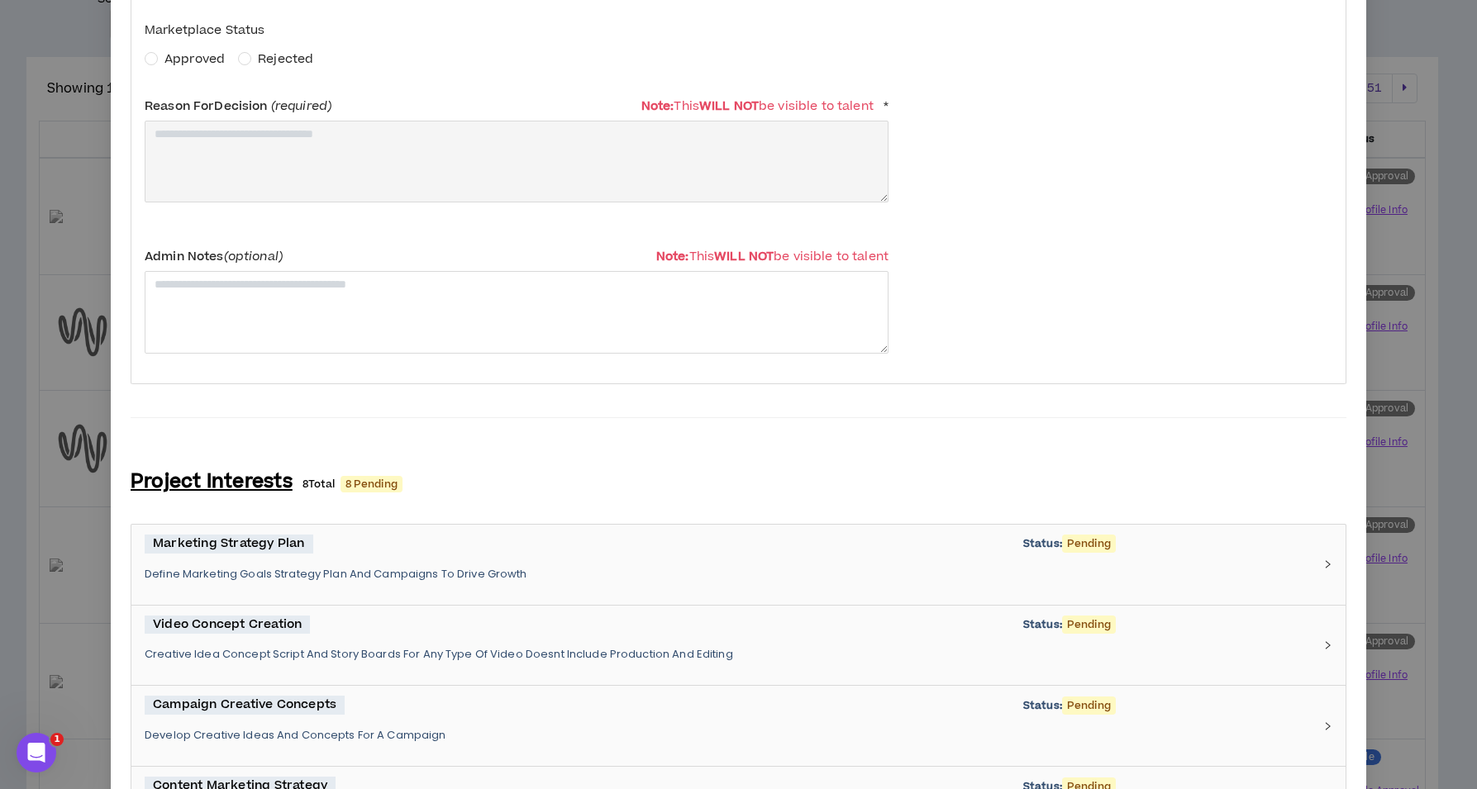
scroll to position [1322, 0]
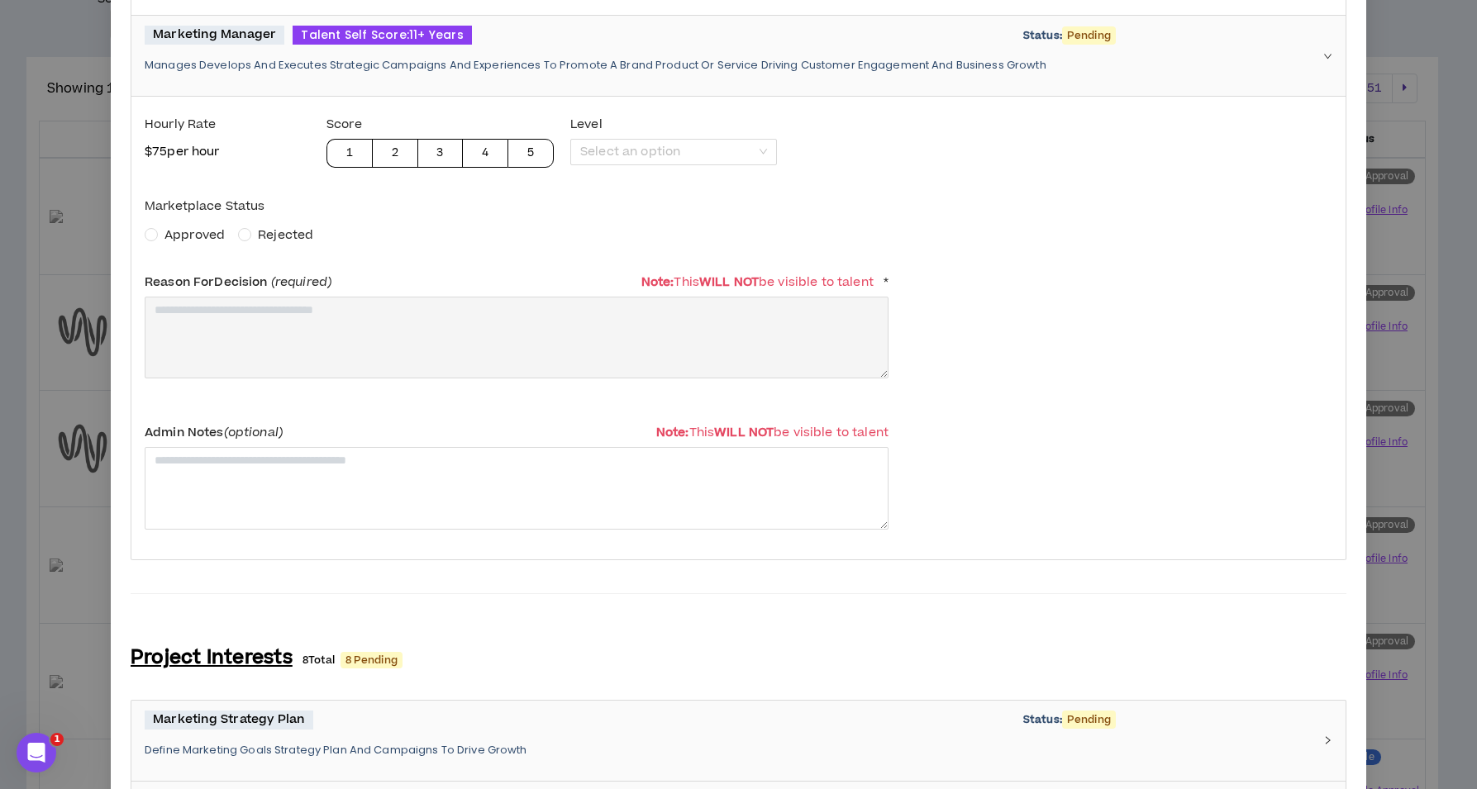
click at [185, 236] on span "Approved" at bounding box center [194, 234] width 60 height 17
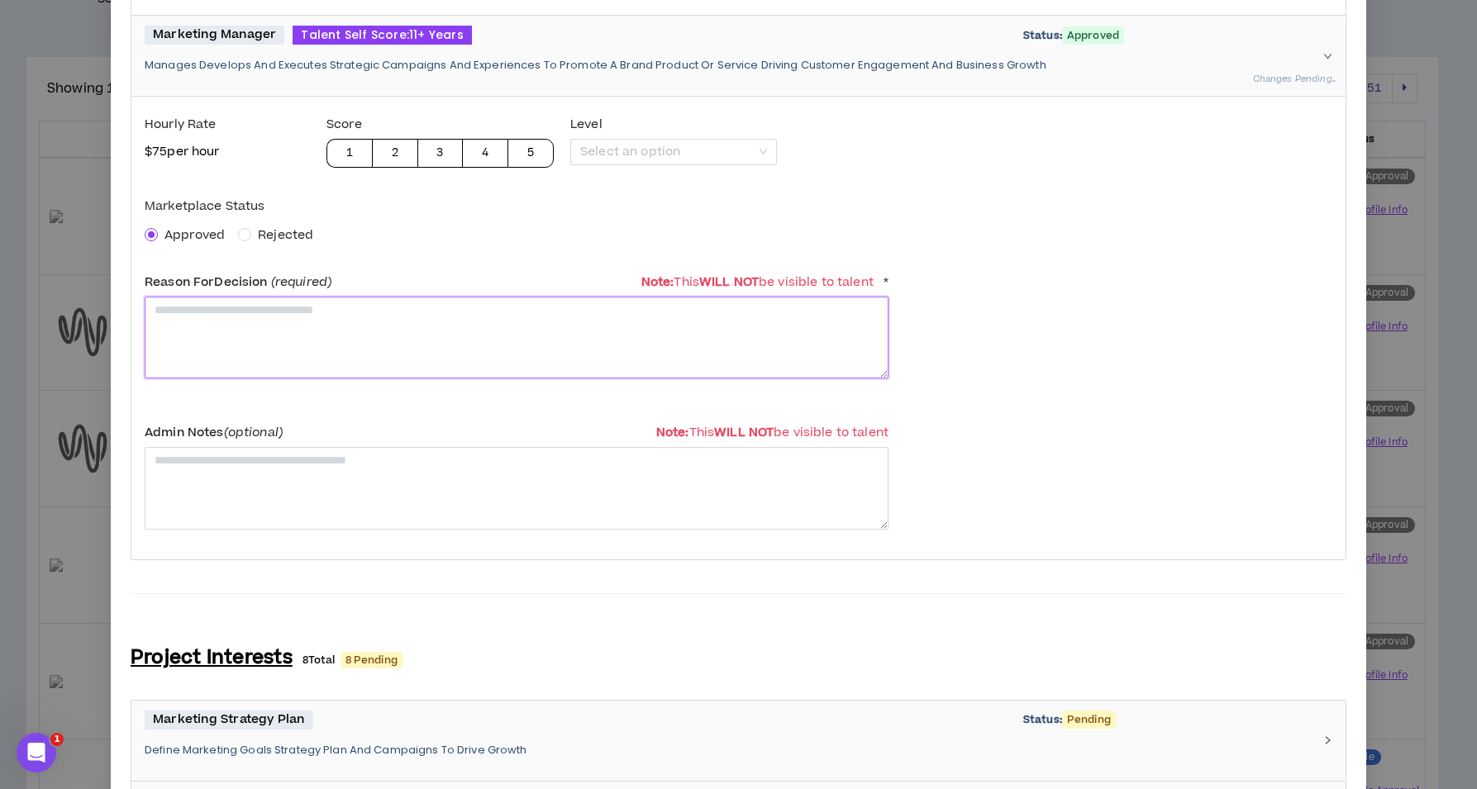
click at [204, 341] on textarea at bounding box center [517, 338] width 744 height 82
paste textarea "**********"
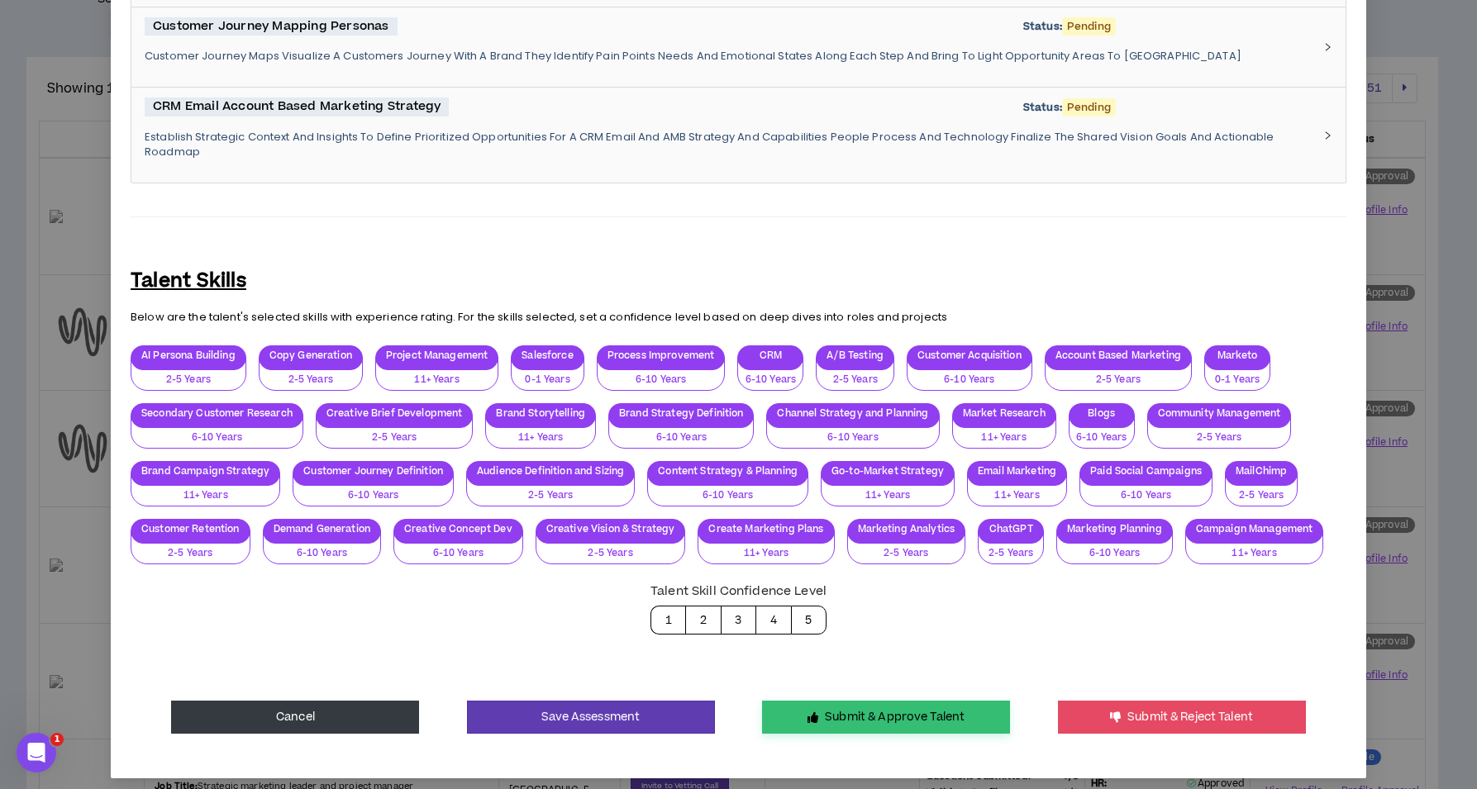
type textarea "**********"
click at [830, 702] on button "Submit & Approve Talent" at bounding box center [886, 717] width 248 height 33
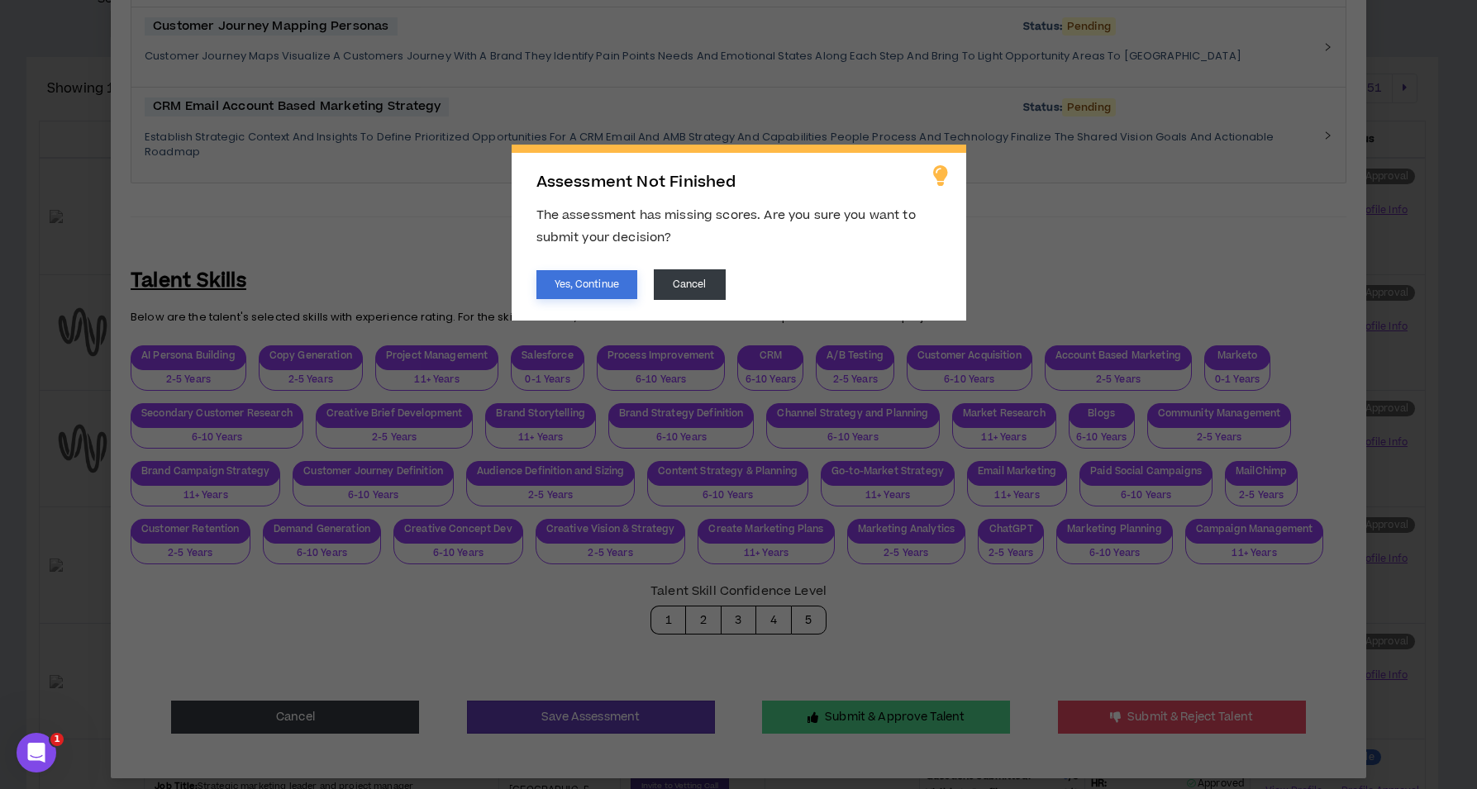
click at [575, 284] on button "Yes, Continue" at bounding box center [586, 284] width 101 height 29
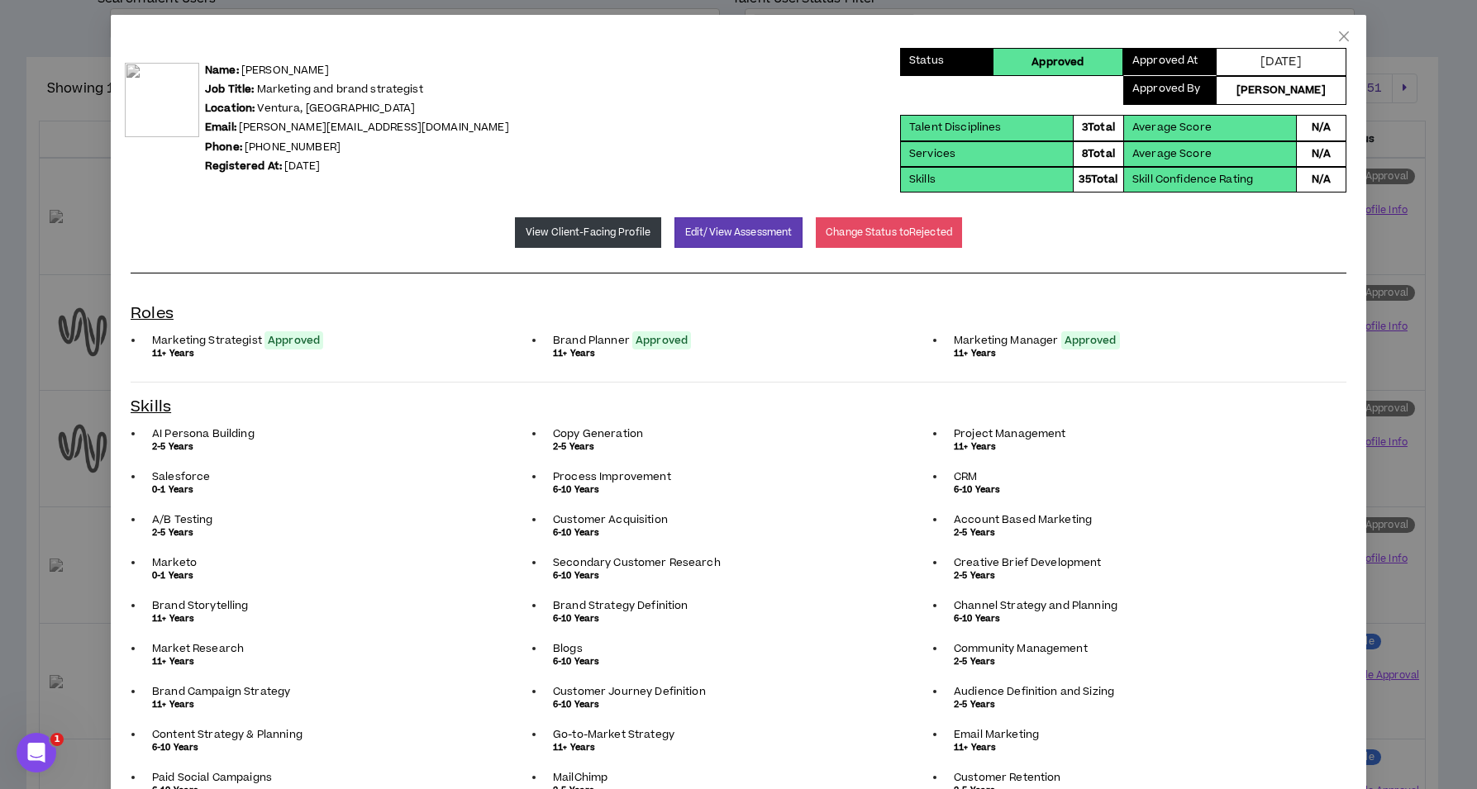
scroll to position [0, 0]
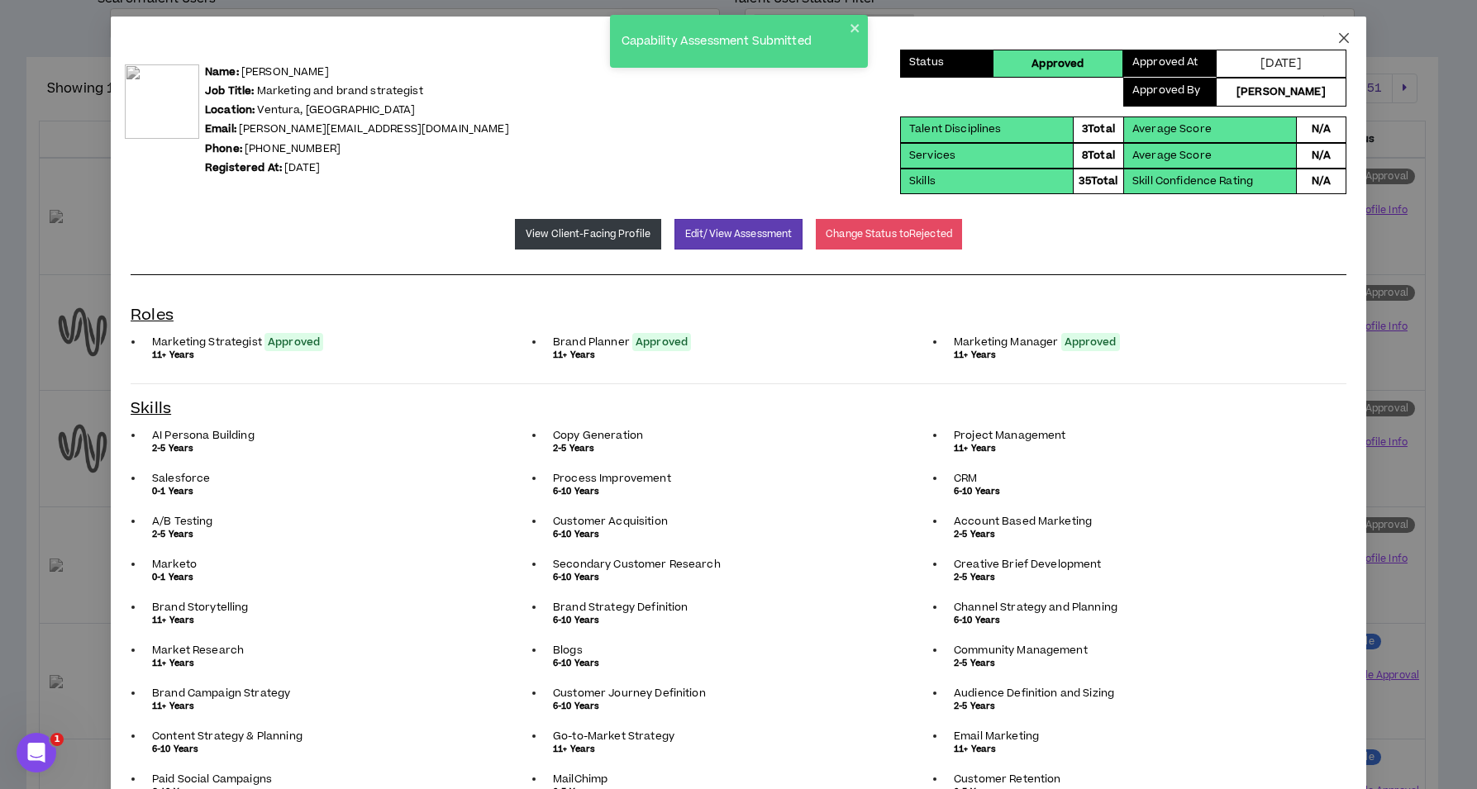
click at [1339, 40] on icon "close" at bounding box center [1344, 38] width 10 height 10
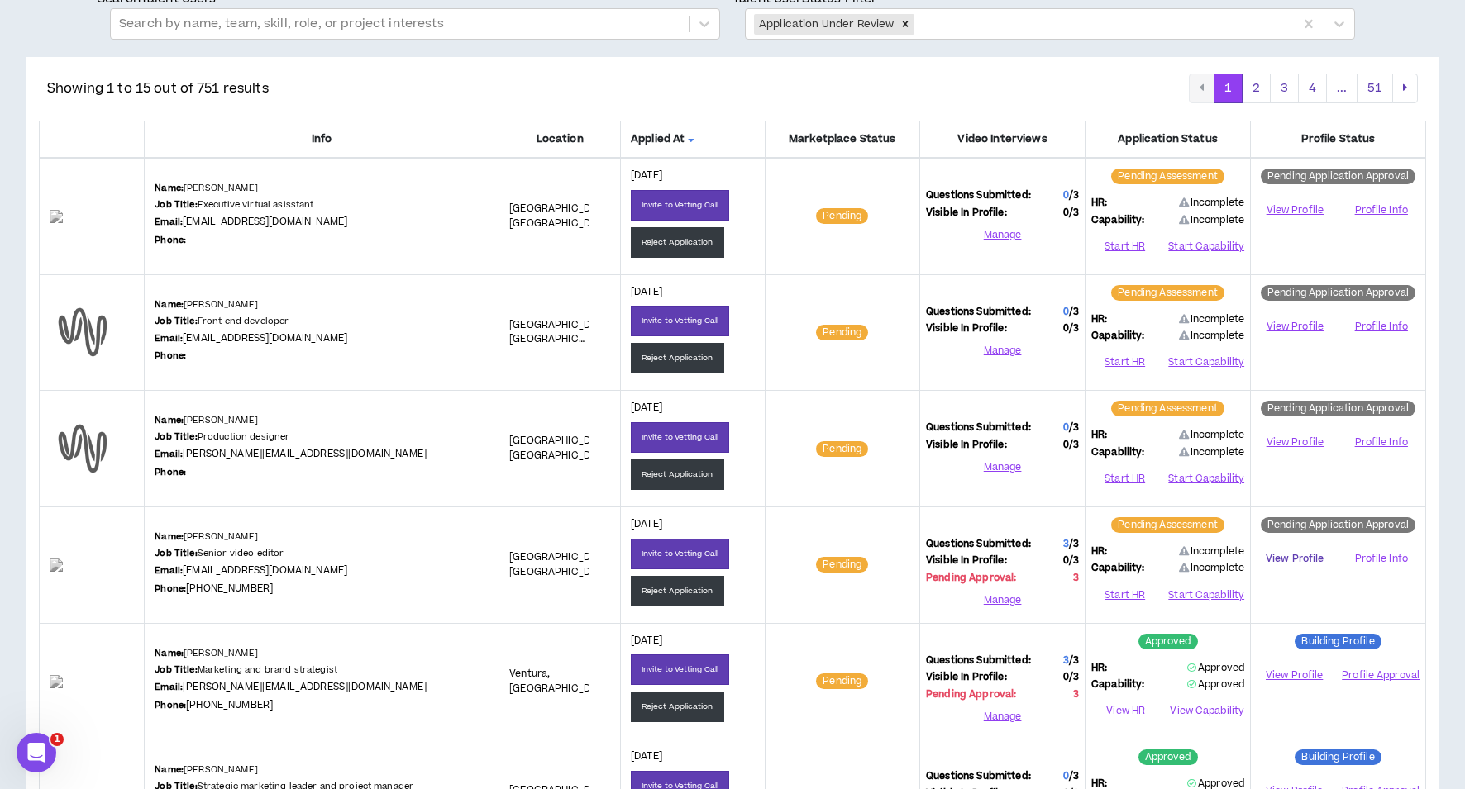
click at [1300, 557] on link "View Profile" at bounding box center [1294, 559] width 76 height 29
click at [1128, 599] on button "Start HR" at bounding box center [1124, 595] width 67 height 25
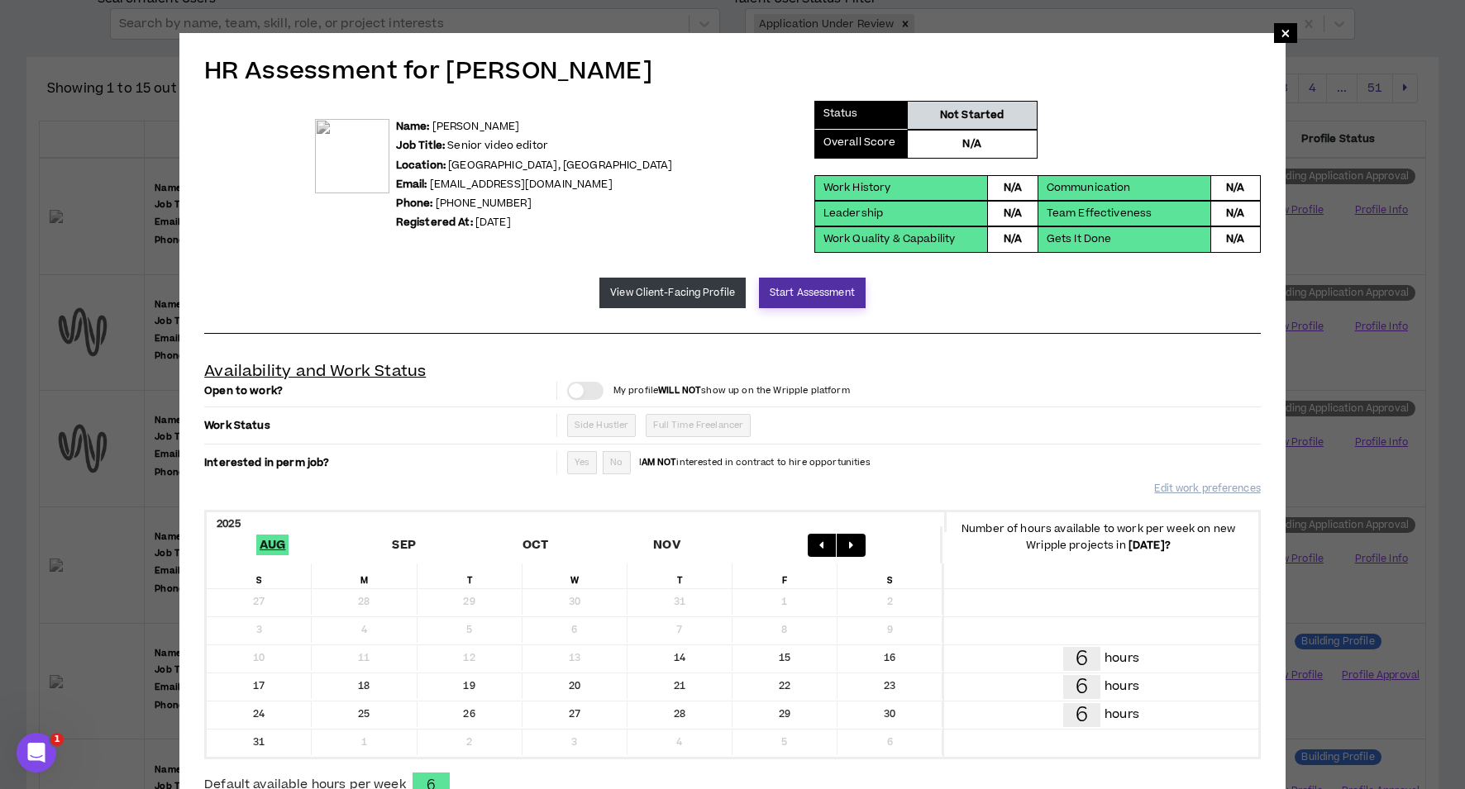
click at [804, 293] on button "Start Assessment" at bounding box center [812, 293] width 107 height 31
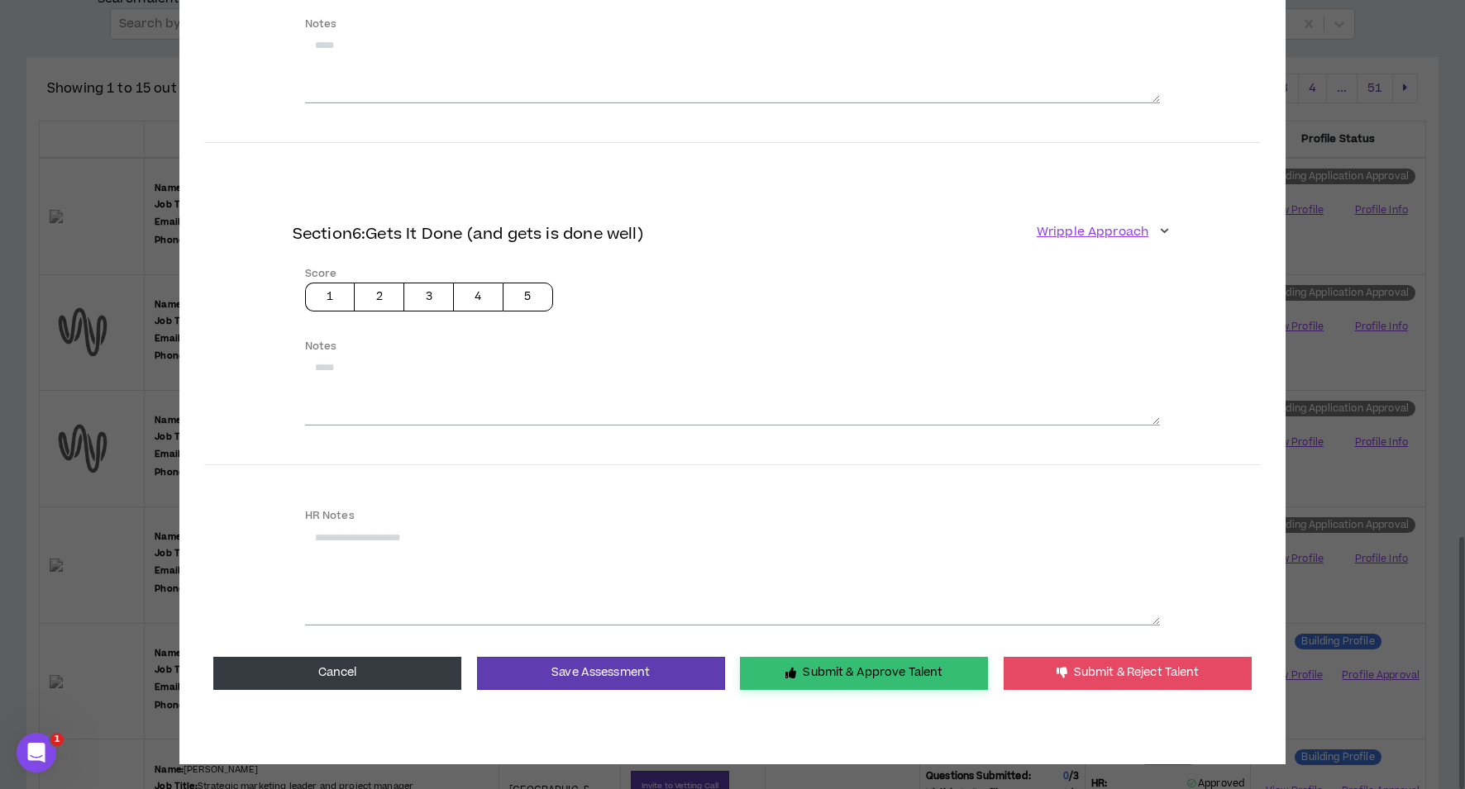
click at [807, 659] on button "Submit & Approve Talent" at bounding box center [864, 673] width 248 height 33
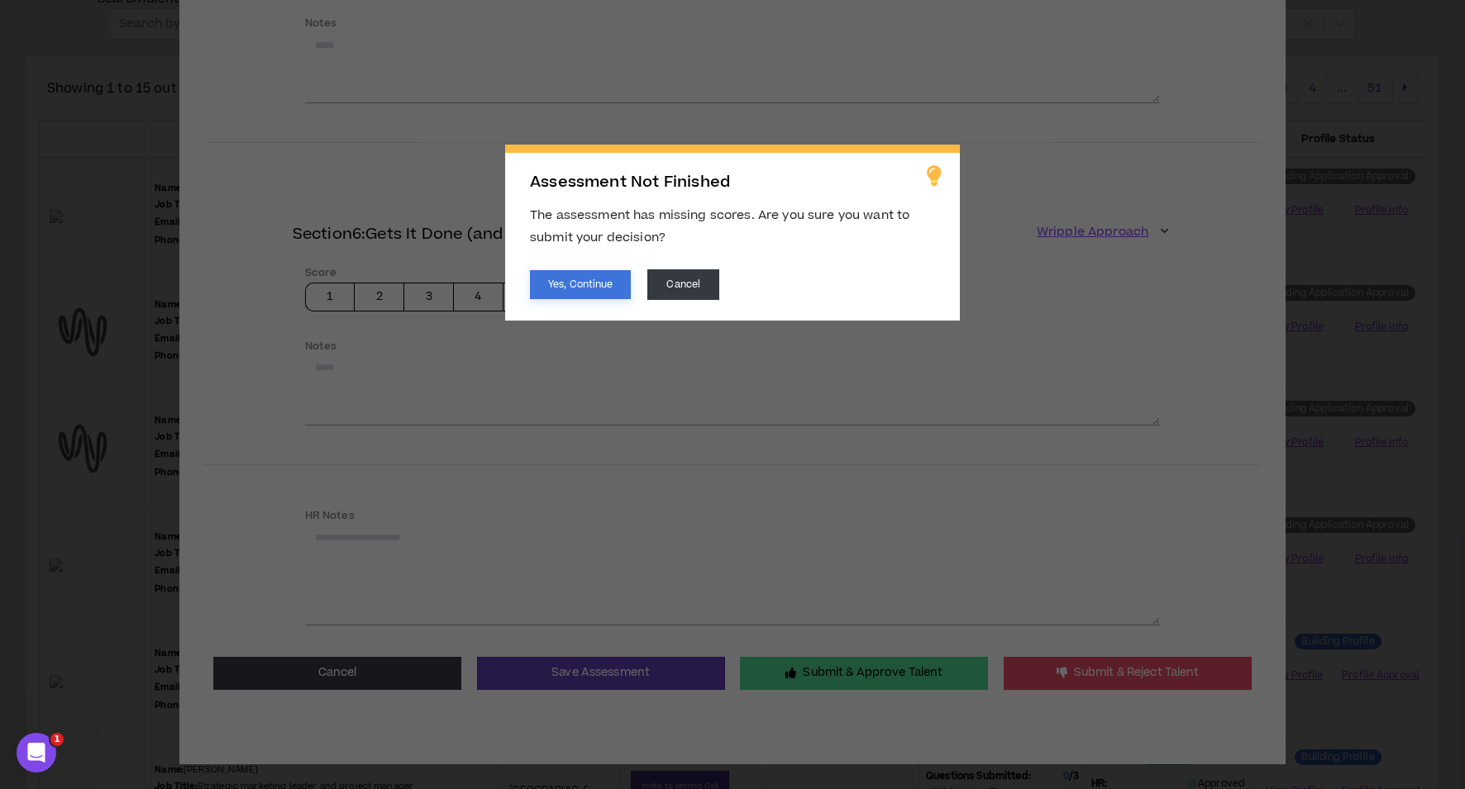
click at [548, 284] on button "Yes, Continue" at bounding box center [580, 284] width 101 height 29
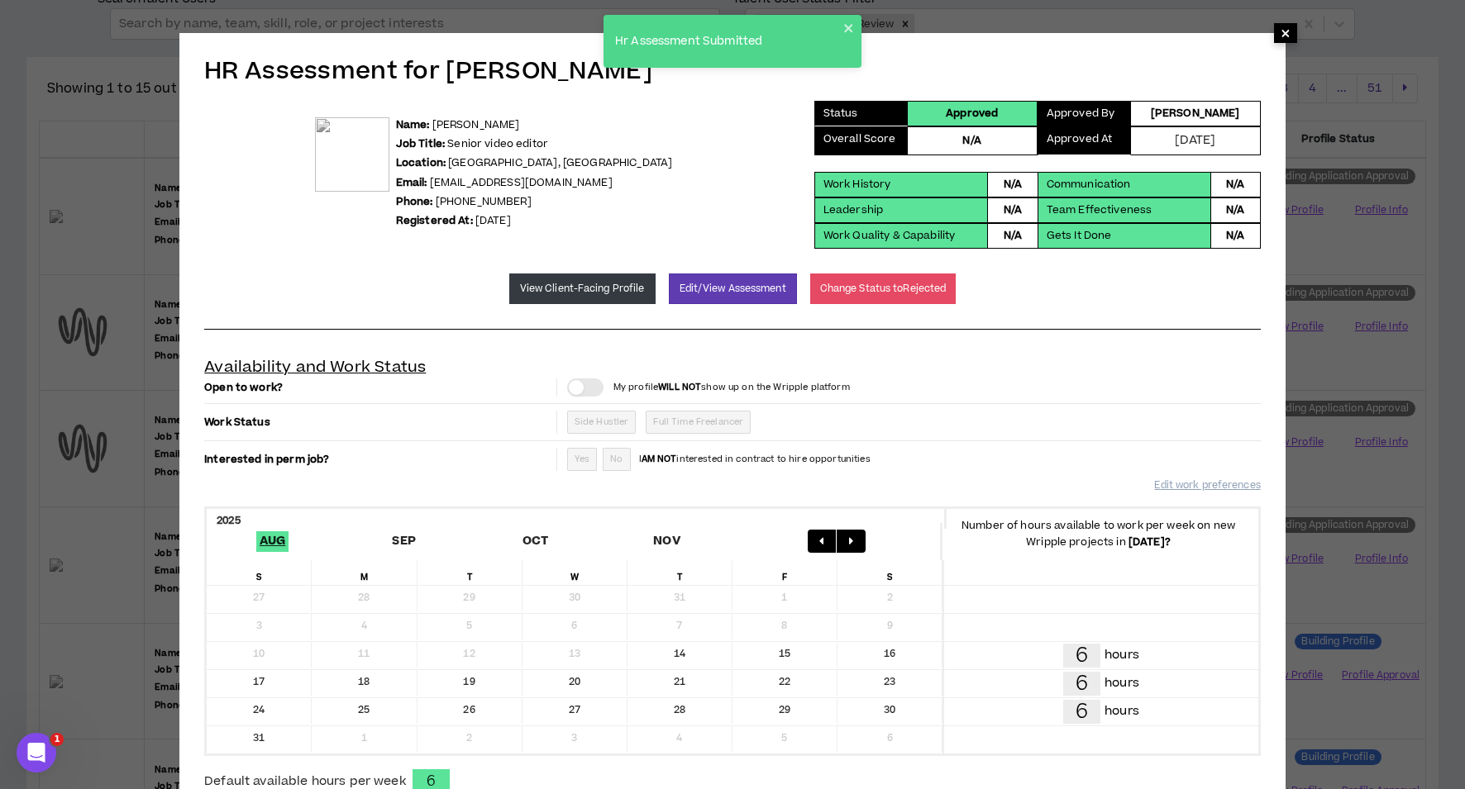
click at [1283, 31] on span "×" at bounding box center [1285, 33] width 10 height 20
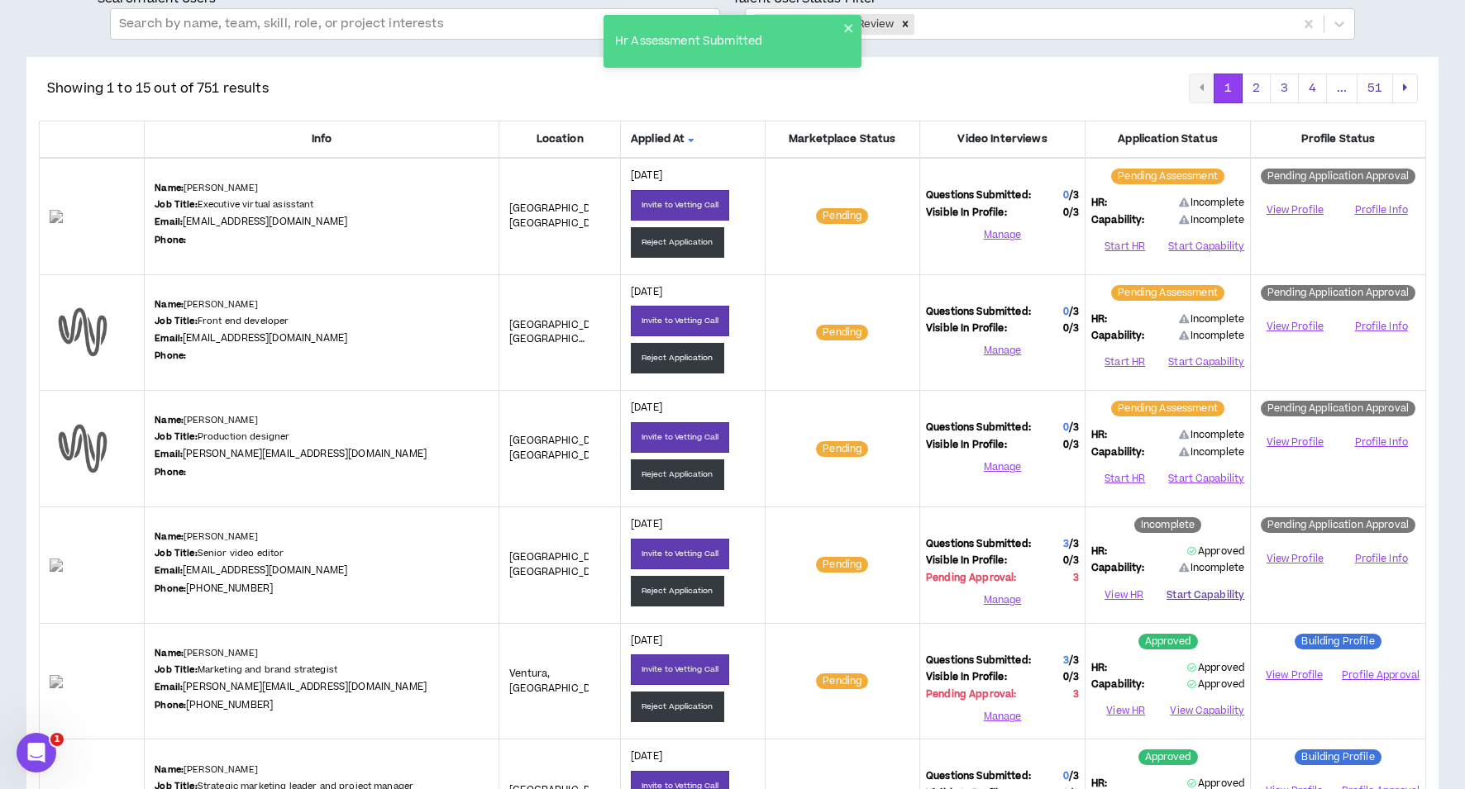
click at [1199, 586] on button "Start Capability" at bounding box center [1205, 595] width 78 height 25
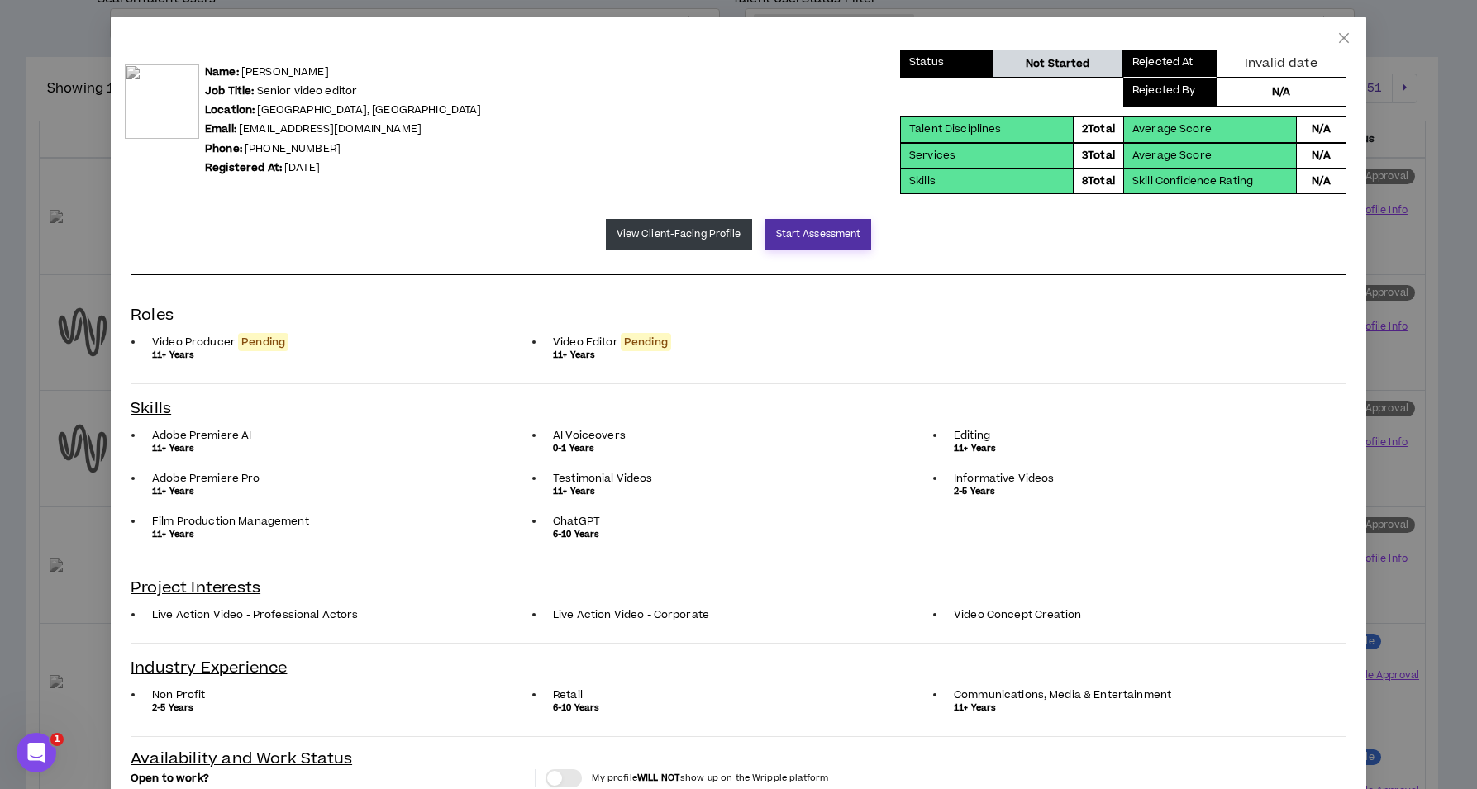
click at [798, 239] on button "Start Assessment" at bounding box center [818, 234] width 107 height 31
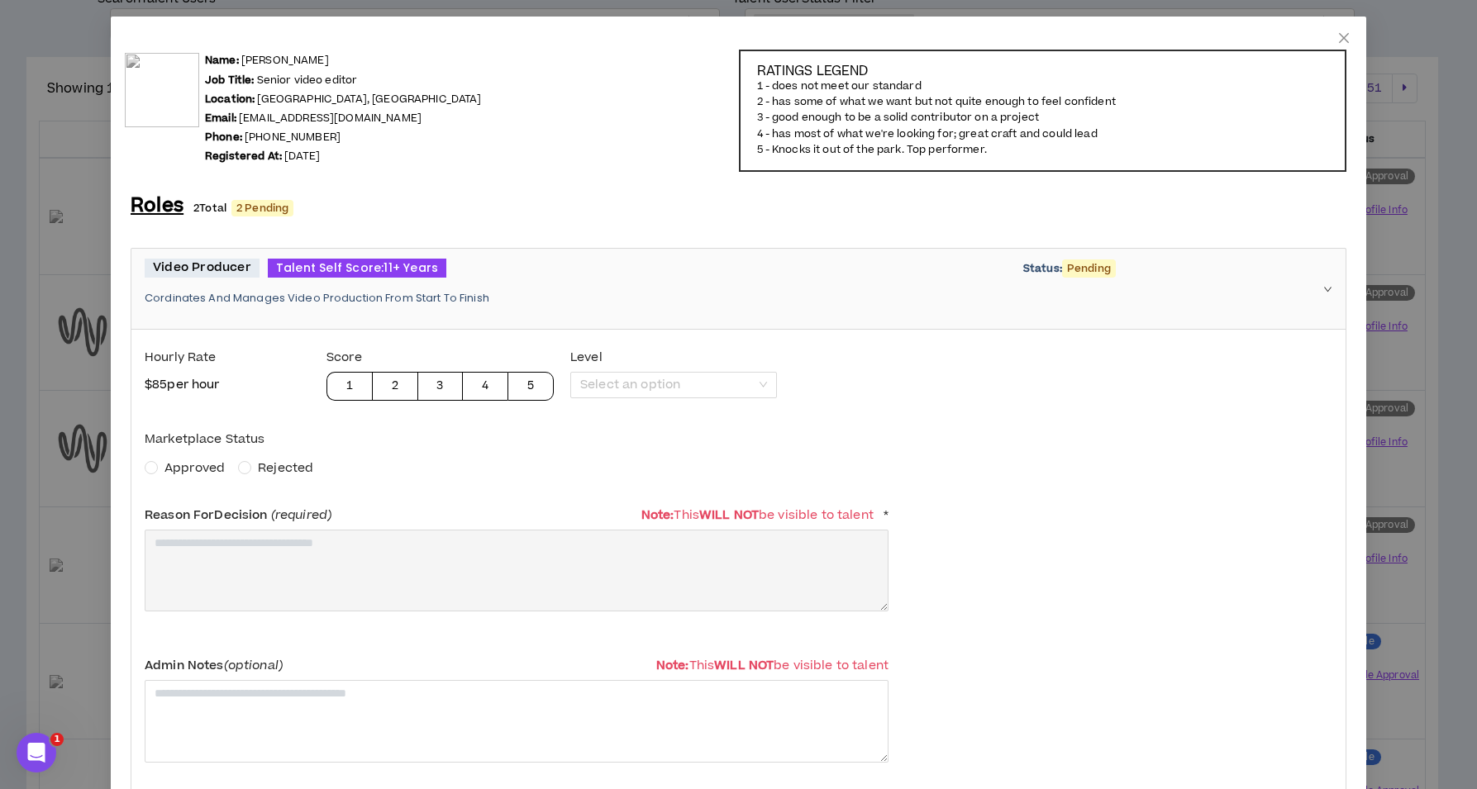
click at [207, 463] on span "Approved" at bounding box center [194, 468] width 60 height 17
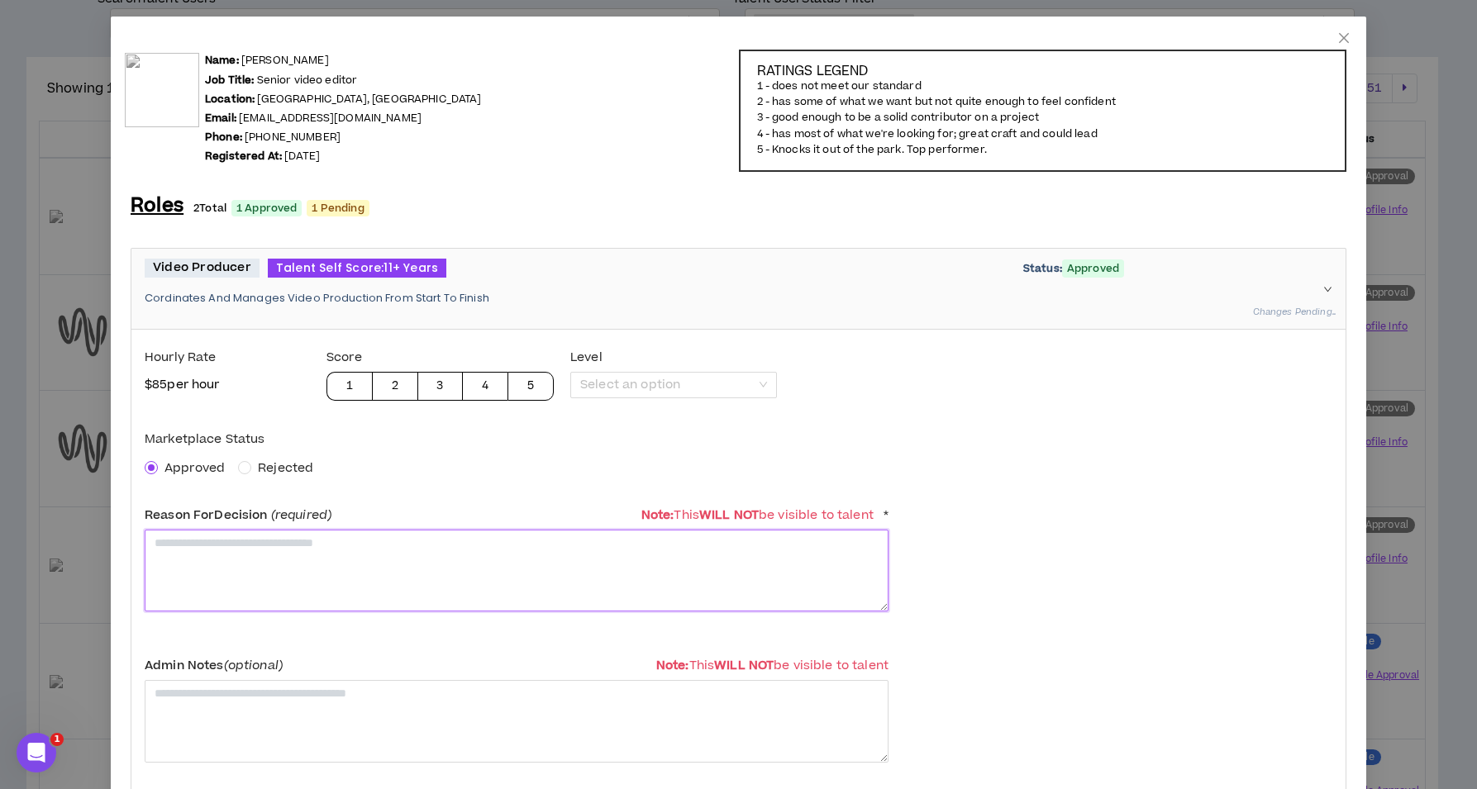
click at [221, 551] on textarea at bounding box center [517, 571] width 744 height 82
paste textarea "**********"
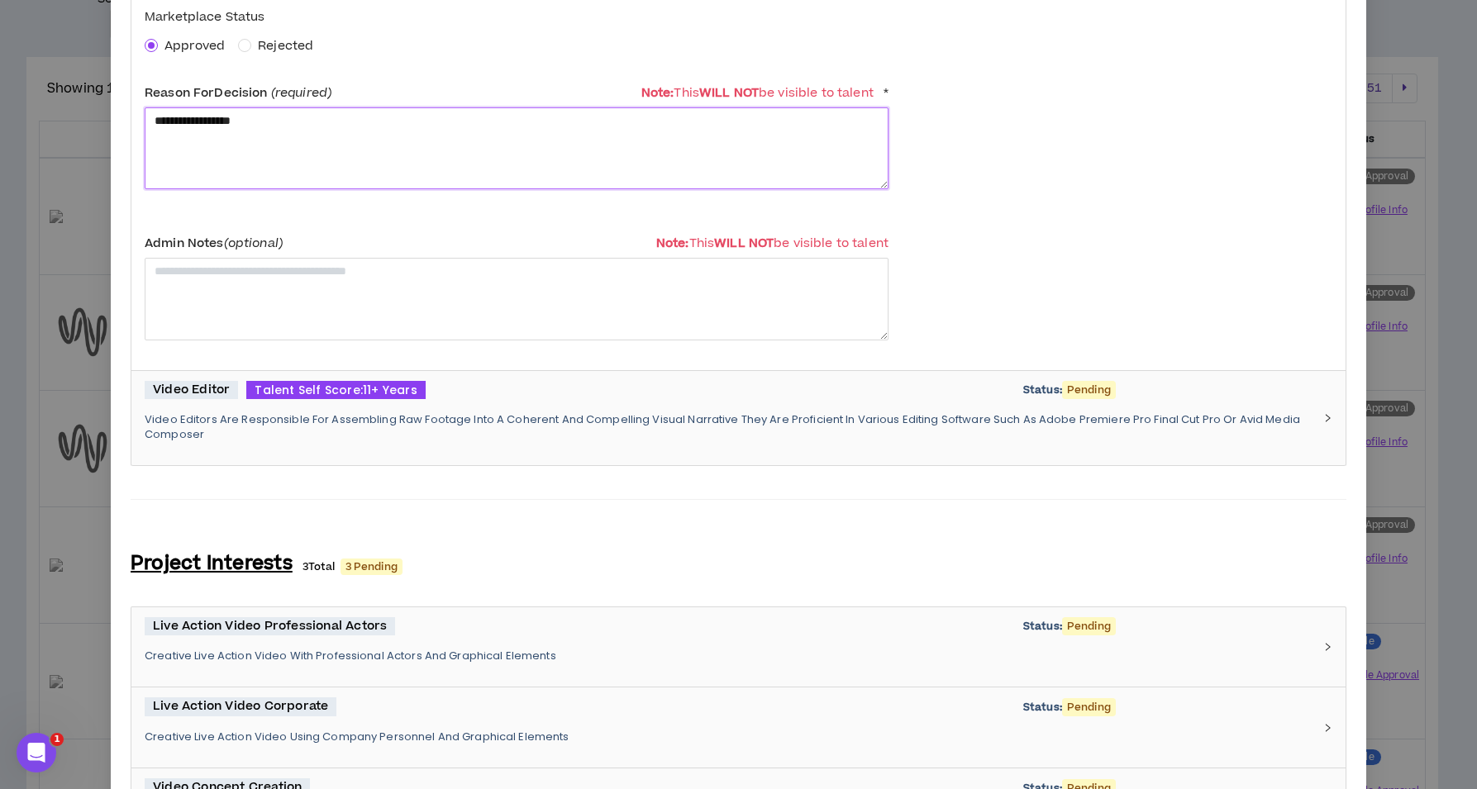
scroll to position [692, 0]
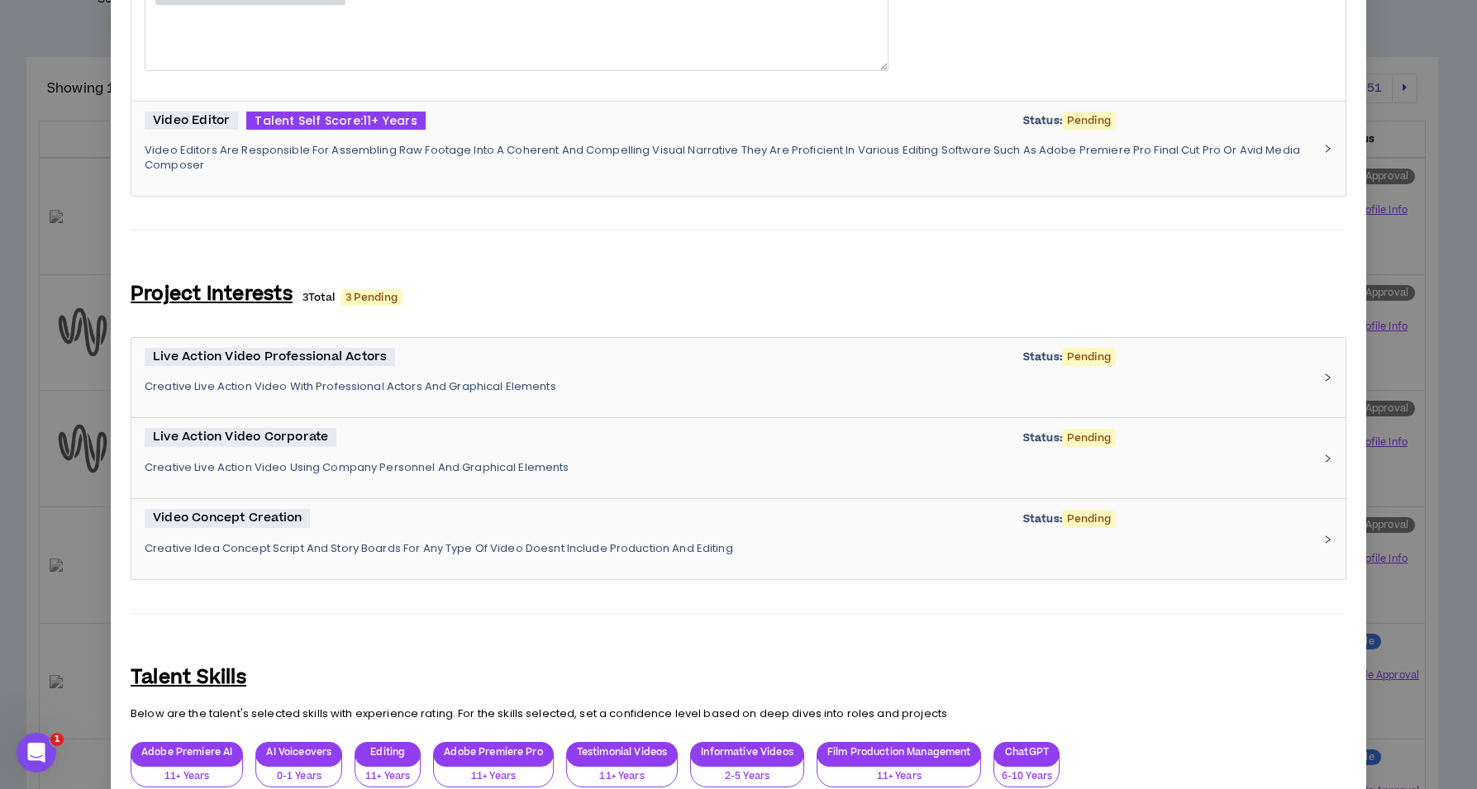
type textarea "**********"
click at [412, 160] on p "Video Editors Are Responsible For Assembling Raw Footage Into A Coherent And Co…" at bounding box center [729, 158] width 1168 height 30
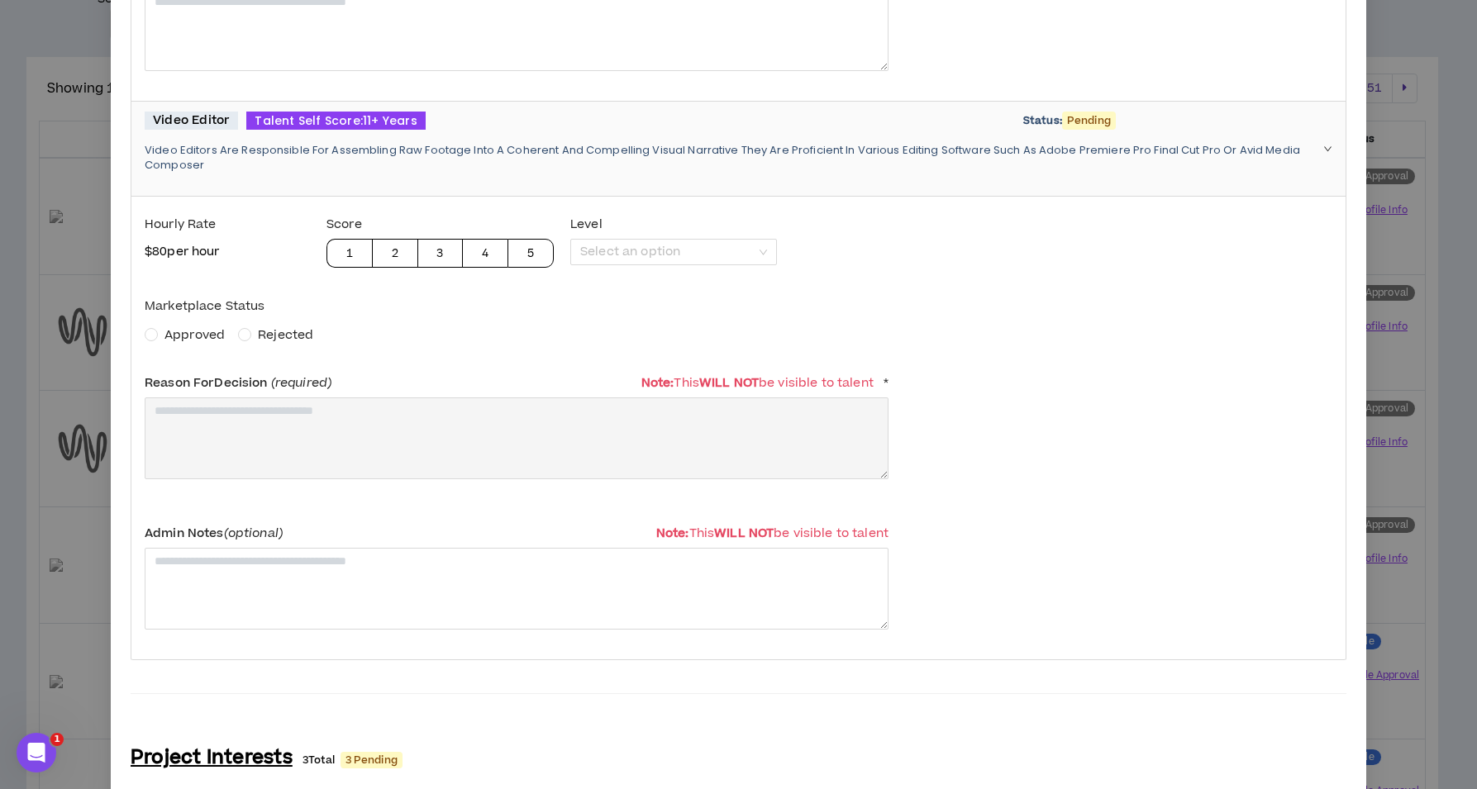
click at [207, 336] on span "Approved" at bounding box center [194, 335] width 60 height 17
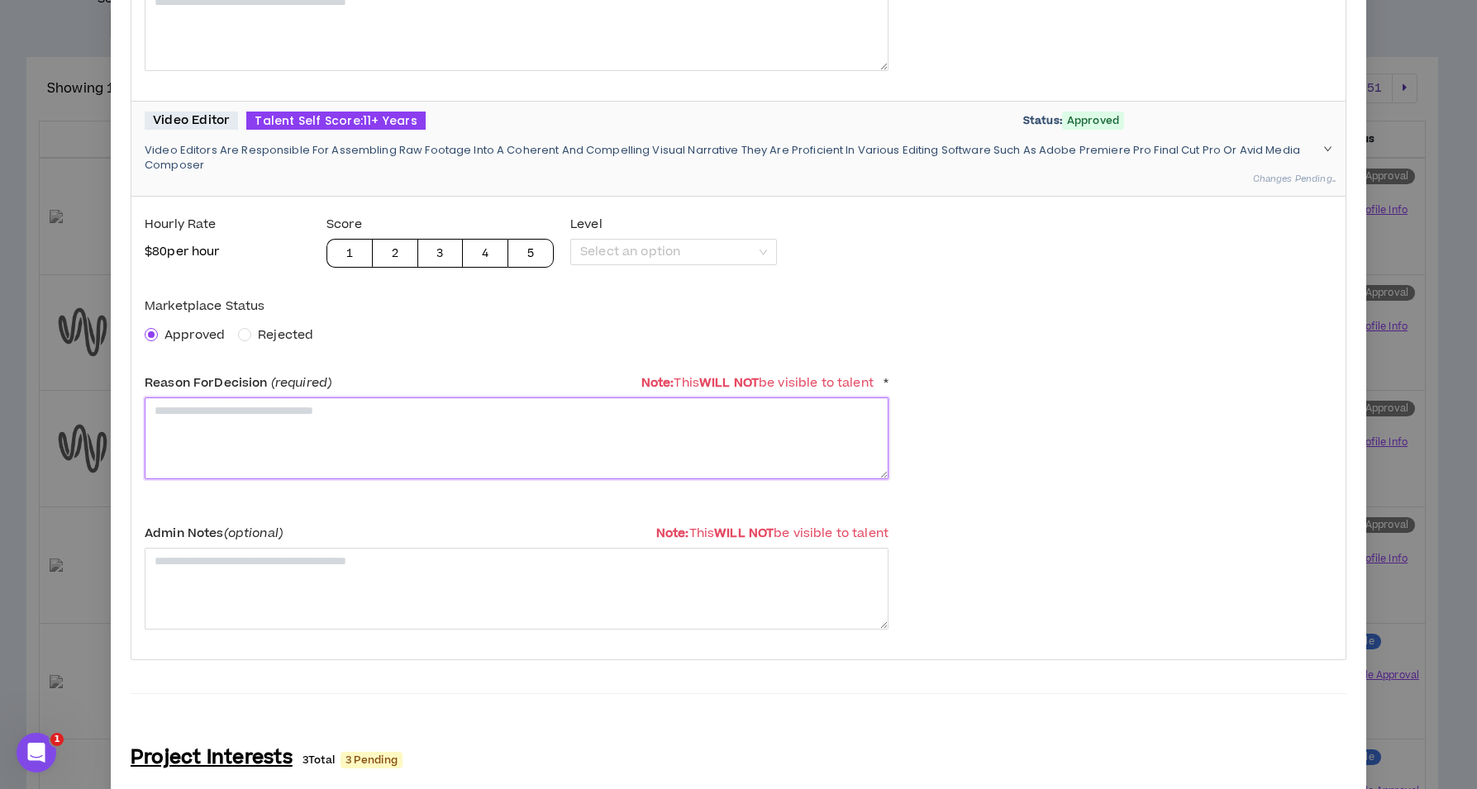
click at [249, 428] on textarea at bounding box center [517, 439] width 744 height 82
paste textarea "**********"
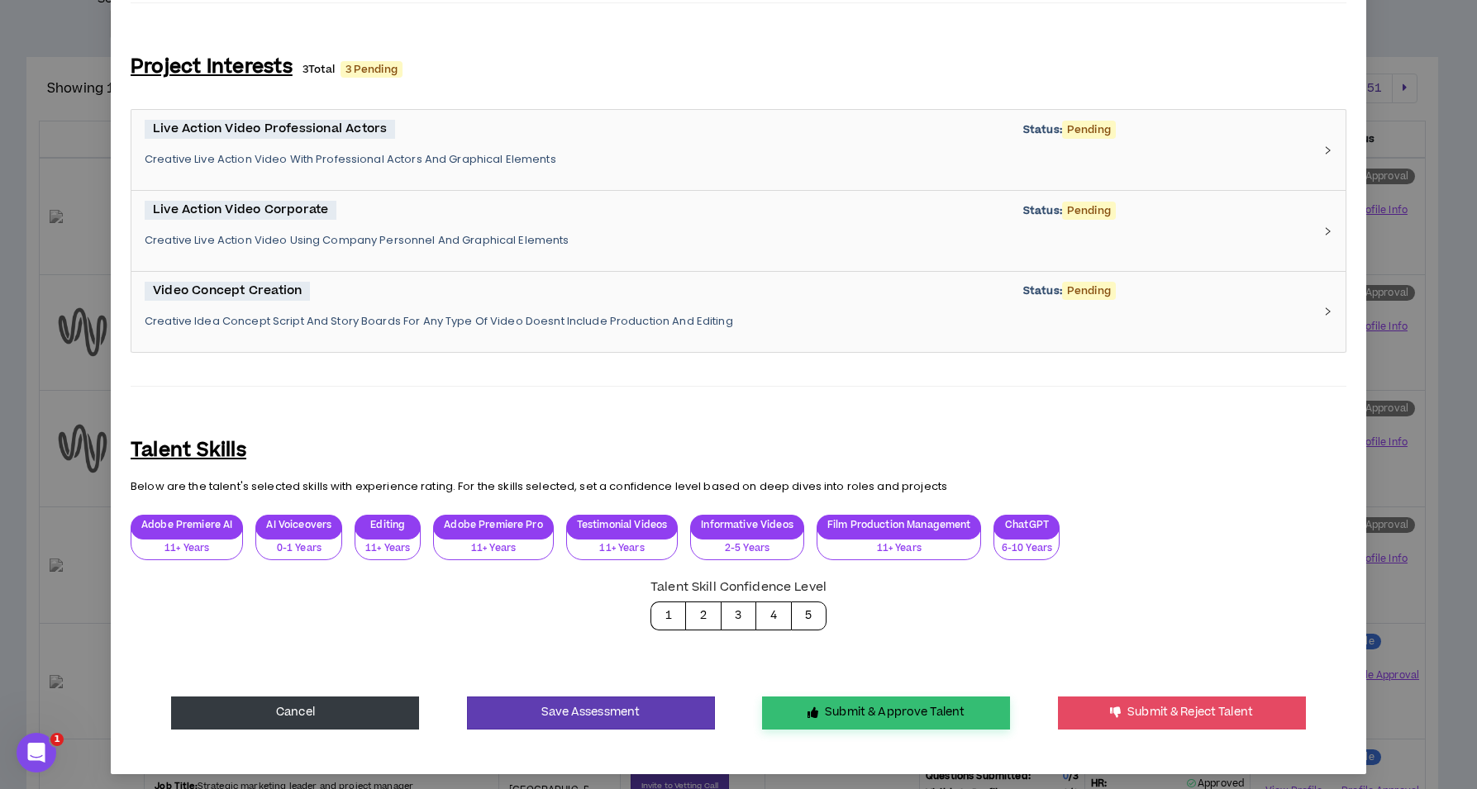
type textarea "**********"
click at [894, 707] on button "Submit & Approve Talent" at bounding box center [886, 713] width 248 height 33
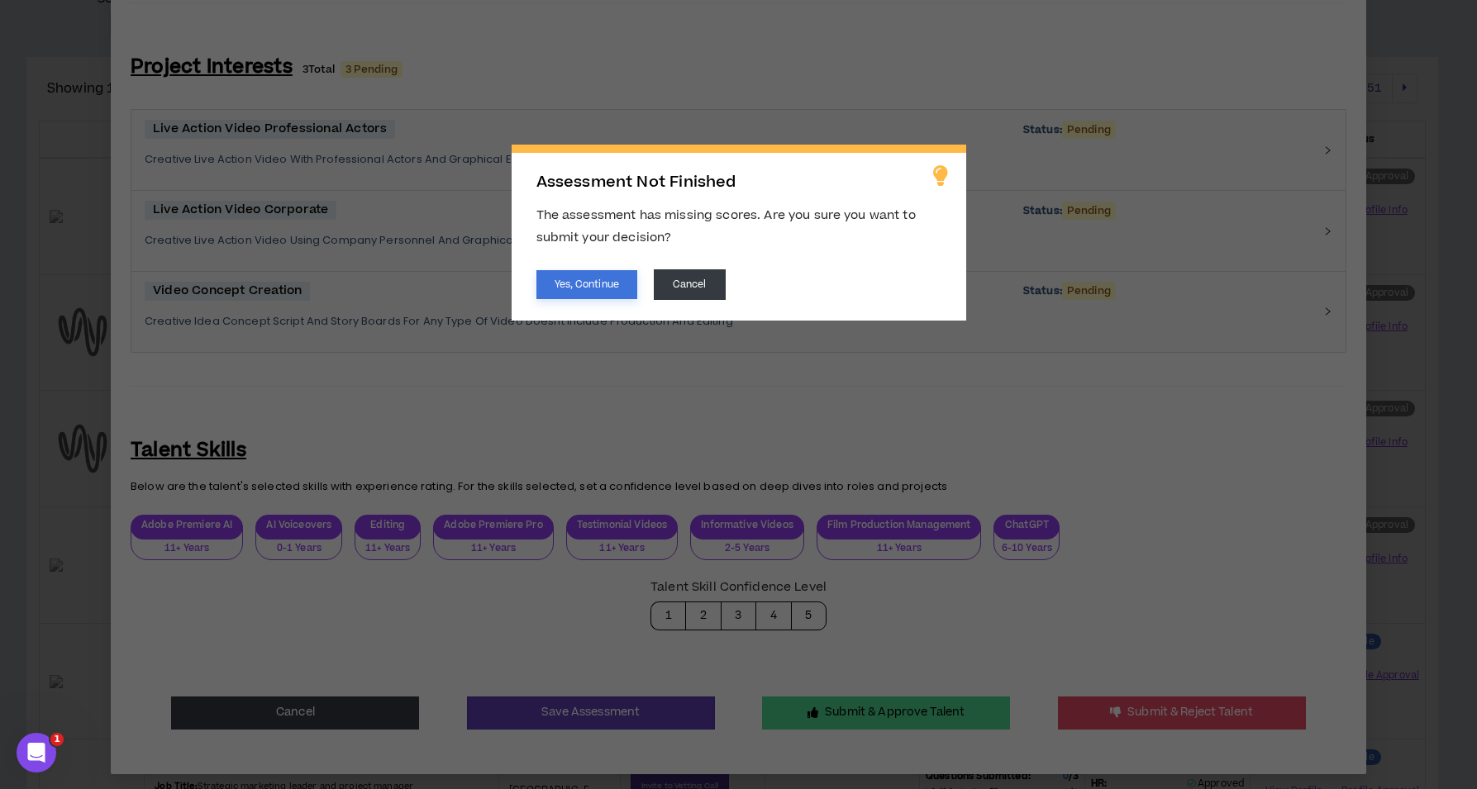
click at [593, 293] on button "Yes, Continue" at bounding box center [586, 284] width 101 height 29
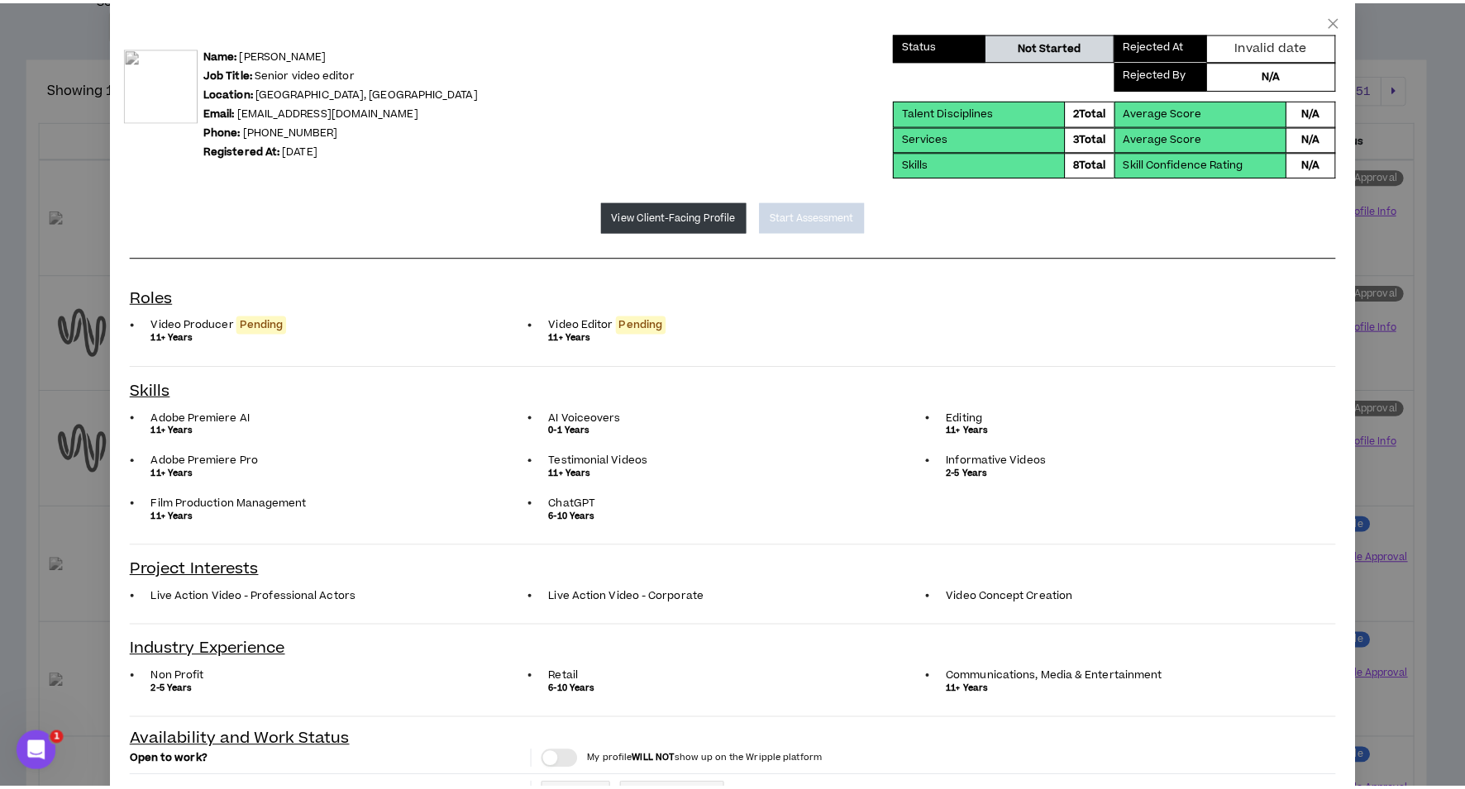
scroll to position [0, 0]
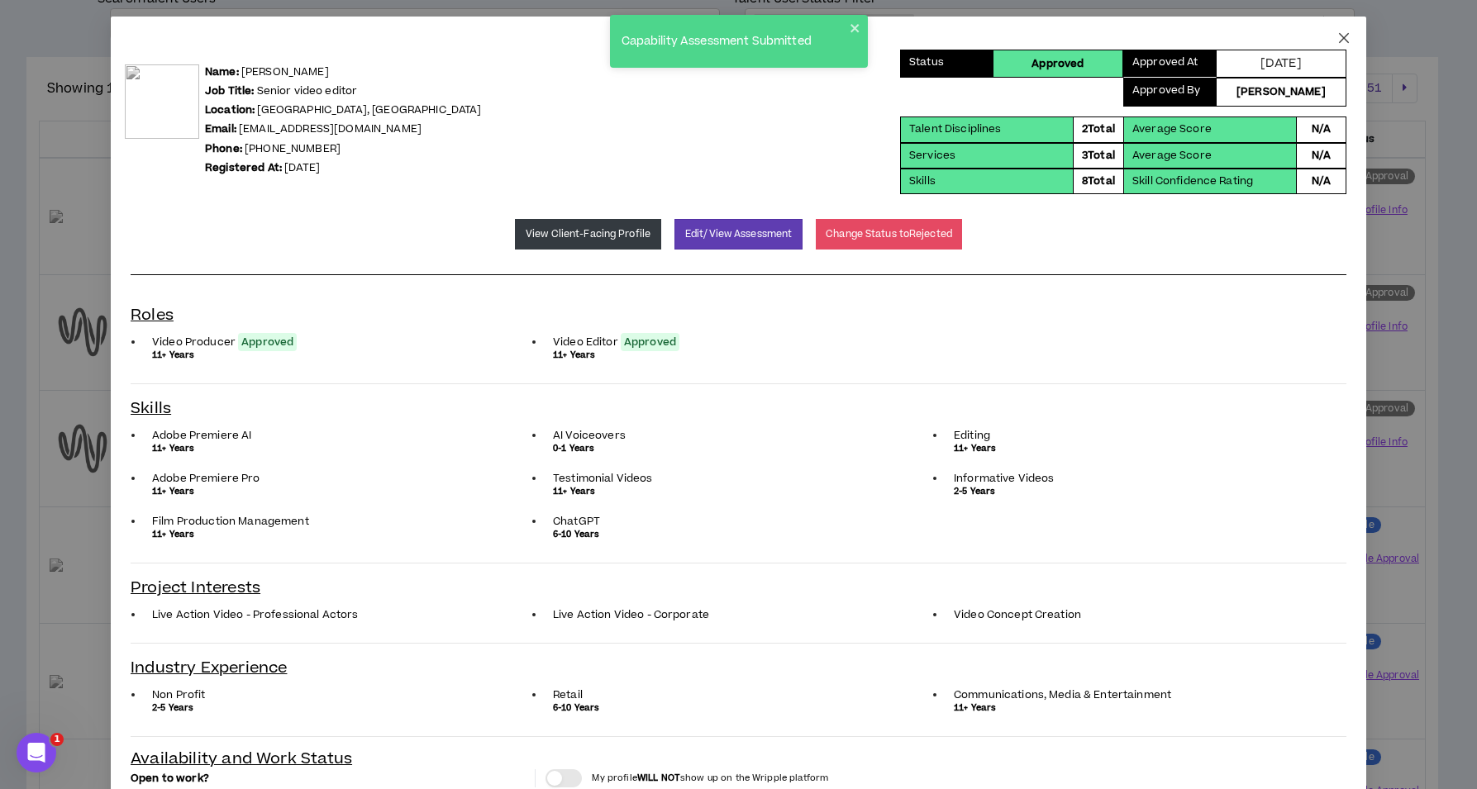
click at [1337, 36] on icon "close" at bounding box center [1343, 37] width 13 height 13
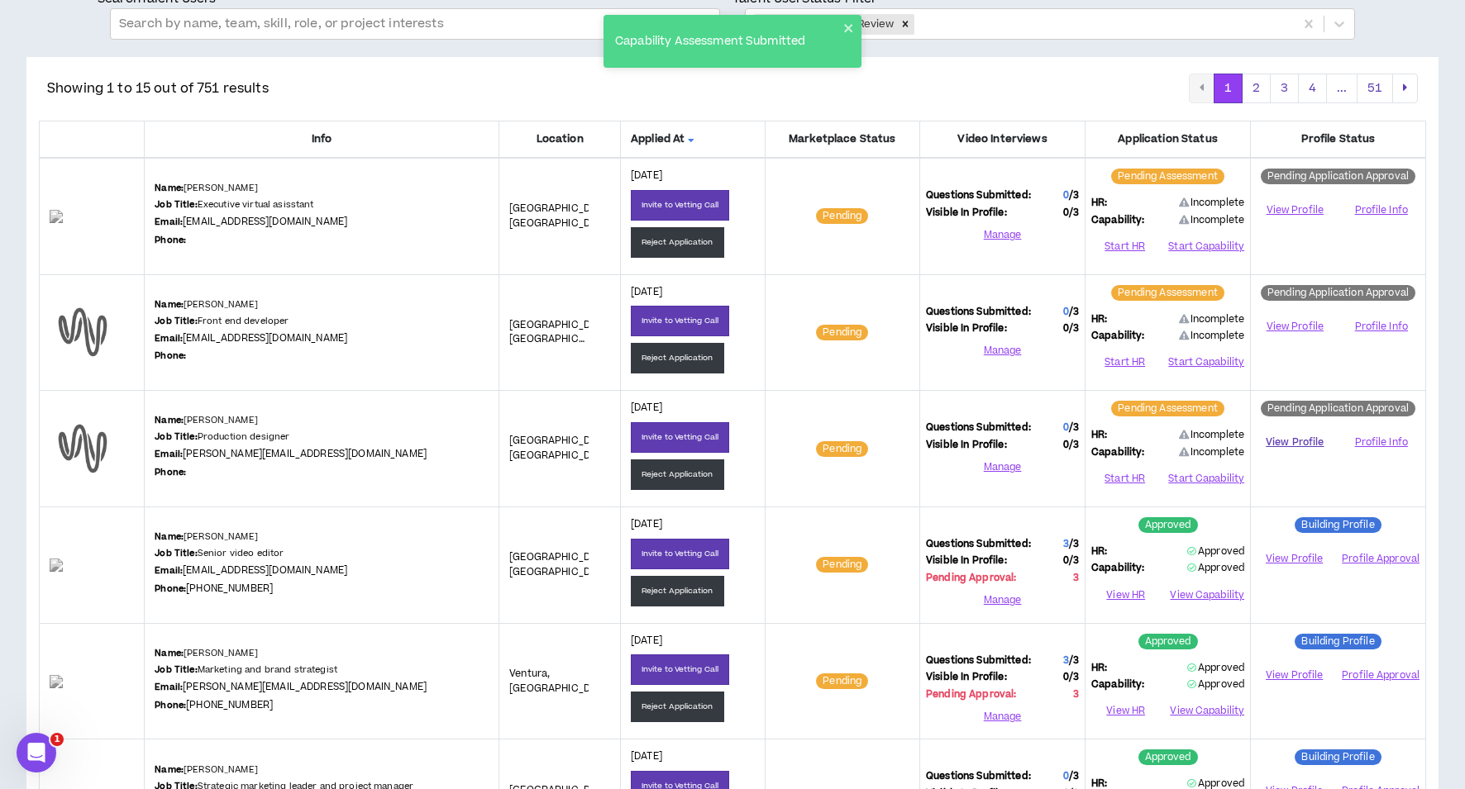
click at [1282, 441] on link "View Profile" at bounding box center [1294, 442] width 76 height 29
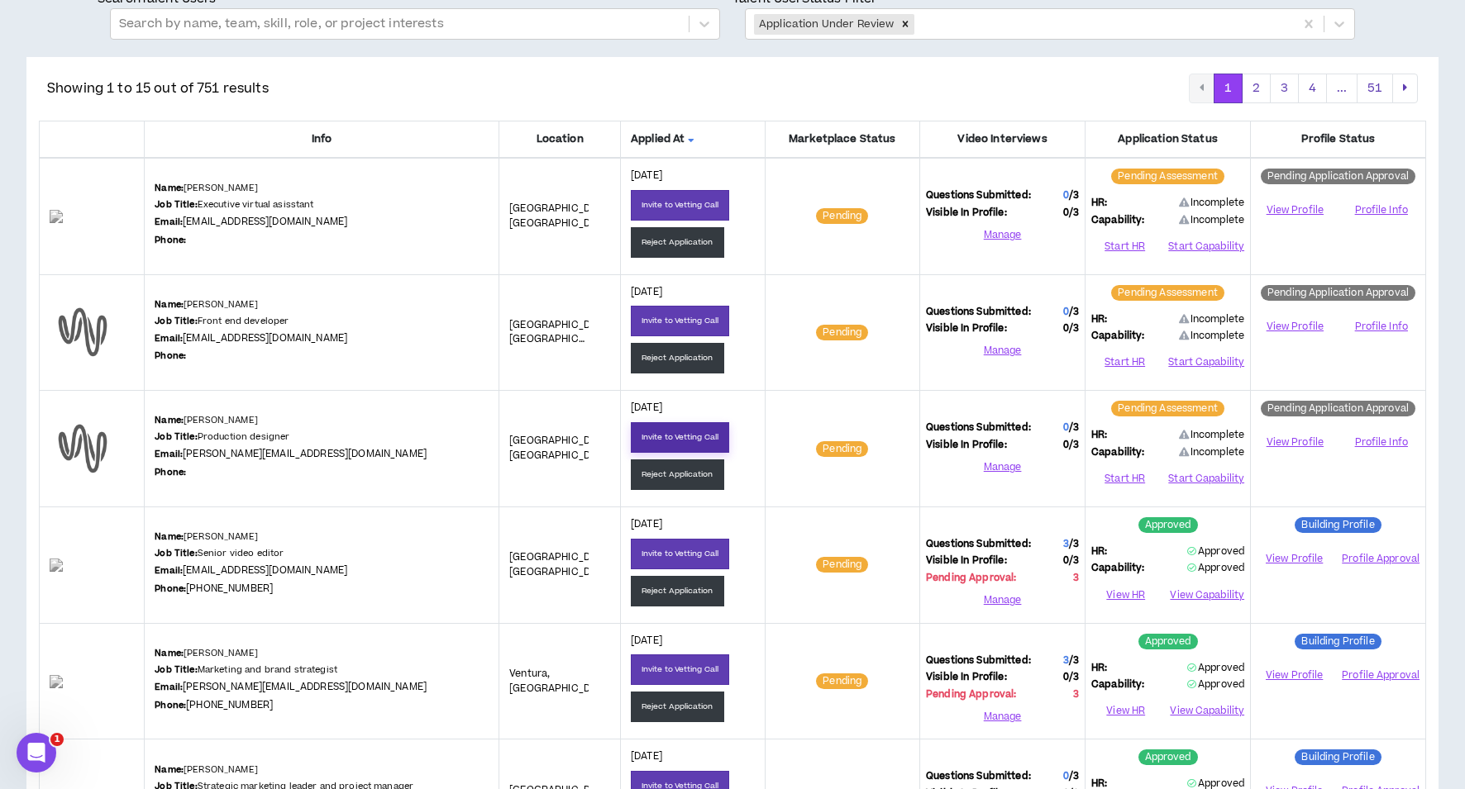
click at [679, 433] on button "Invite to Vetting Call" at bounding box center [680, 437] width 98 height 31
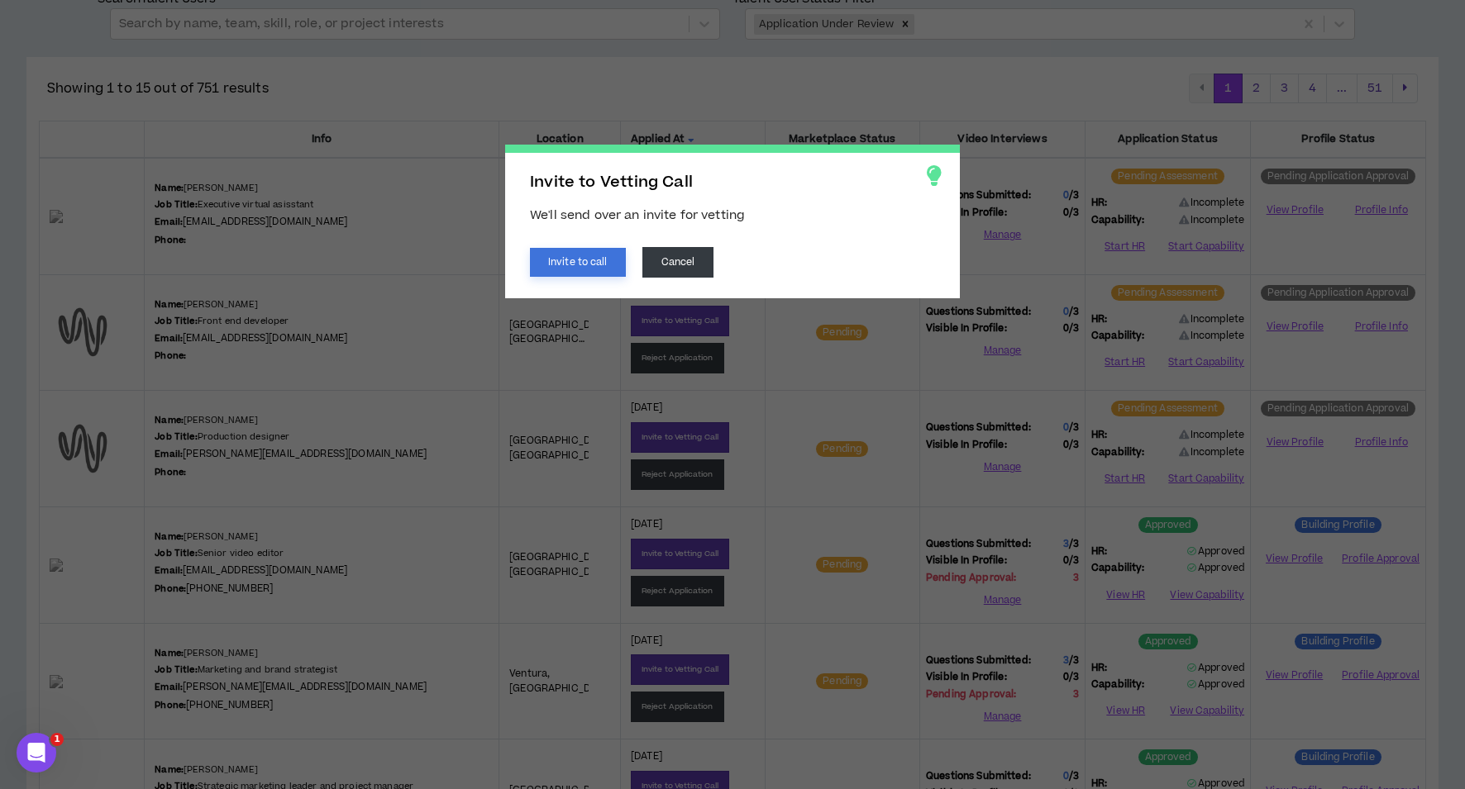
click at [593, 268] on button "Invite to call" at bounding box center [578, 262] width 96 height 29
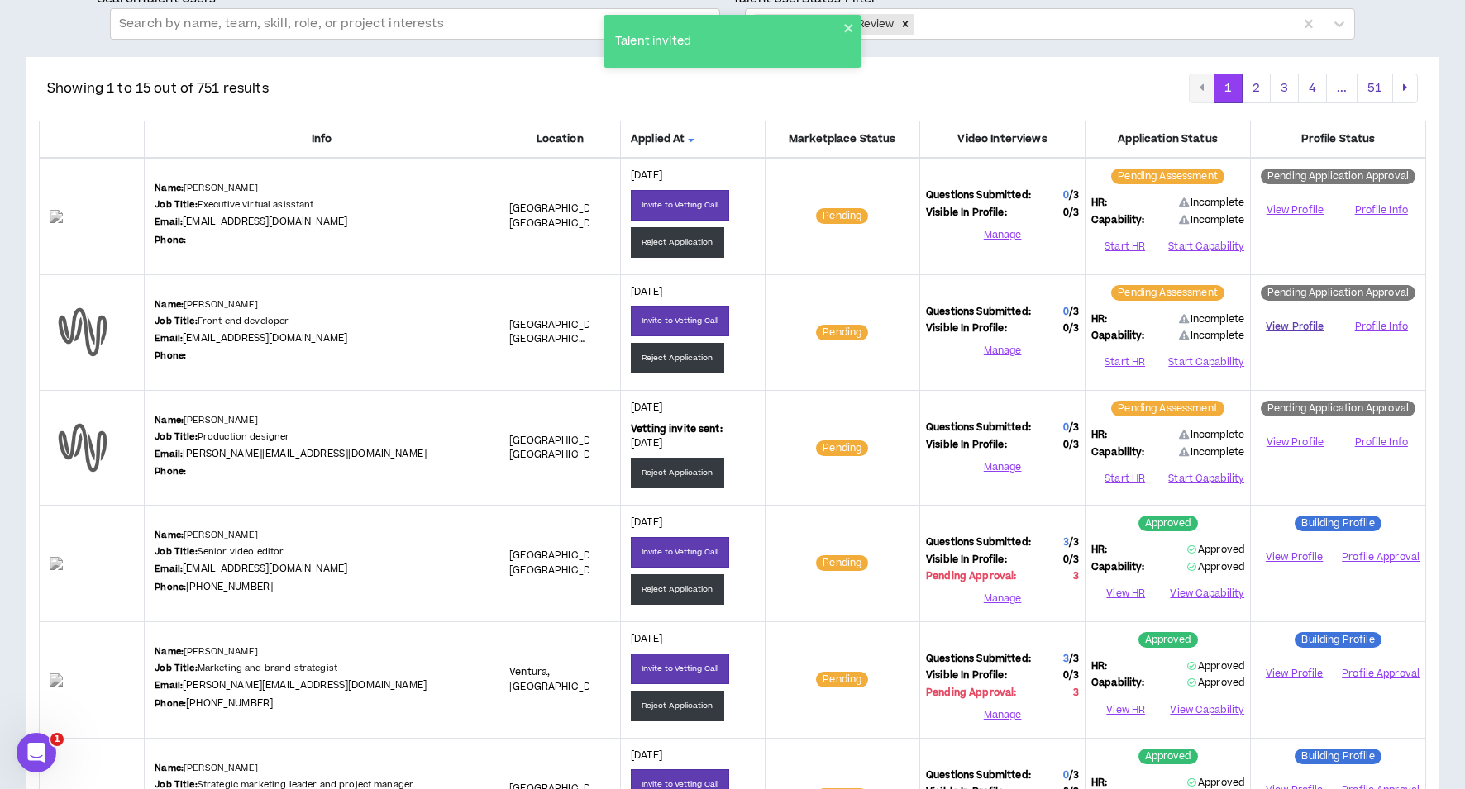
click at [1301, 327] on link "View Profile" at bounding box center [1294, 326] width 76 height 29
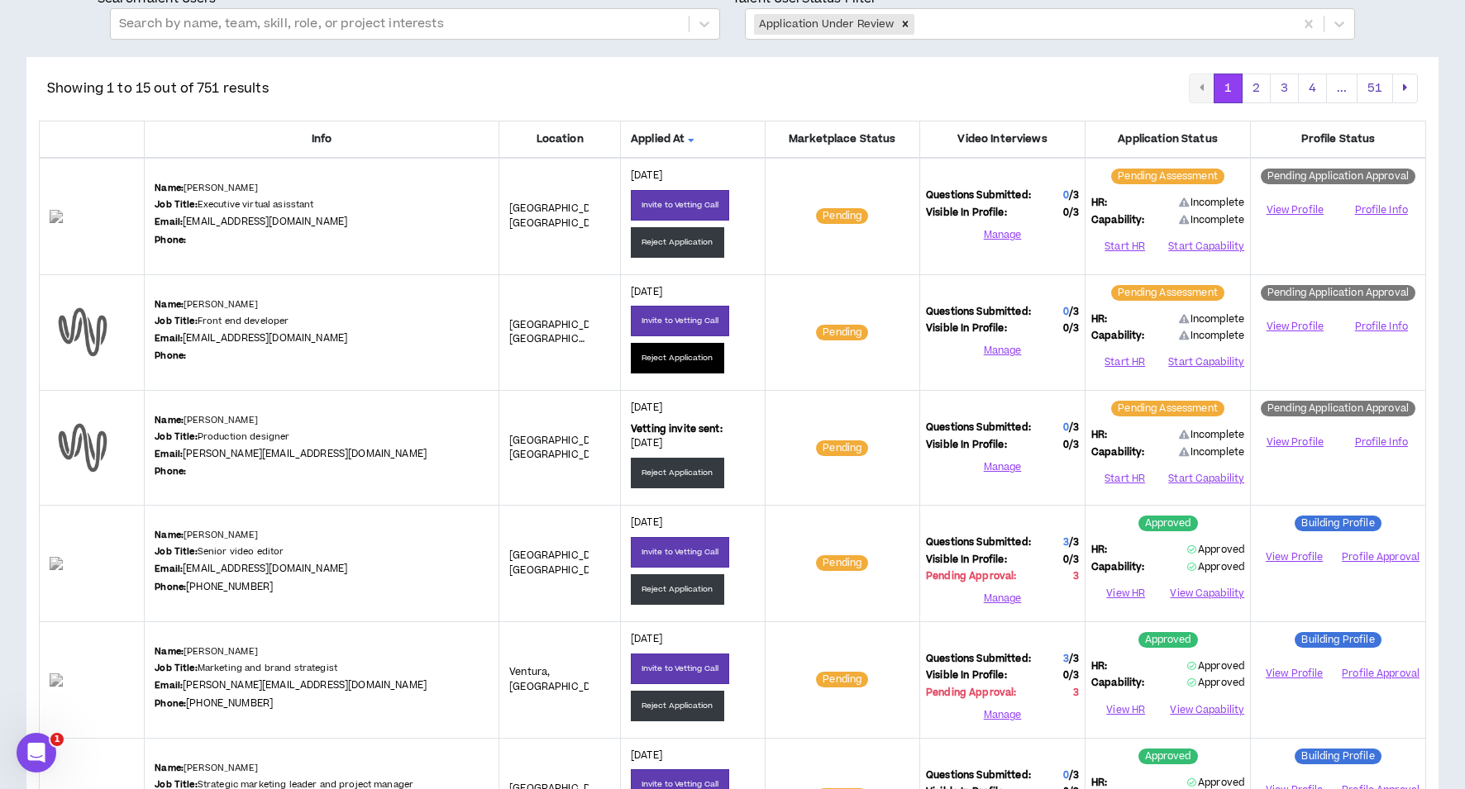
click at [694, 352] on button "Reject Application" at bounding box center [677, 358] width 93 height 31
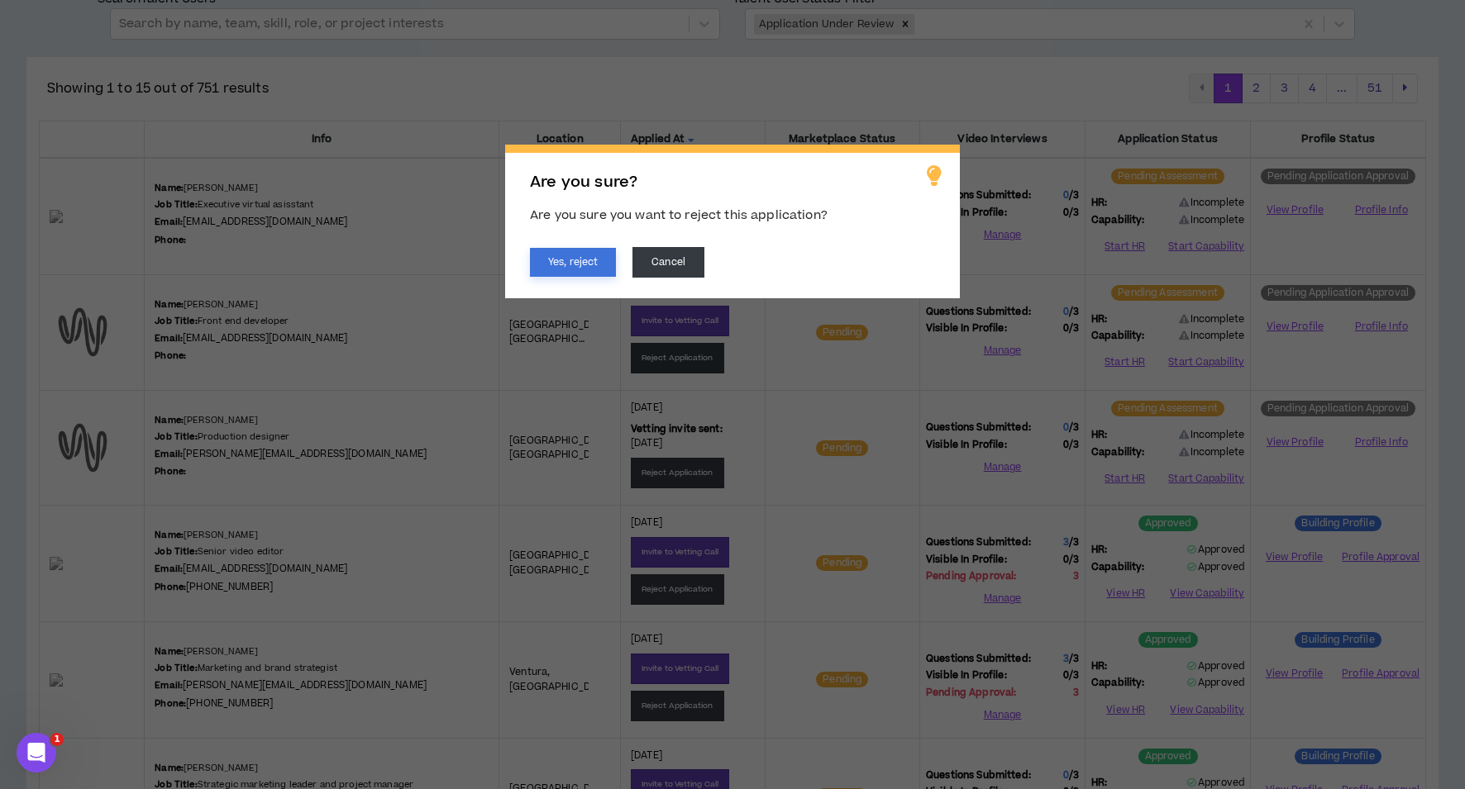
click at [549, 263] on button "Yes, reject" at bounding box center [573, 262] width 86 height 29
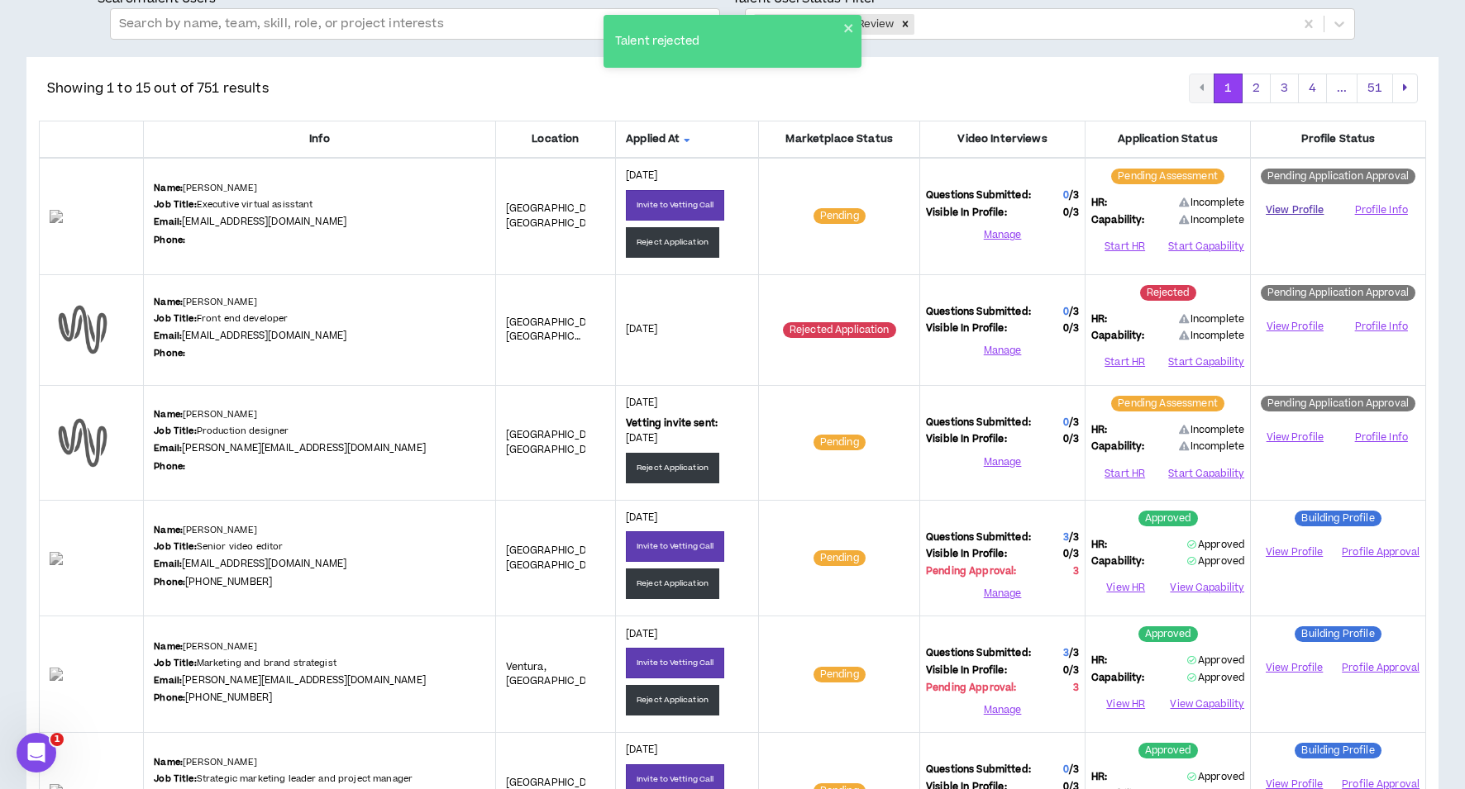
click at [1285, 208] on link "View Profile" at bounding box center [1294, 210] width 76 height 29
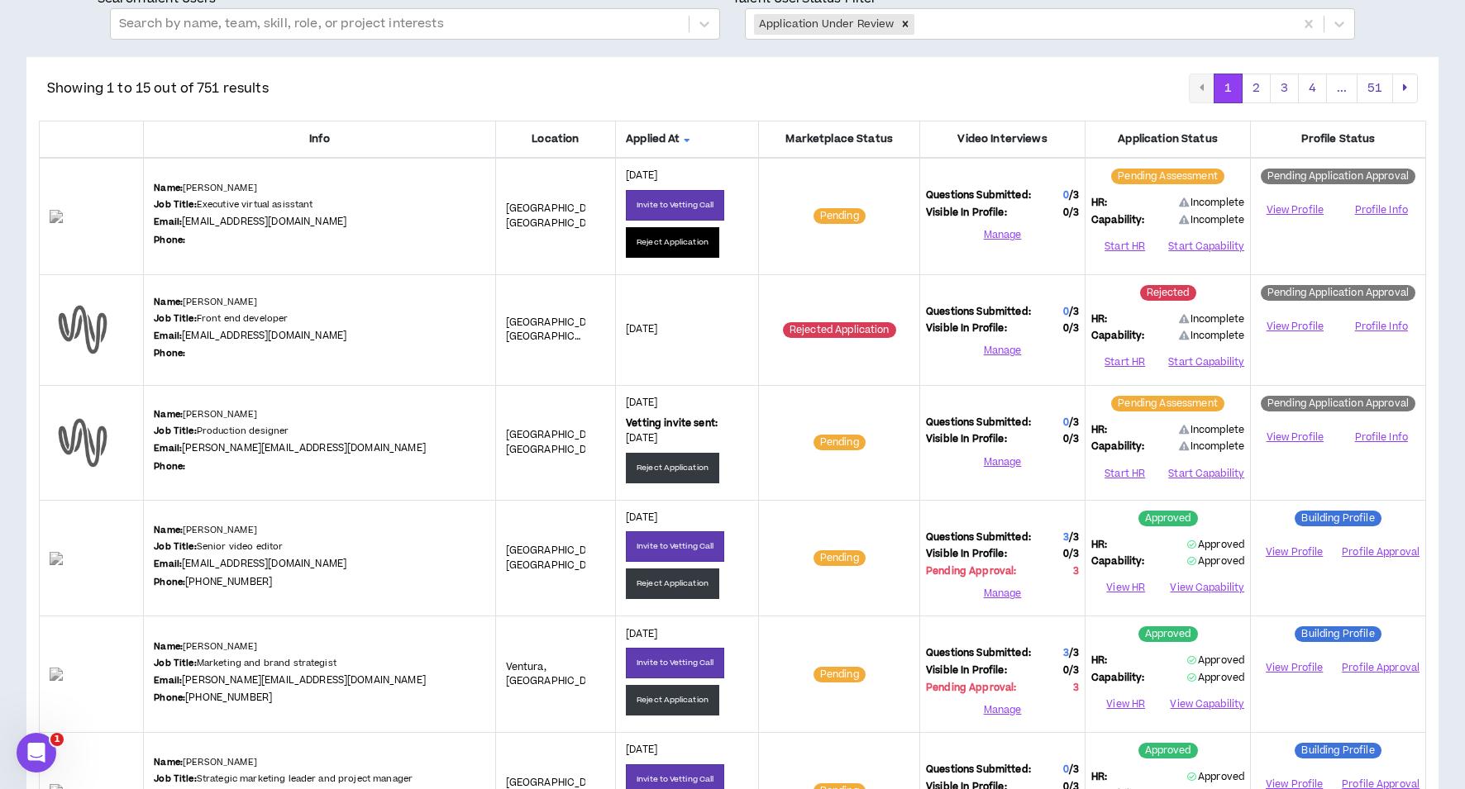
click at [655, 235] on button "Reject Application" at bounding box center [672, 242] width 93 height 31
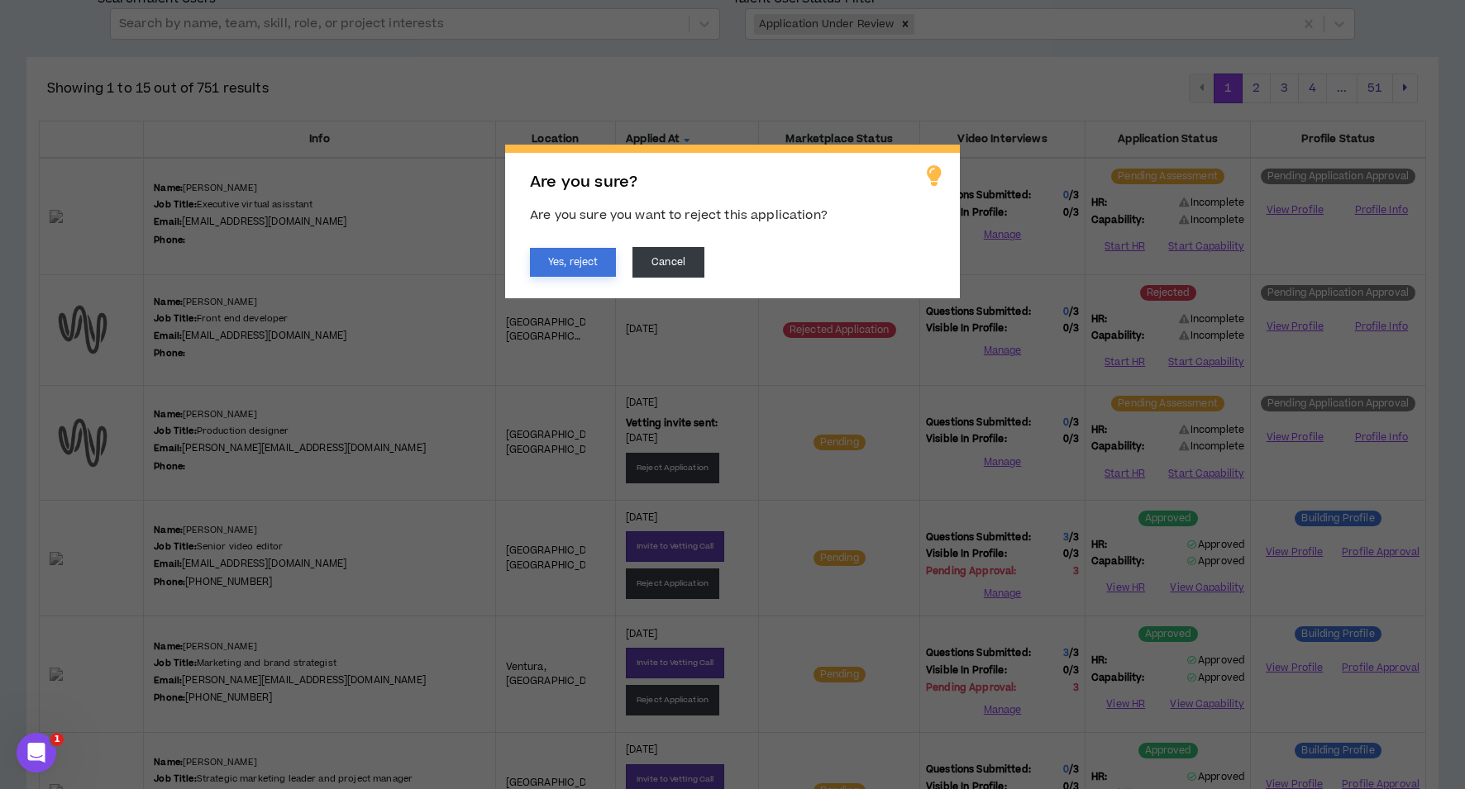
click at [555, 258] on button "Yes, reject" at bounding box center [573, 262] width 86 height 29
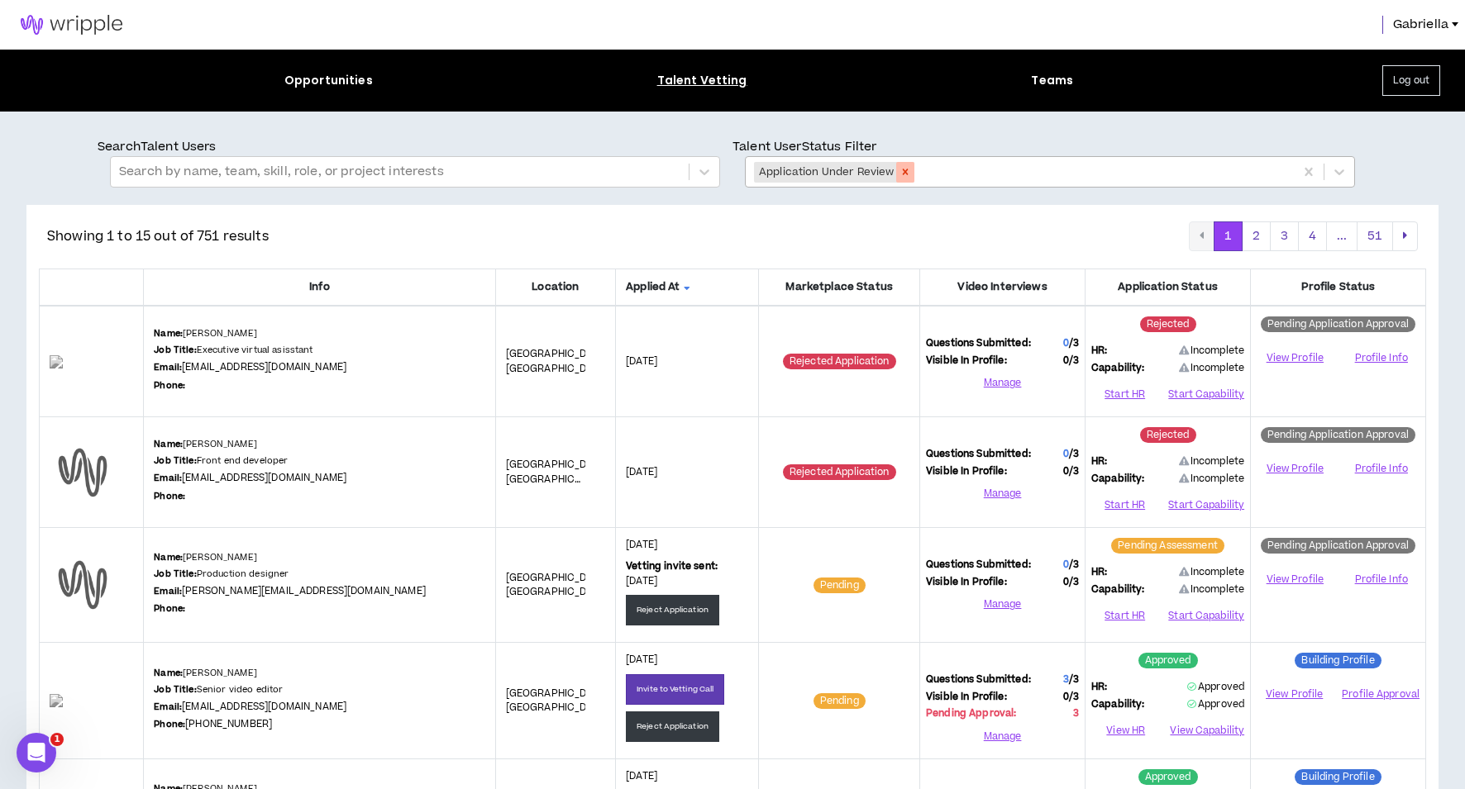
click at [906, 169] on icon "Remove Application Under Review" at bounding box center [905, 172] width 12 height 12
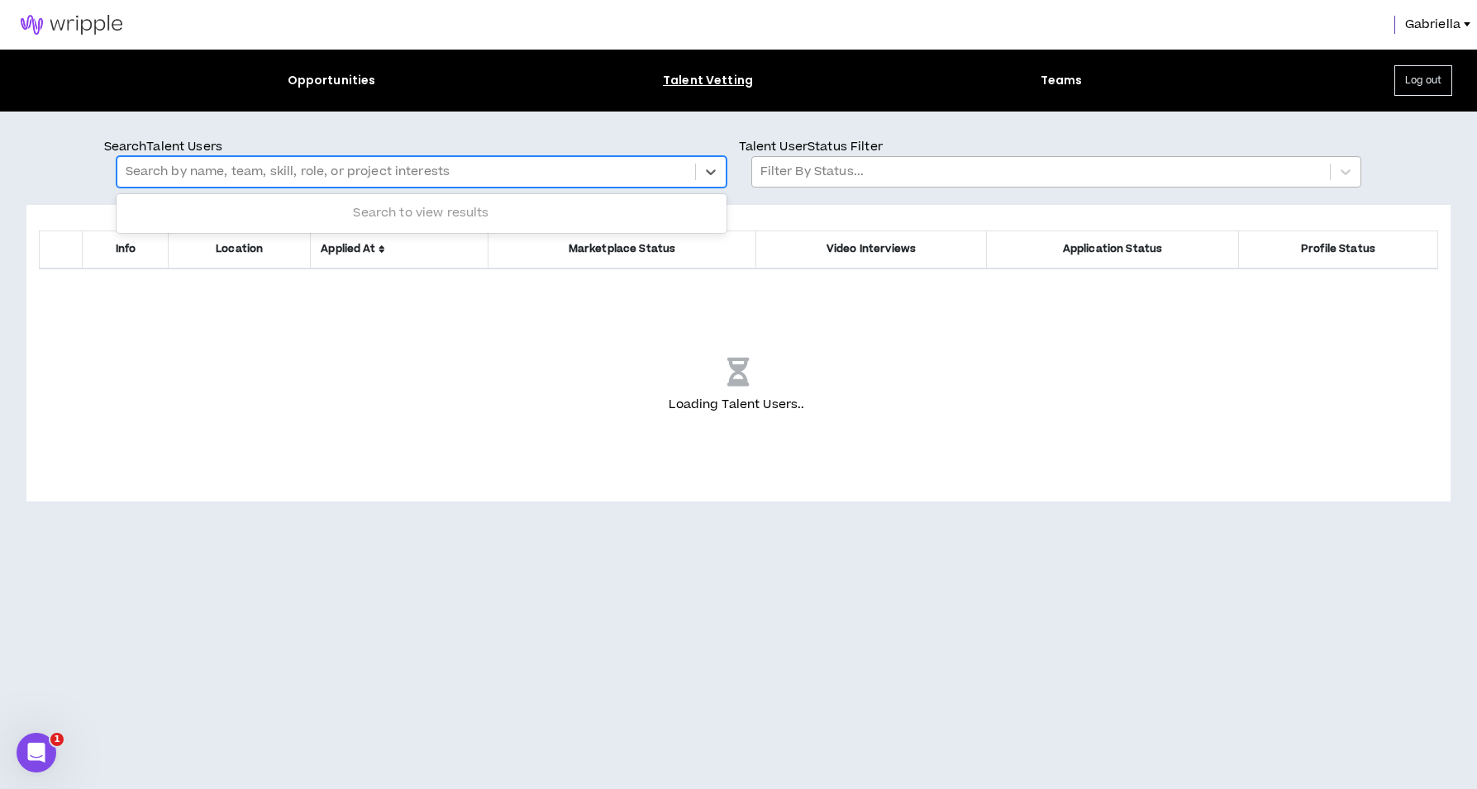
click at [482, 174] on div at bounding box center [406, 171] width 561 height 21
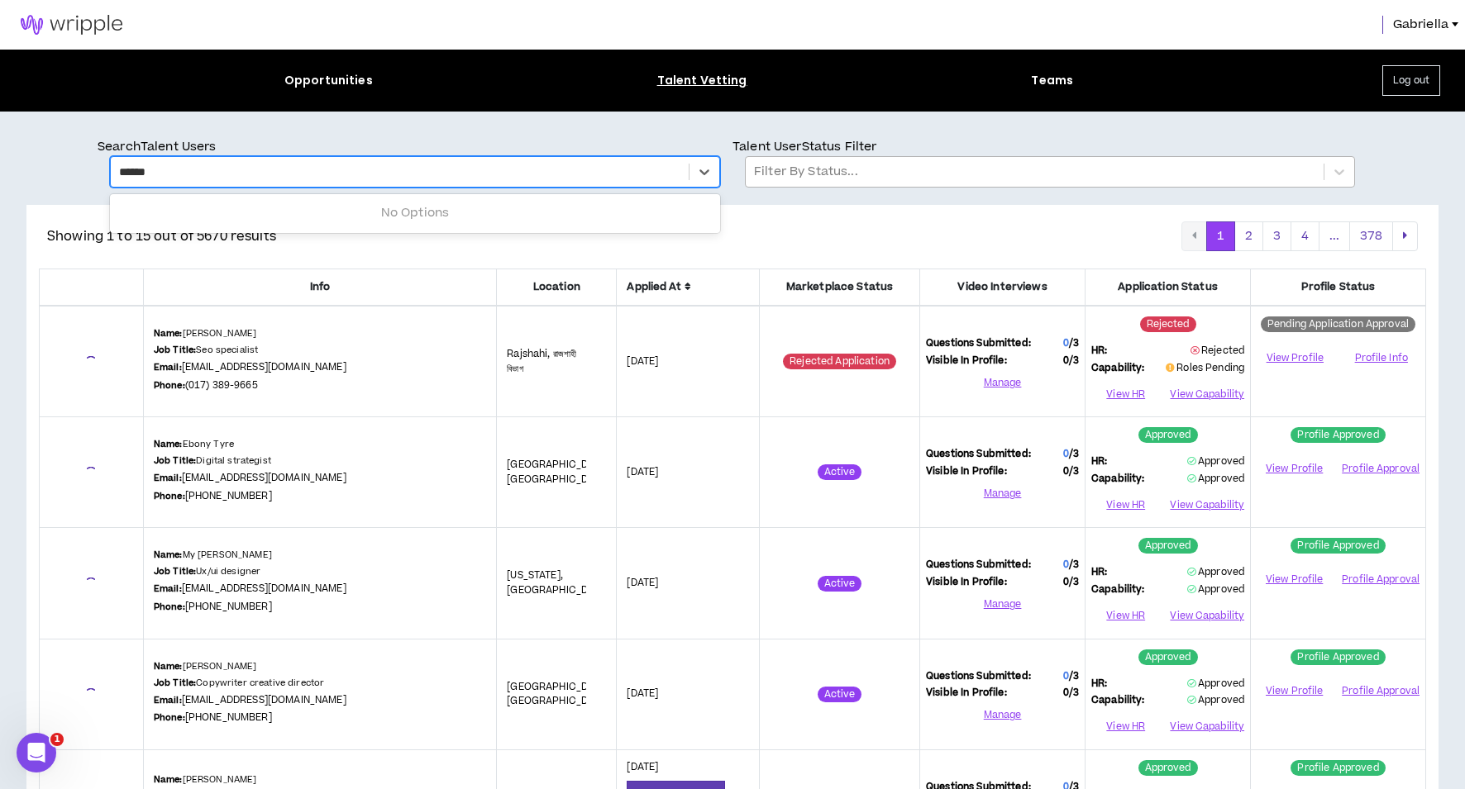
type input "*******"
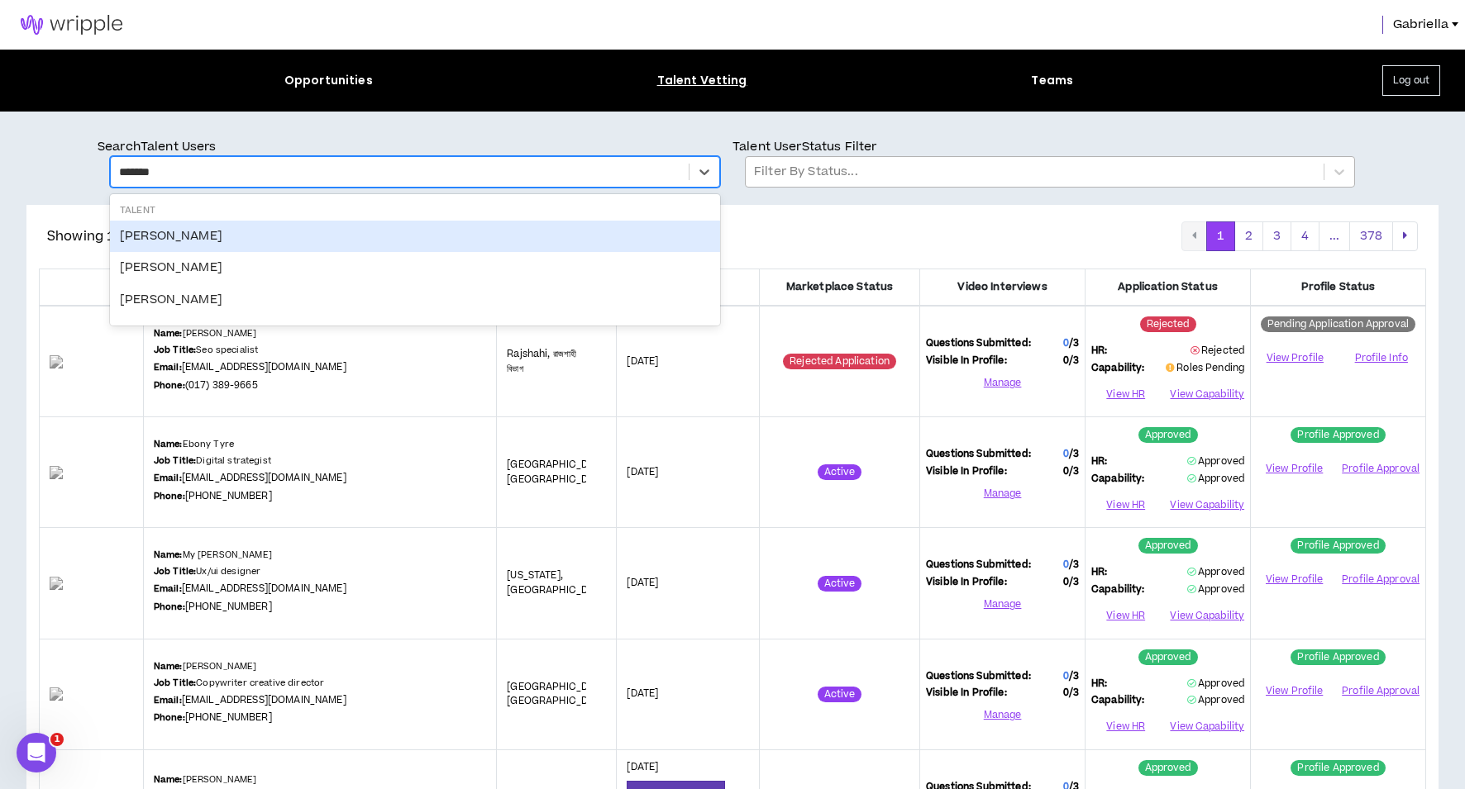
click at [169, 236] on div "Rebekah Russell" at bounding box center [415, 236] width 610 height 31
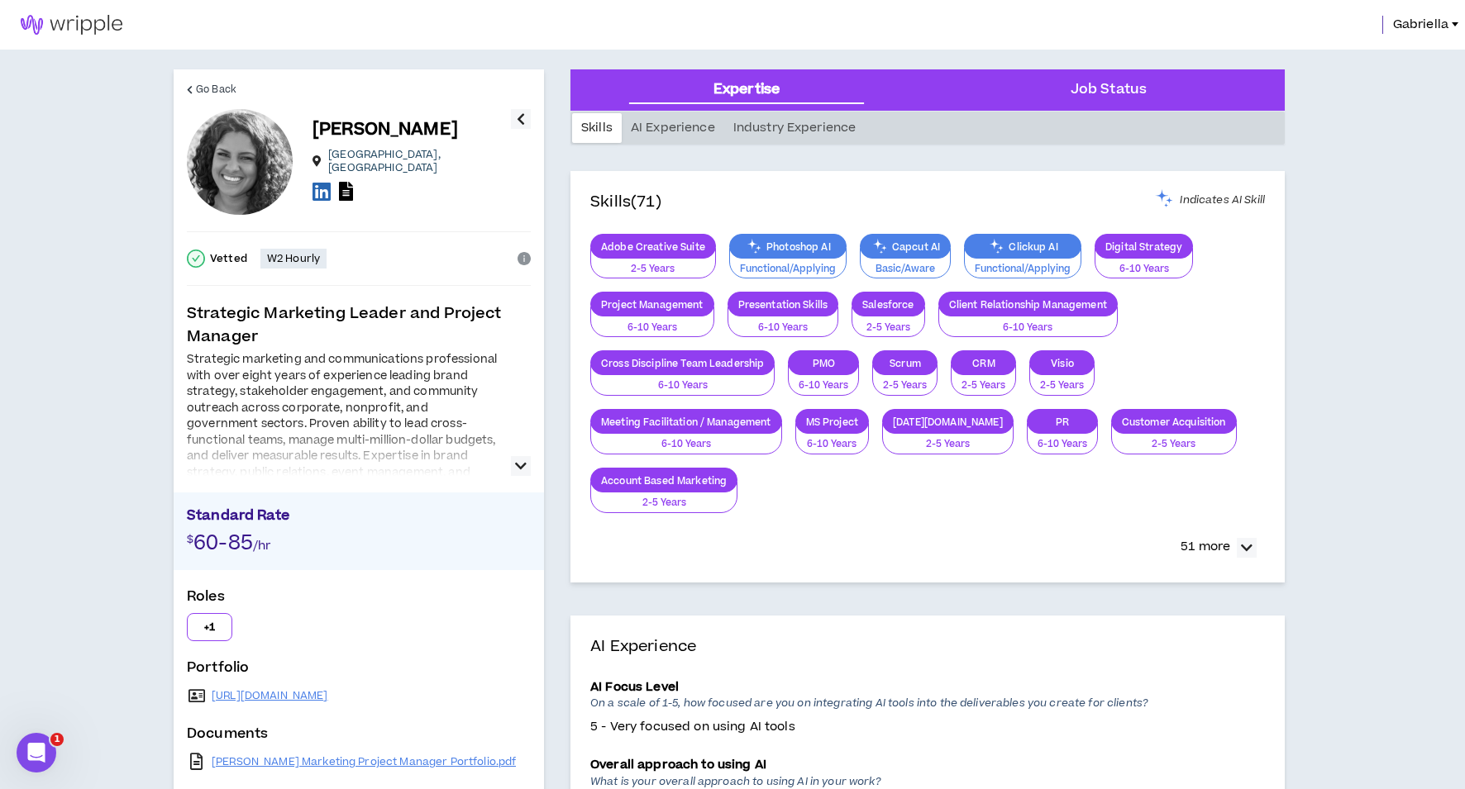
click at [521, 467] on icon "button" at bounding box center [521, 466] width 12 height 20
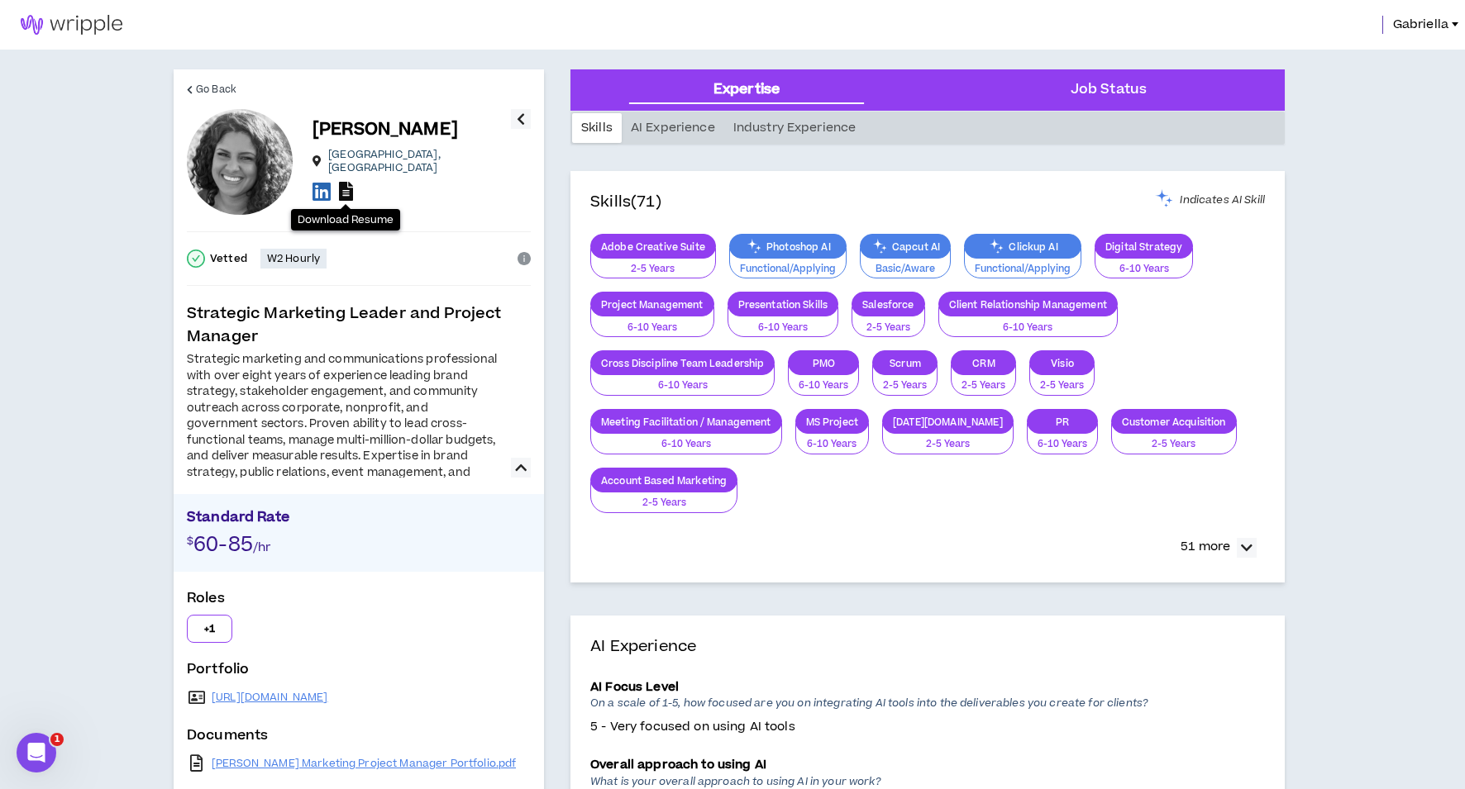
click at [348, 189] on icon at bounding box center [346, 191] width 14 height 19
click at [324, 187] on icon at bounding box center [321, 191] width 18 height 21
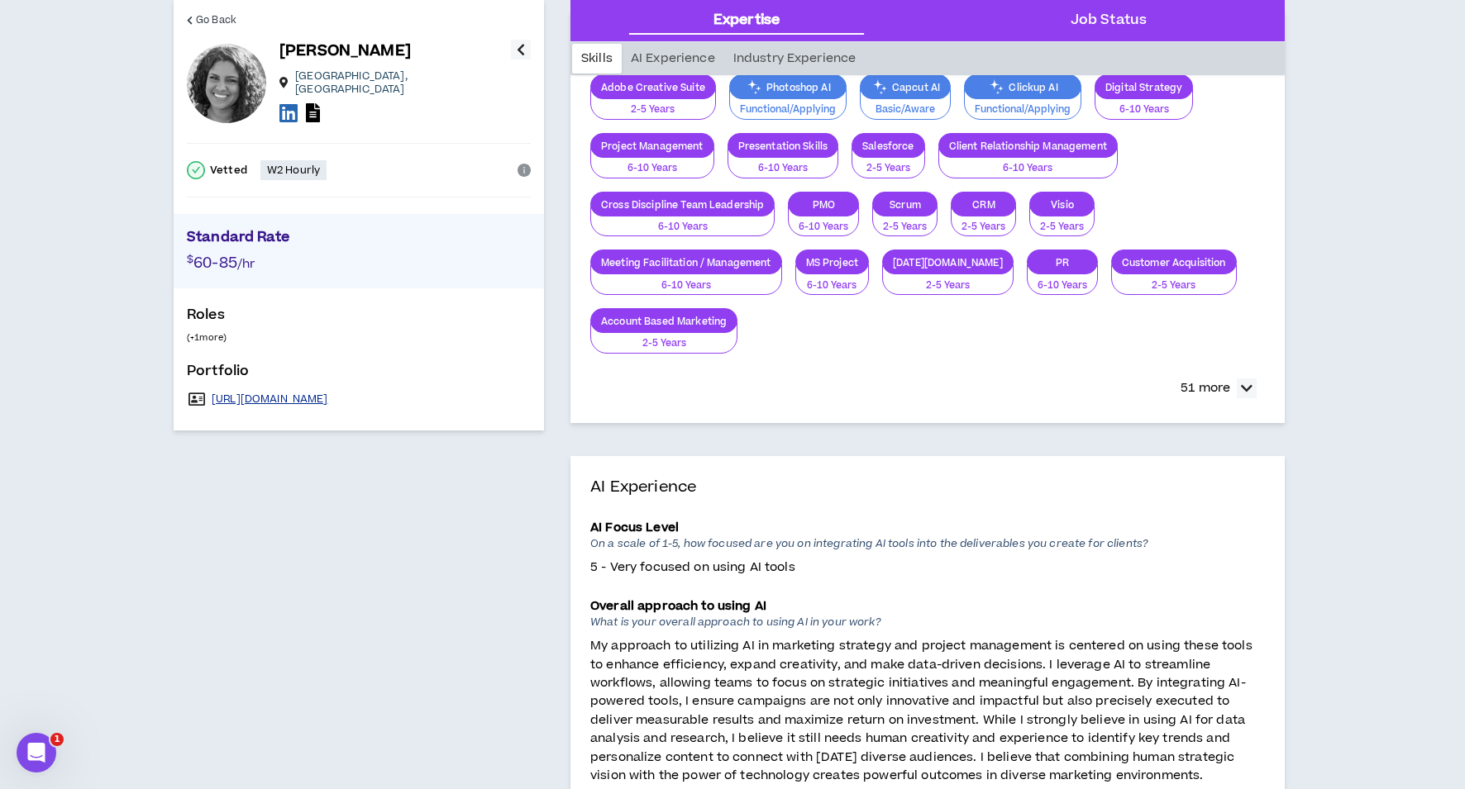
click at [321, 393] on link "https://docs.google.com/presentation/d/1l5jHcr2GR2yiwaVX8u1NmyrgzrPDx5f0ga8_wTI…" at bounding box center [270, 399] width 117 height 13
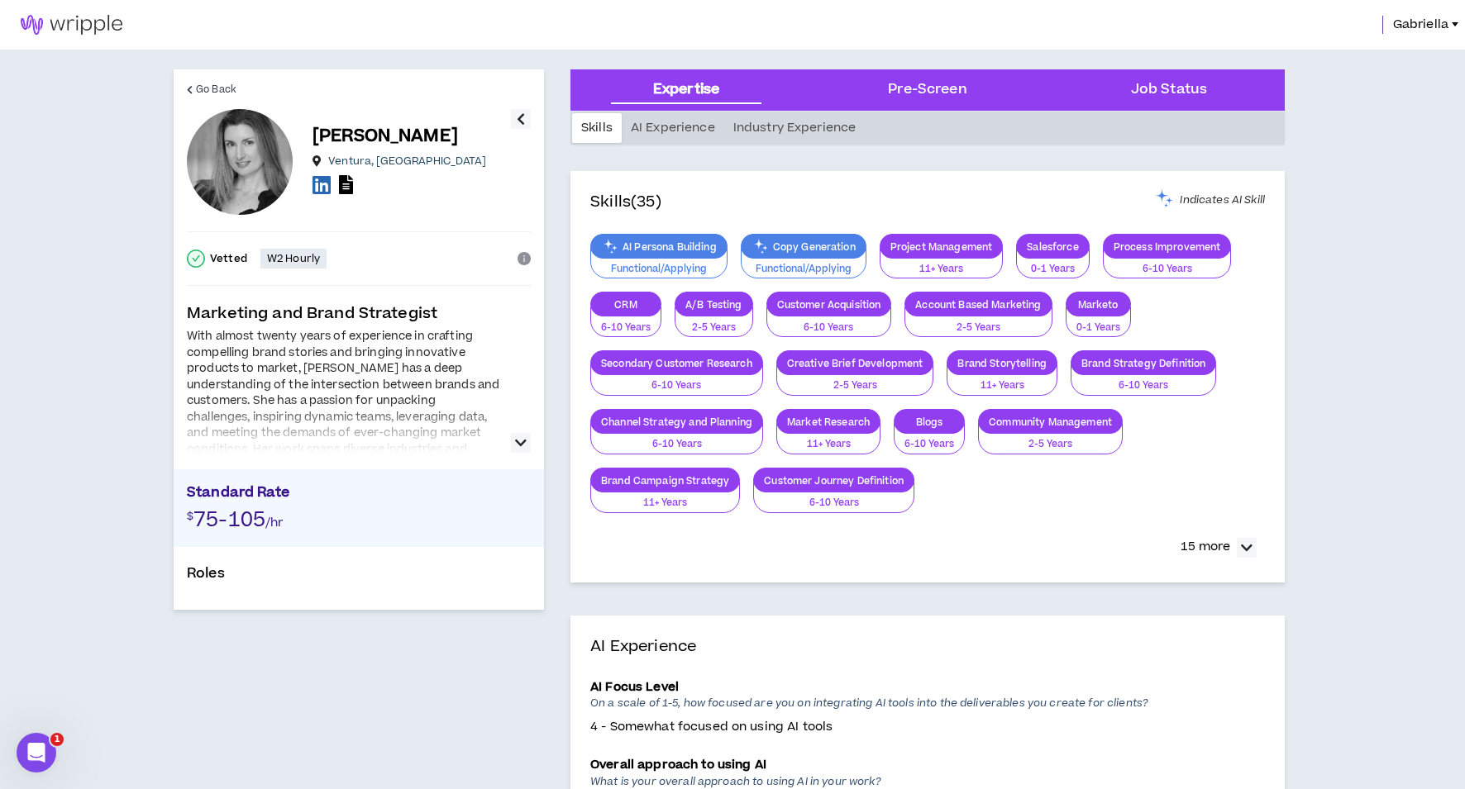
click at [526, 445] on icon "button" at bounding box center [521, 443] width 12 height 20
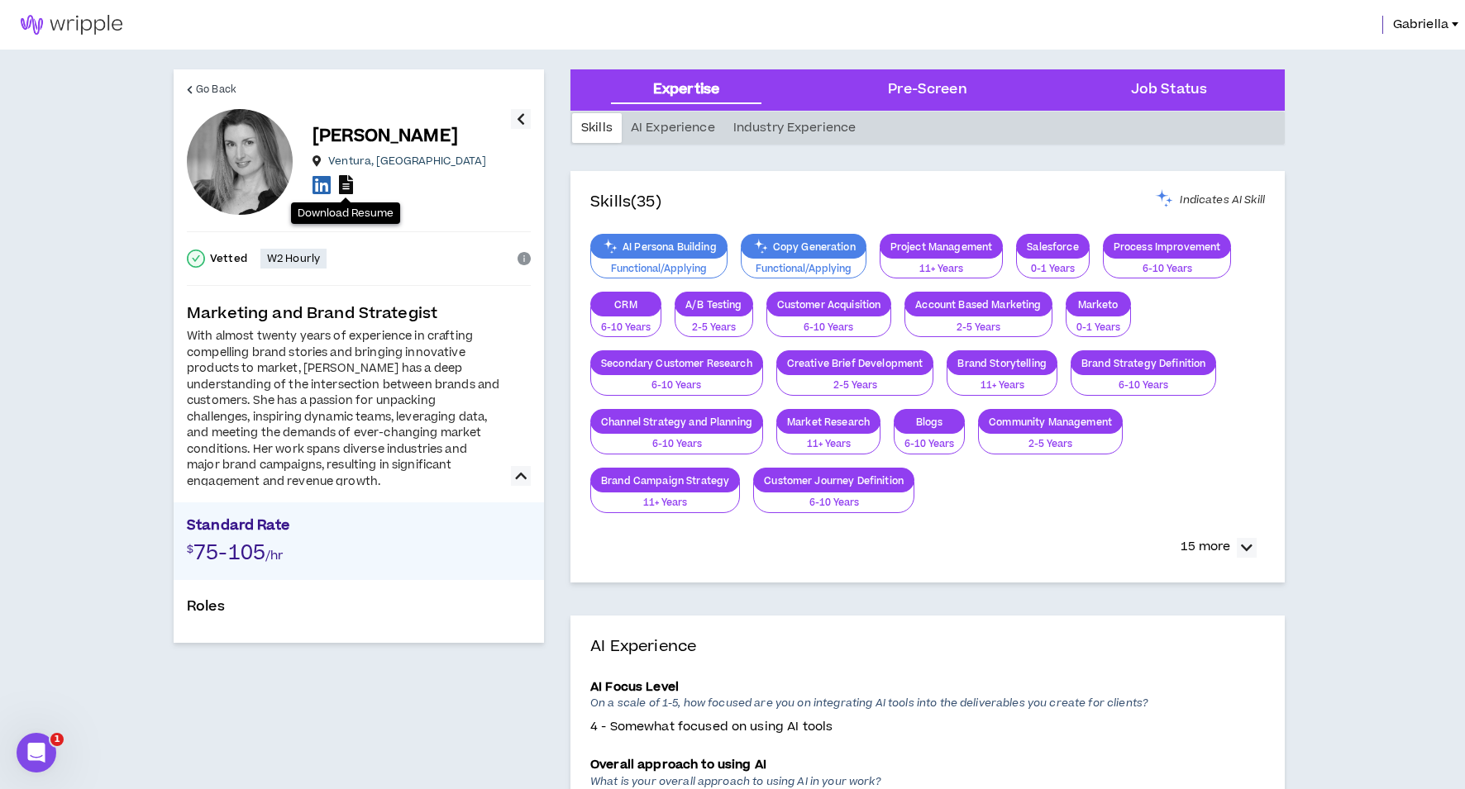
click at [345, 188] on icon at bounding box center [346, 184] width 14 height 19
click at [323, 187] on icon at bounding box center [321, 184] width 18 height 21
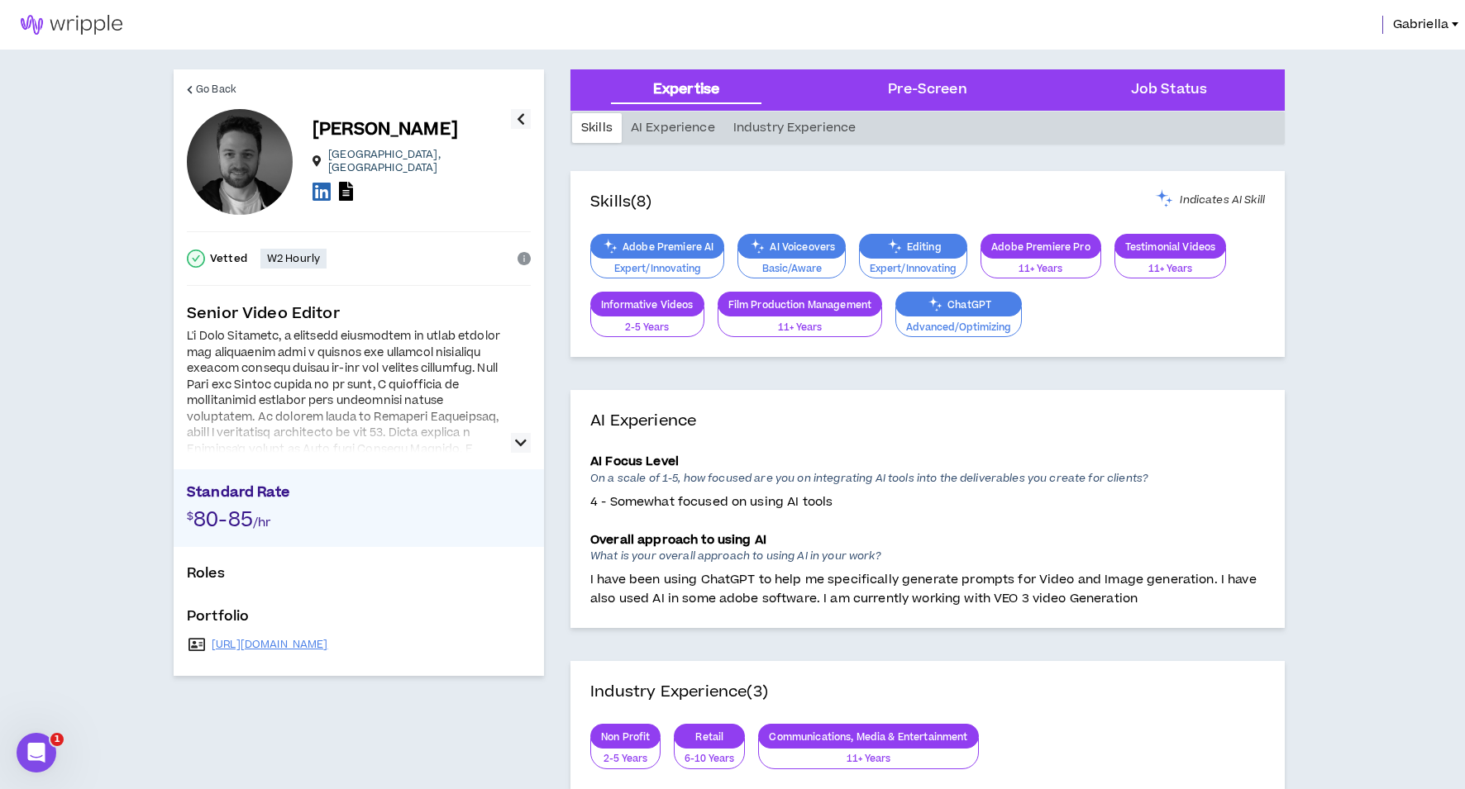
click at [521, 445] on icon "button" at bounding box center [521, 443] width 12 height 20
click at [345, 182] on icon at bounding box center [346, 191] width 14 height 19
click at [321, 188] on icon at bounding box center [321, 191] width 18 height 21
click at [328, 644] on link "[URL][DOMAIN_NAME]" at bounding box center [270, 644] width 117 height 13
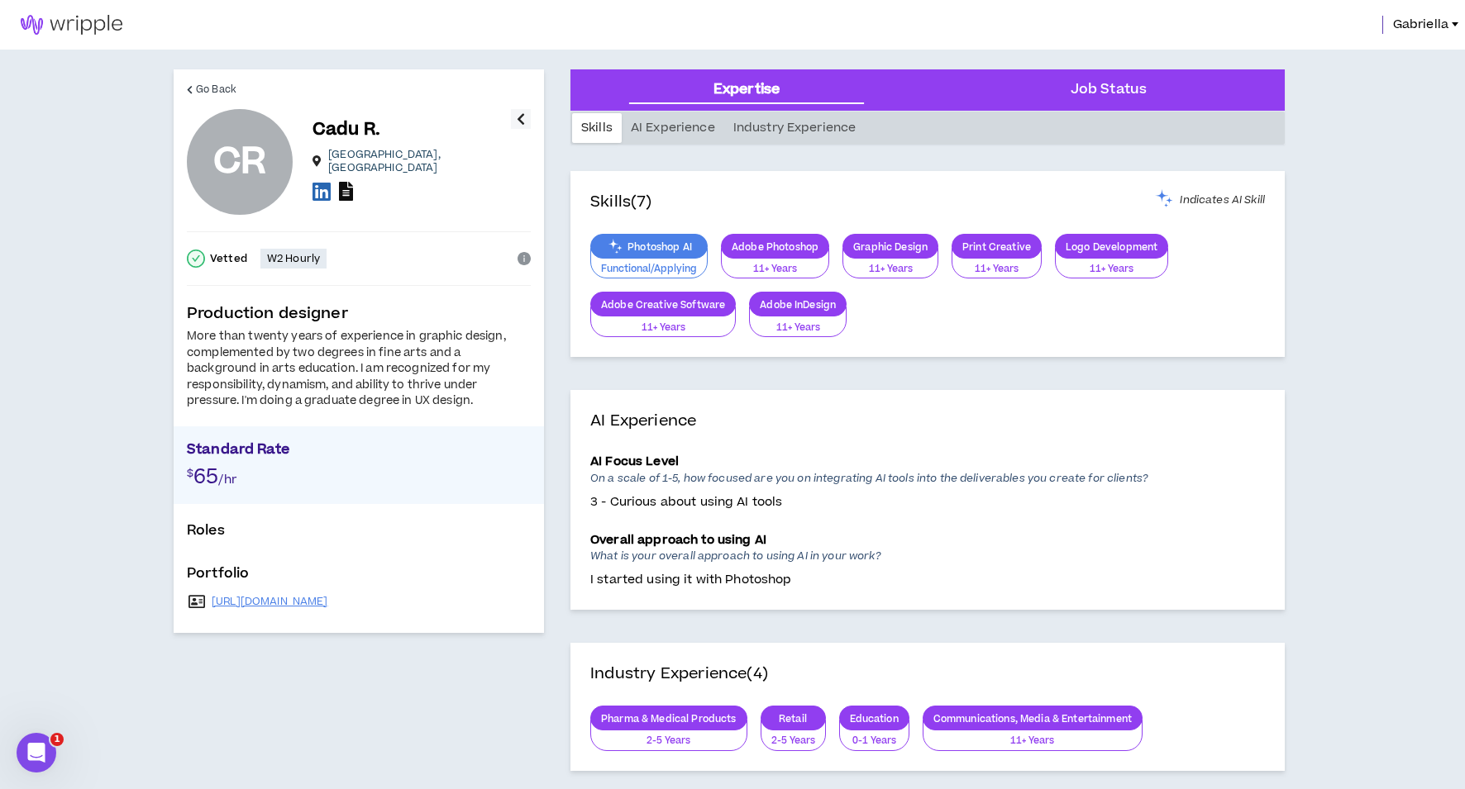
click at [347, 188] on icon at bounding box center [346, 191] width 14 height 19
click at [328, 595] on link "[URL][DOMAIN_NAME]" at bounding box center [270, 601] width 117 height 13
click at [315, 188] on icon at bounding box center [321, 191] width 18 height 21
click at [324, 190] on icon at bounding box center [321, 191] width 18 height 21
click at [351, 188] on icon at bounding box center [346, 191] width 14 height 19
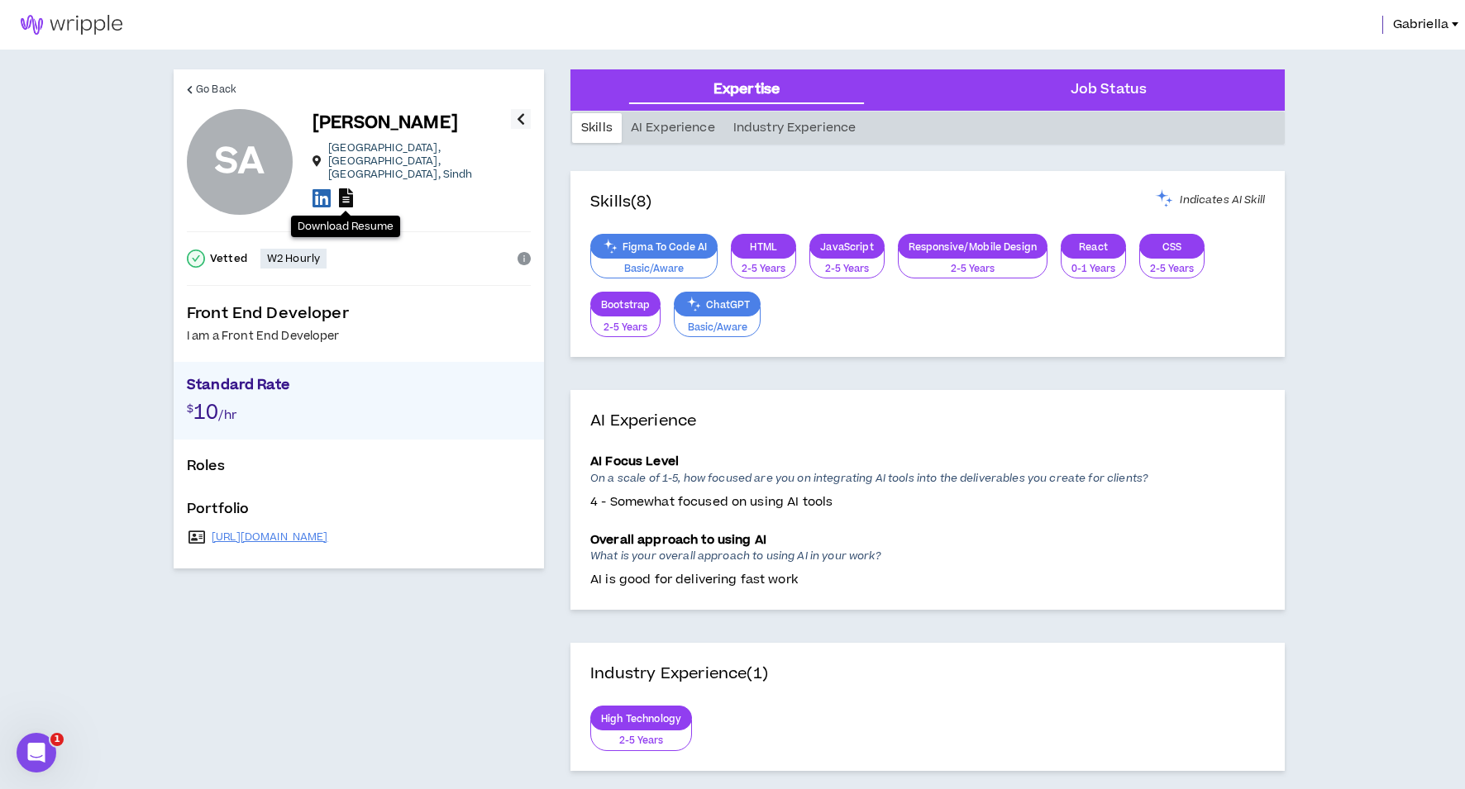
click at [346, 197] on icon at bounding box center [346, 197] width 14 height 19
